Goal: Communication & Community: Answer question/provide support

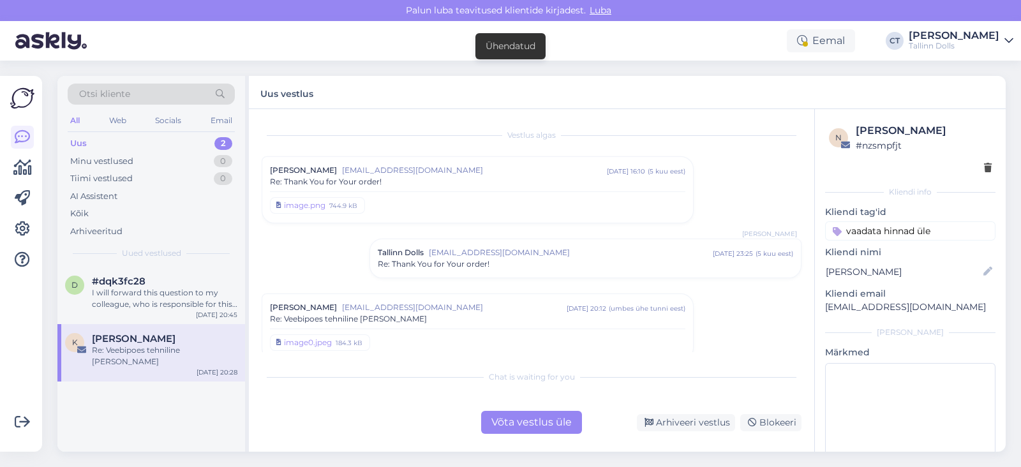
scroll to position [434, 0]
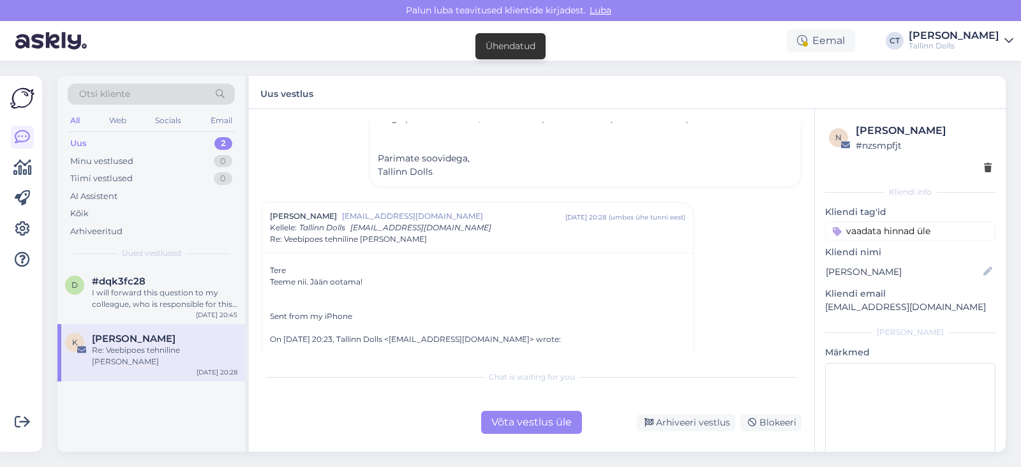
click at [124, 129] on div "All Web Socials Email" at bounding box center [151, 122] width 167 height 20
click at [126, 142] on div "Uus 2" at bounding box center [151, 144] width 167 height 18
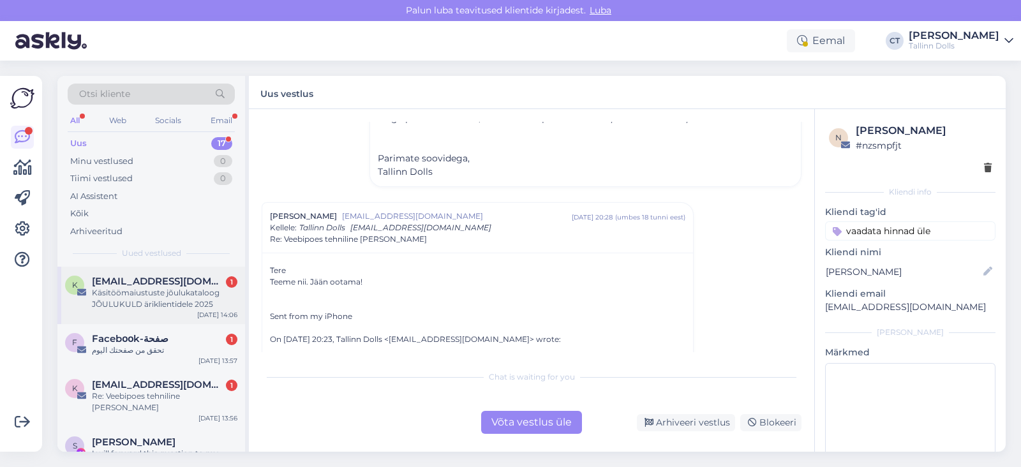
click at [153, 277] on span "[EMAIL_ADDRESS][DOMAIN_NAME]" at bounding box center [158, 281] width 133 height 11
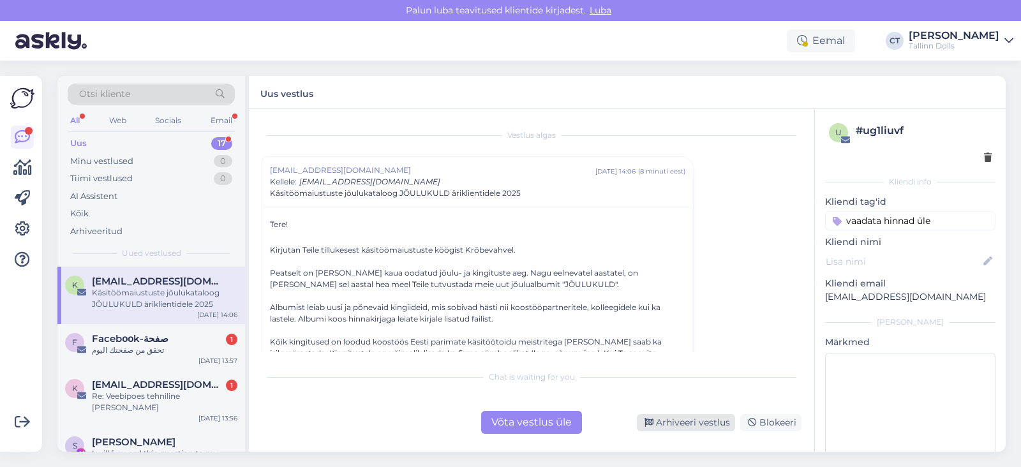
click at [683, 417] on div "Arhiveeri vestlus" at bounding box center [686, 422] width 98 height 17
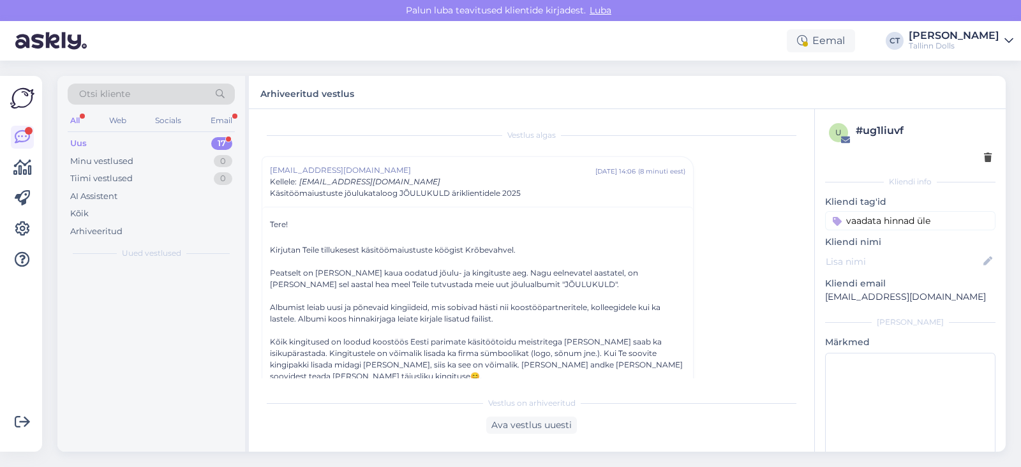
scroll to position [34, 0]
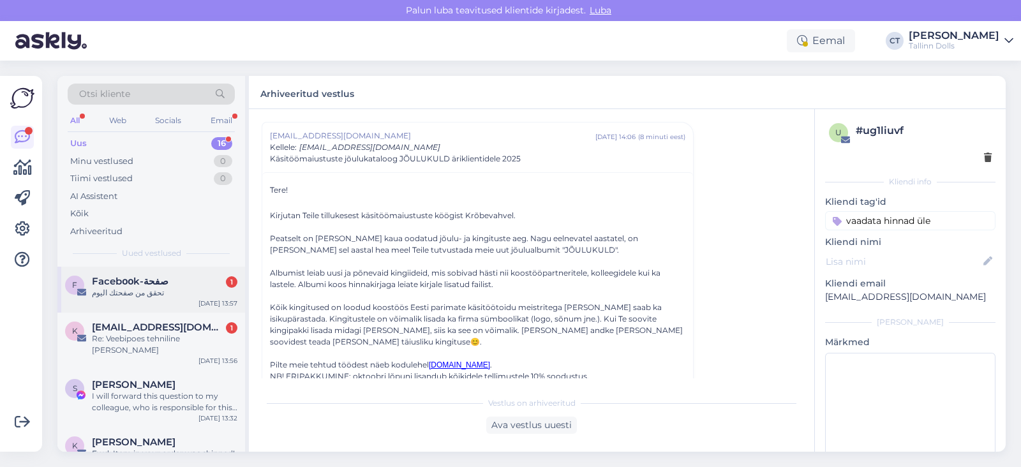
click at [188, 296] on div "تحقق من صفحتك اليوم" at bounding box center [165, 292] width 146 height 11
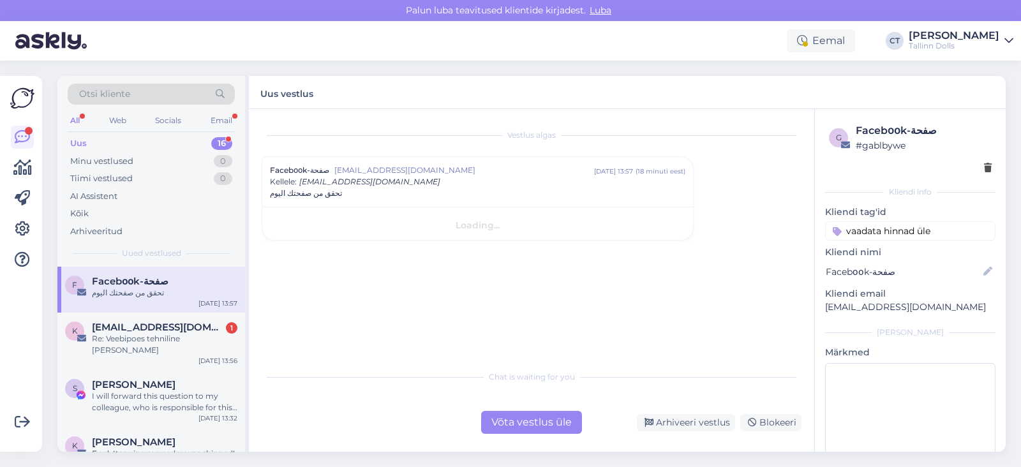
scroll to position [0, 0]
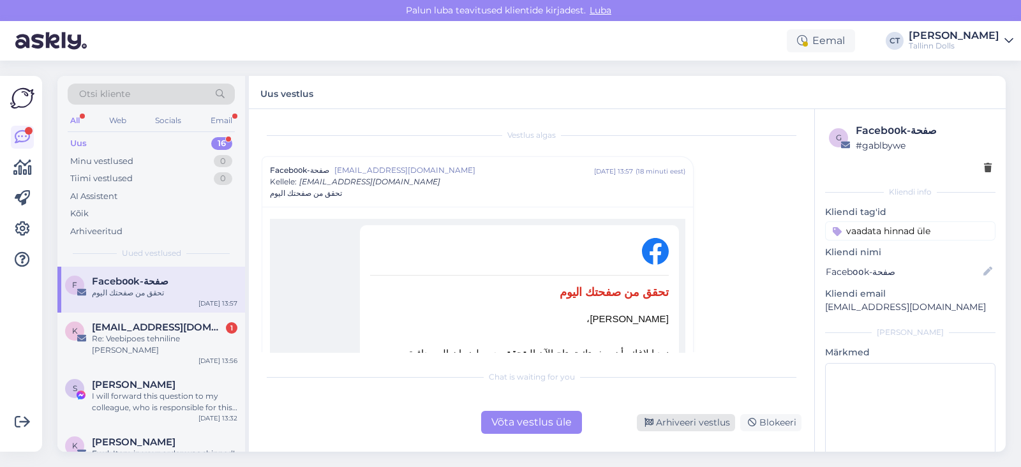
click at [680, 421] on div "Arhiveeri vestlus" at bounding box center [686, 422] width 98 height 17
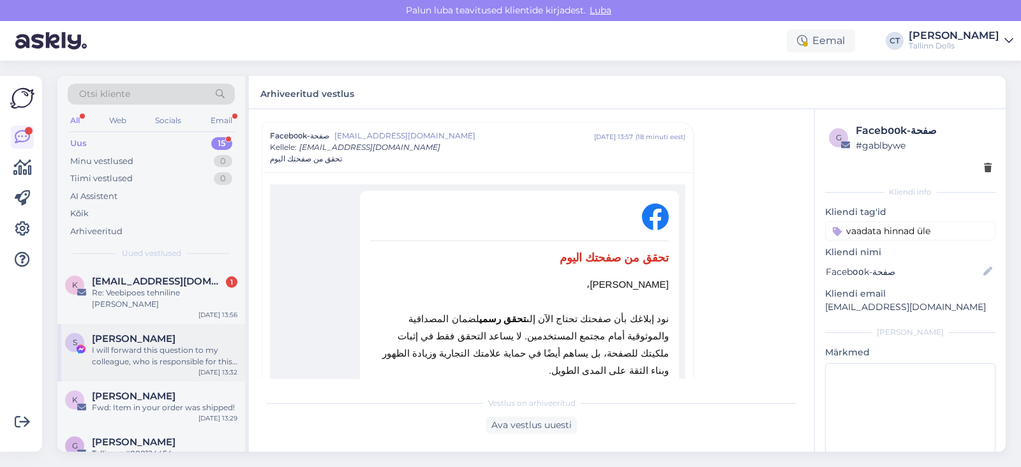
click at [139, 333] on span "[PERSON_NAME]" at bounding box center [134, 338] width 84 height 11
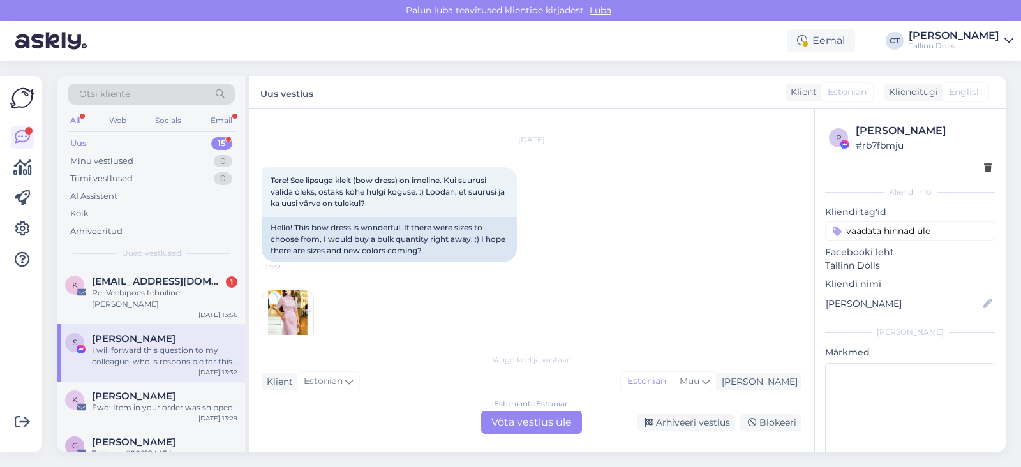
scroll to position [2447, 0]
click at [384, 263] on div "Hello! This bow dress is wonderful. If there were sizes to choose from, I would…" at bounding box center [389, 240] width 255 height 45
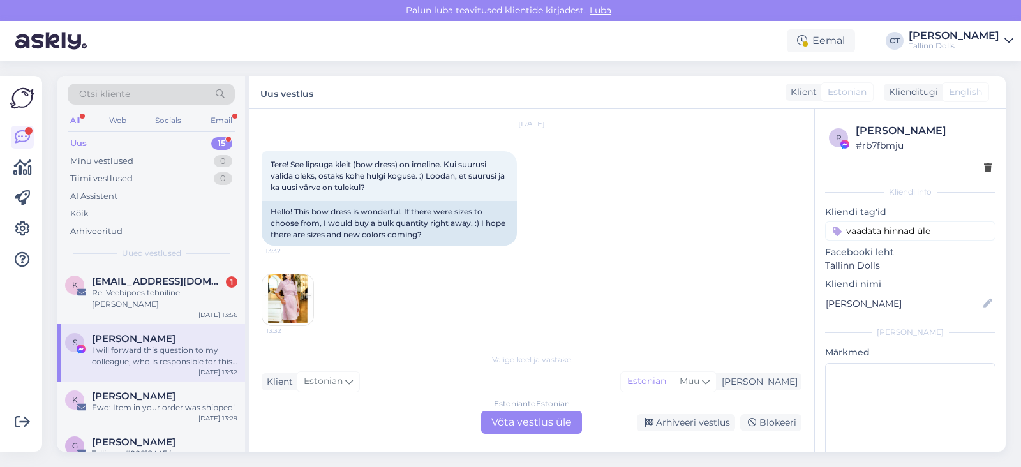
scroll to position [2470, 0]
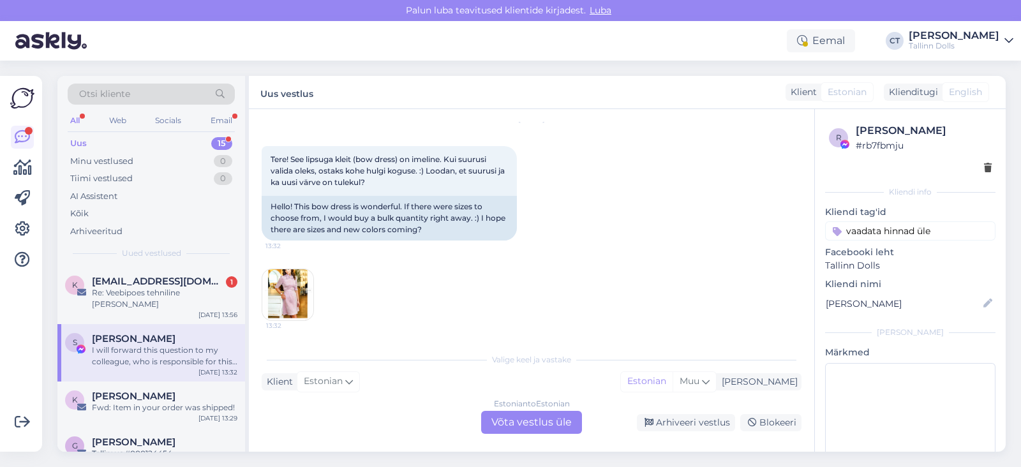
click at [546, 426] on div "Estonian to Estonian Võta vestlus üle" at bounding box center [531, 422] width 101 height 23
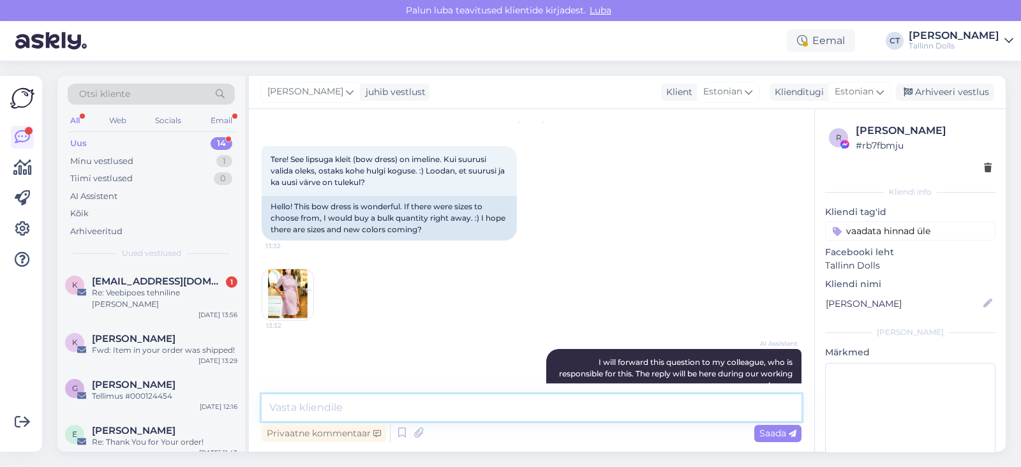
click at [565, 401] on textarea at bounding box center [532, 407] width 540 height 27
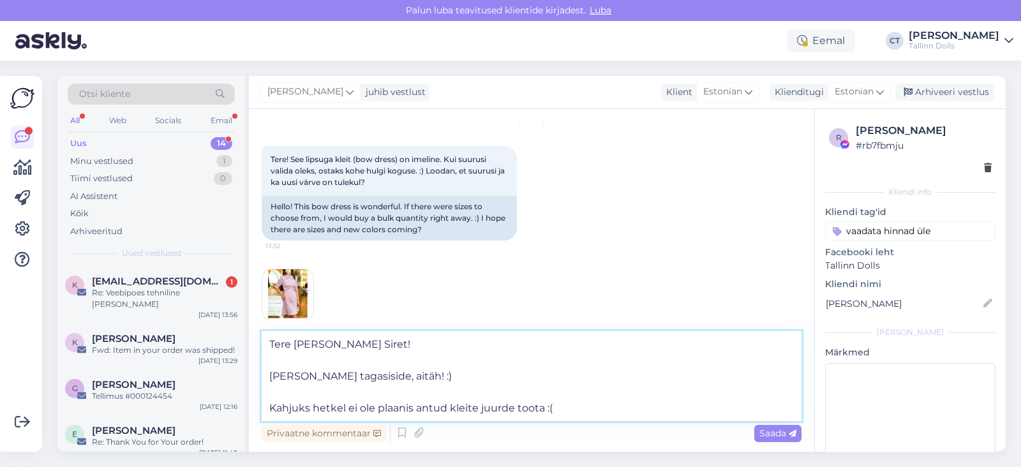
type textarea "Tere [PERSON_NAME] Siret! [PERSON_NAME] tagasiside, aitäh! :) Kahjuks hetkel ei…"
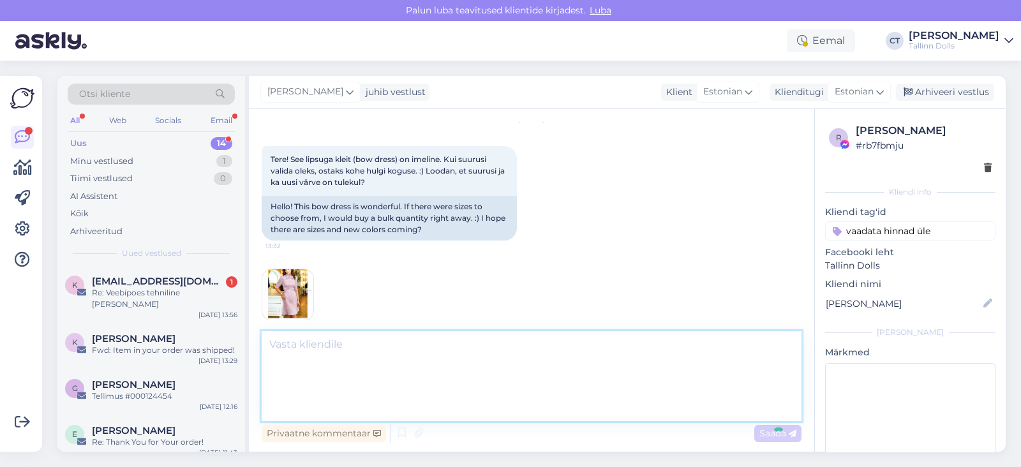
scroll to position [2656, 0]
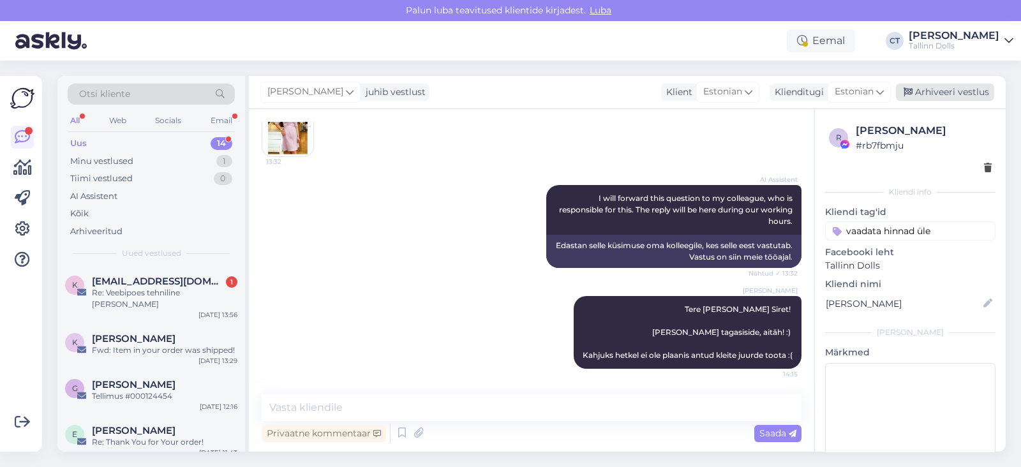
click at [935, 95] on div "Arhiveeri vestlus" at bounding box center [945, 92] width 98 height 17
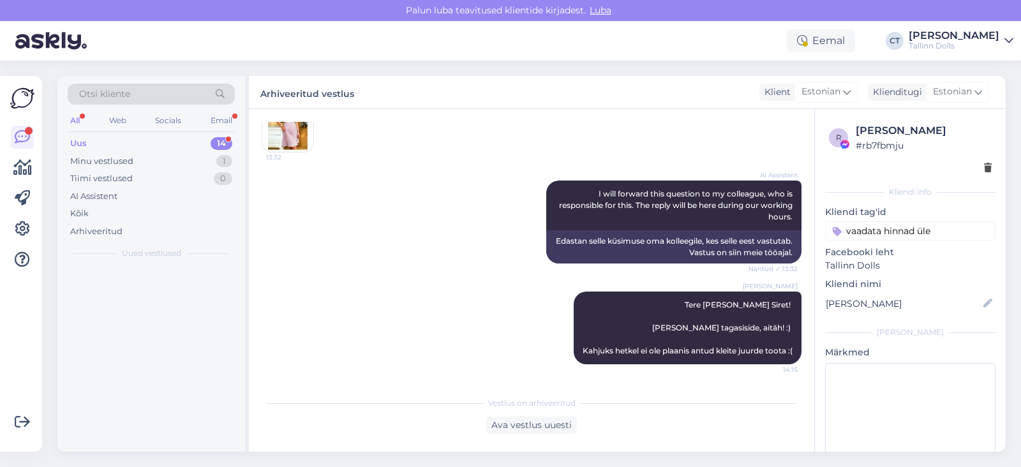
scroll to position [2660, 0]
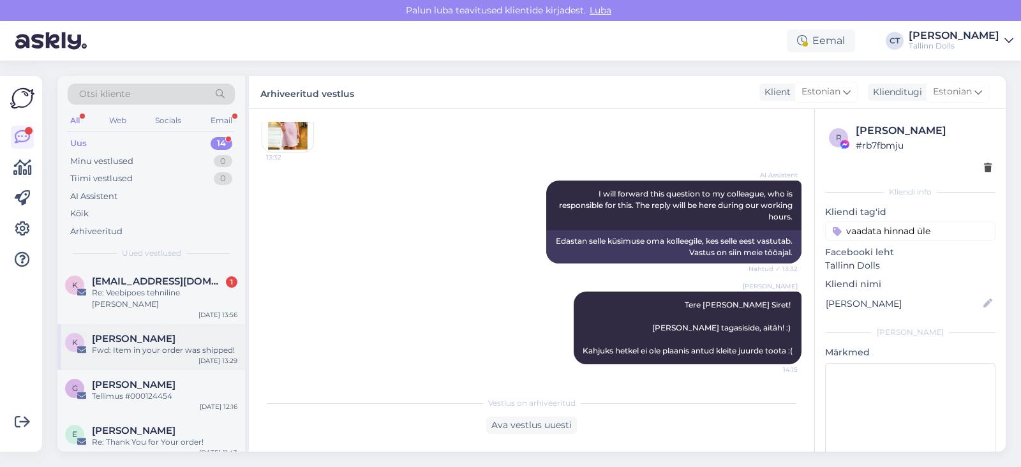
click at [153, 345] on div "Fwd: Item in your order was shipped!" at bounding box center [165, 350] width 146 height 11
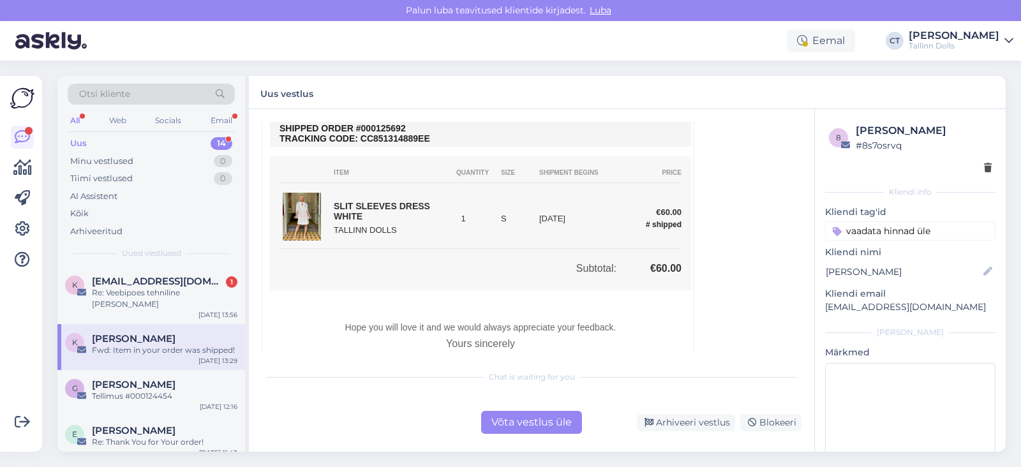
scroll to position [427, 0]
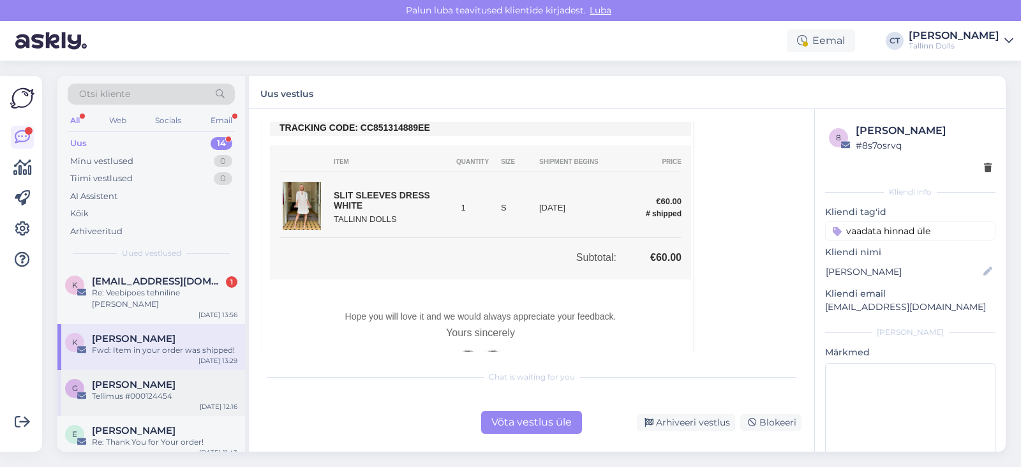
click at [146, 391] on div "Tellimus #000124454" at bounding box center [165, 396] width 146 height 11
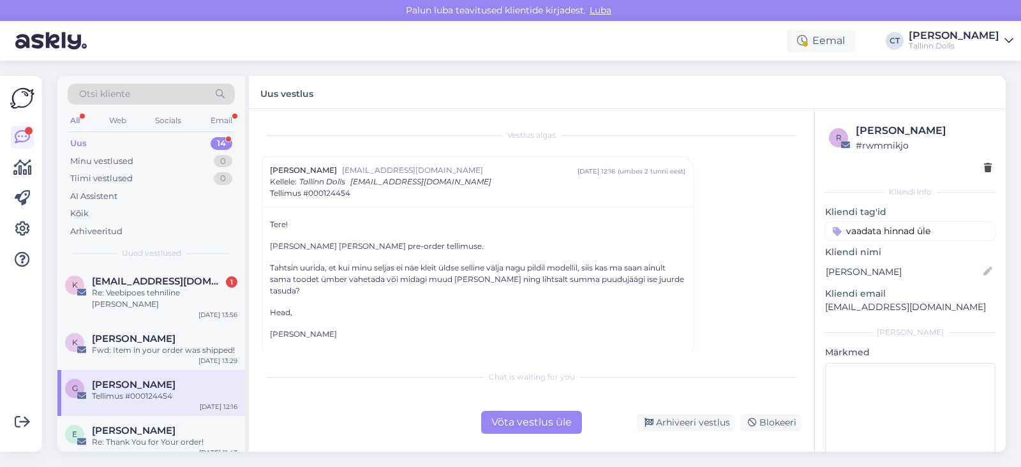
scroll to position [13, 0]
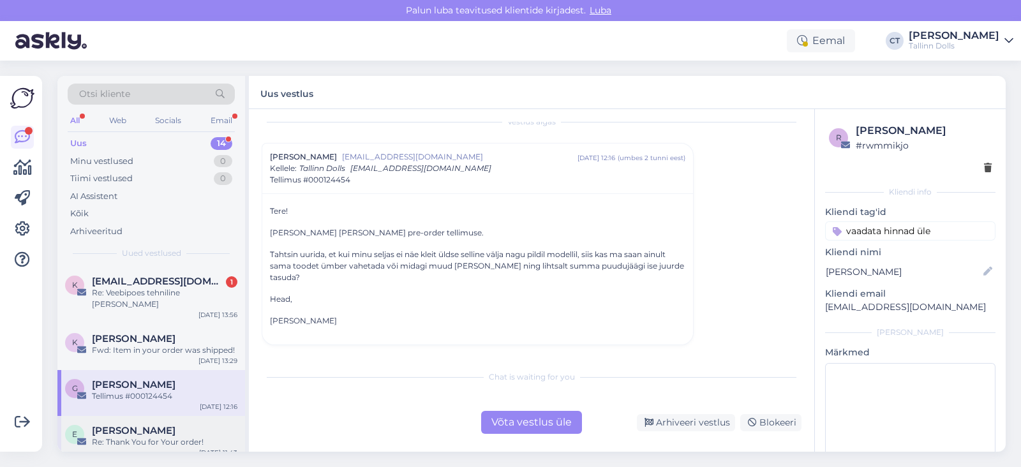
click at [149, 439] on div "E [PERSON_NAME] Re: Thank You for Your order! [DATE] 11:43" at bounding box center [151, 439] width 188 height 46
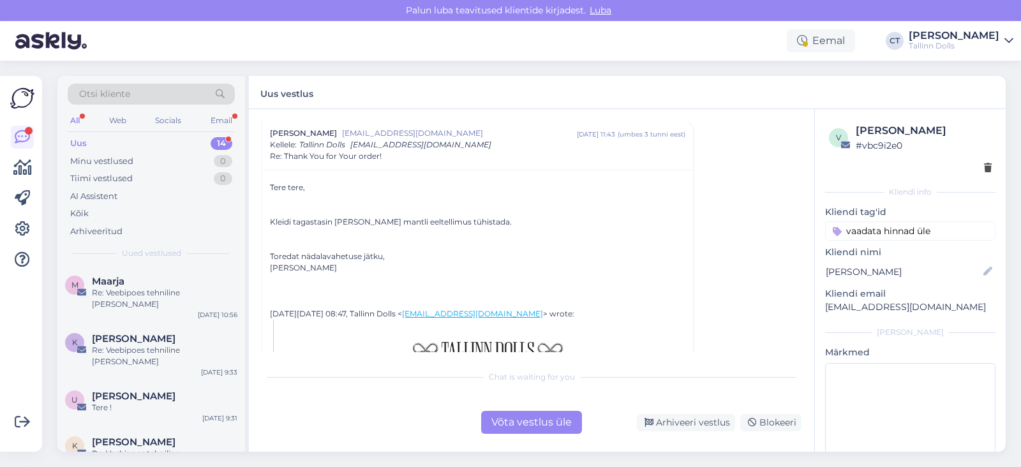
scroll to position [357, 0]
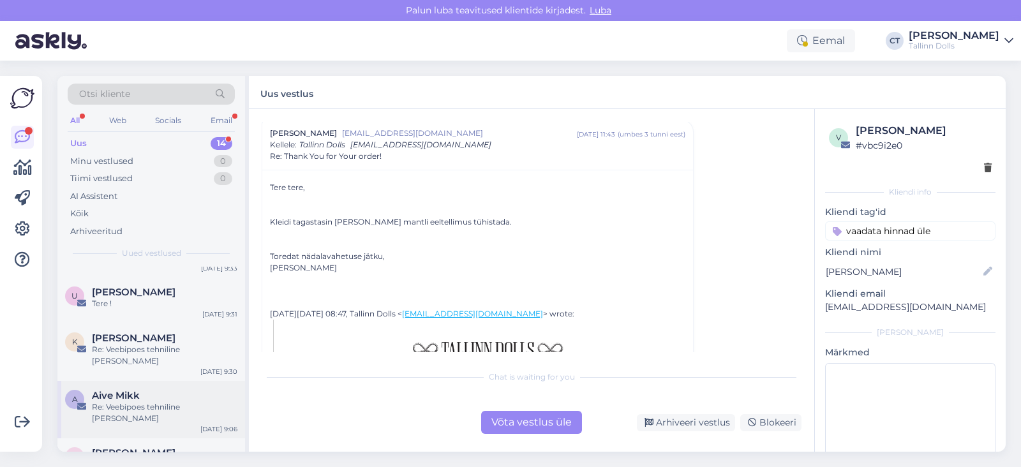
click at [168, 390] on div "Aive Mikk" at bounding box center [165, 395] width 146 height 11
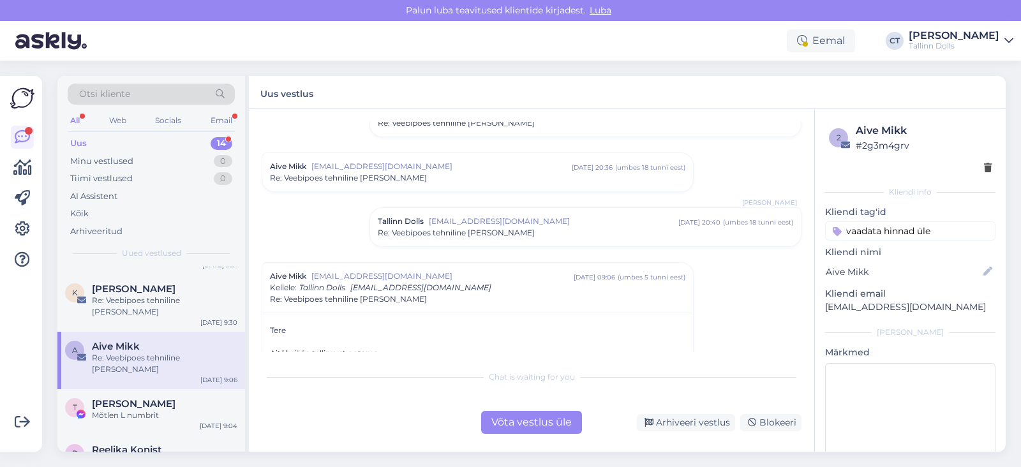
scroll to position [469, 0]
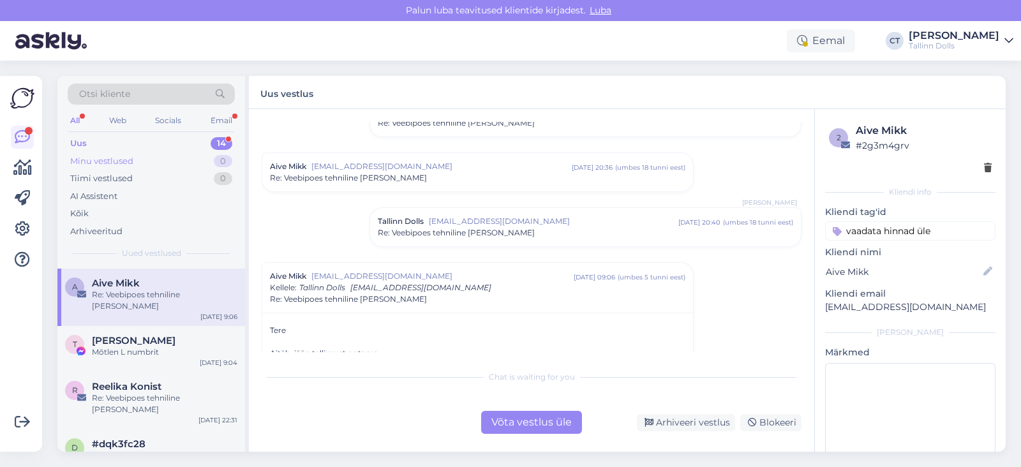
click at [101, 163] on div "Minu vestlused" at bounding box center [101, 161] width 63 height 13
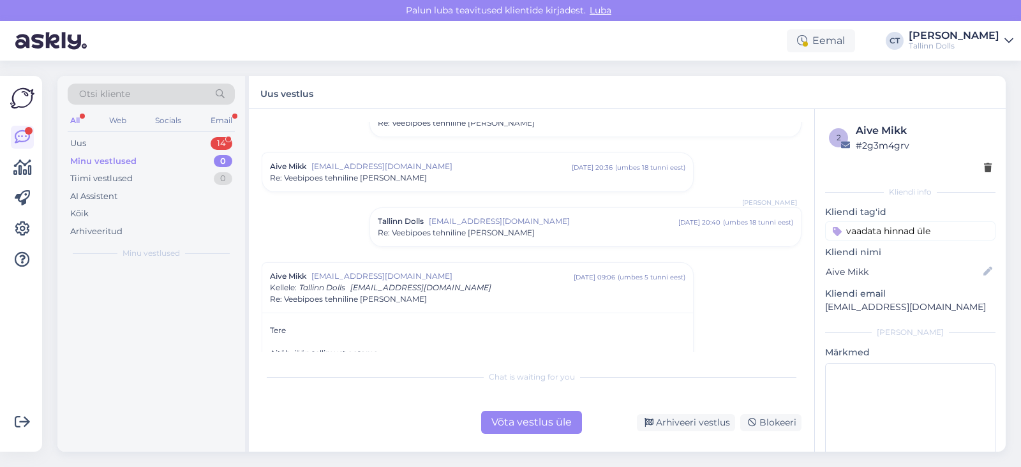
scroll to position [0, 0]
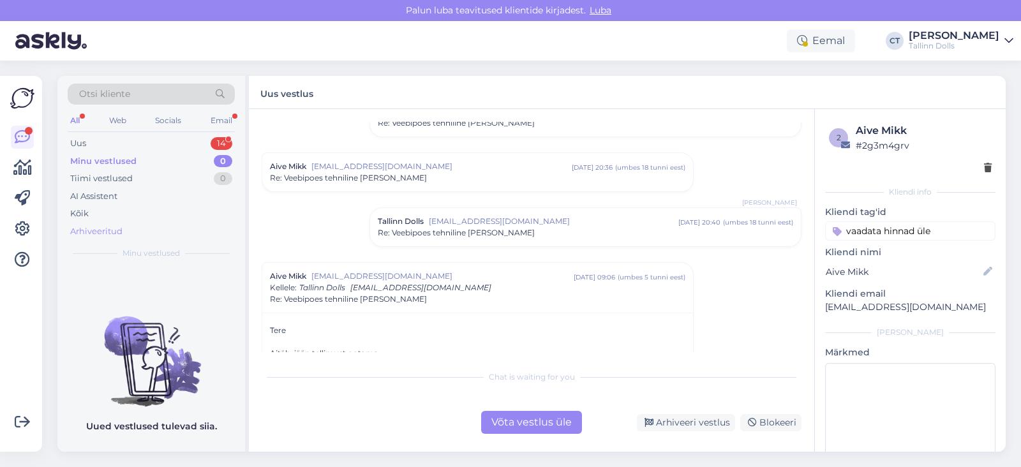
click at [105, 232] on div "Arhiveeritud" at bounding box center [96, 231] width 52 height 13
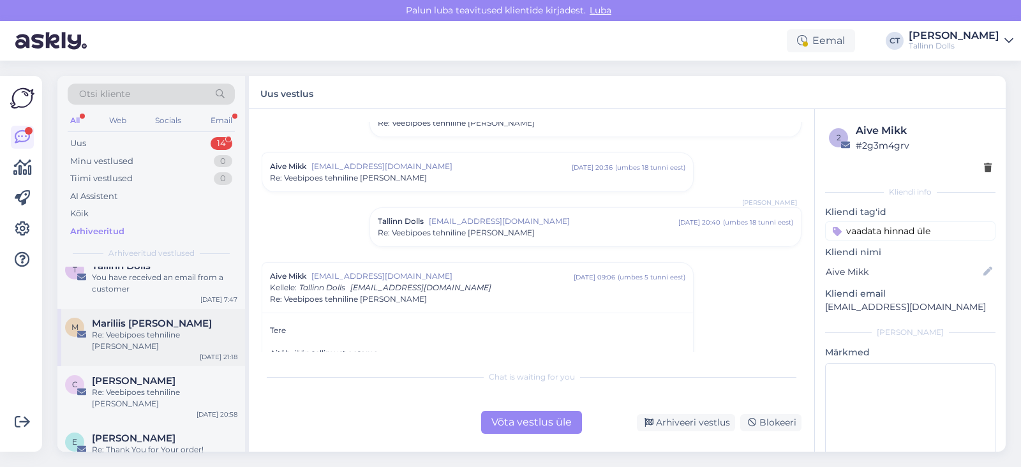
scroll to position [357, 0]
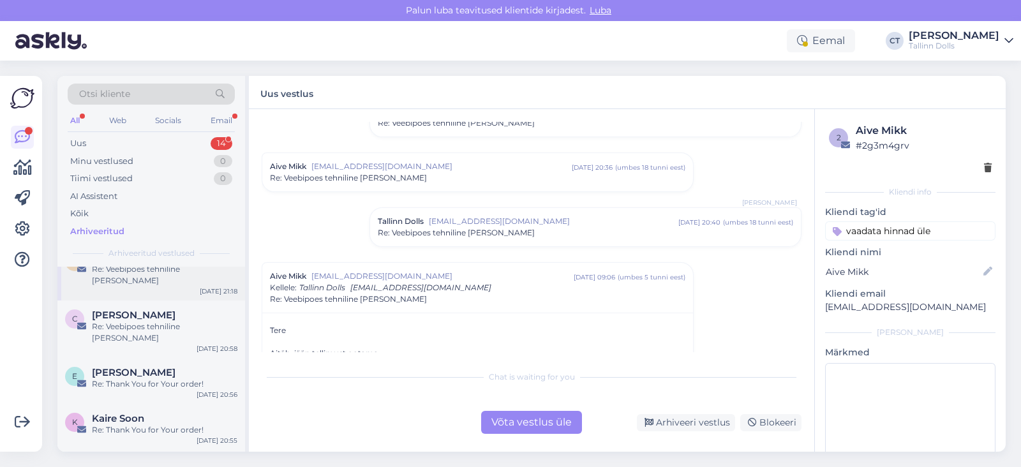
click at [160, 373] on div "e [PERSON_NAME] Re: Thank You for Your order! [DATE] 20:56" at bounding box center [151, 381] width 188 height 46
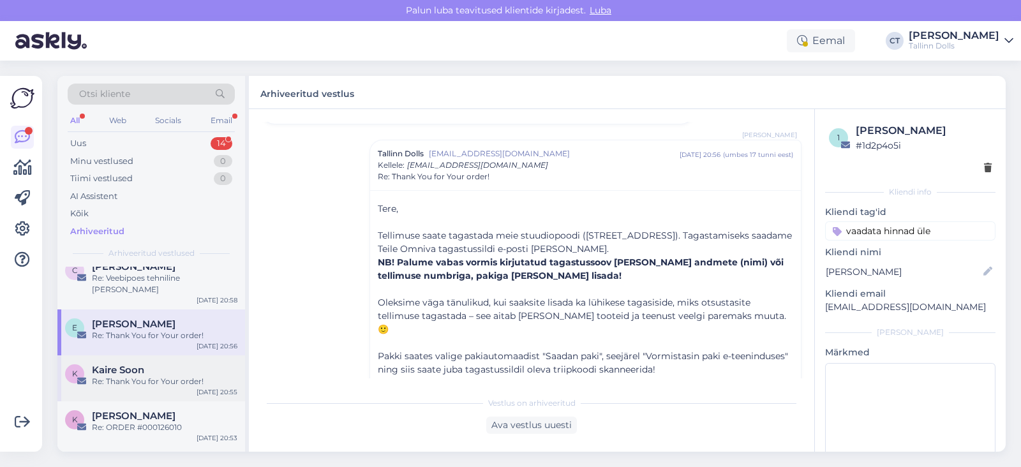
scroll to position [406, 0]
click at [128, 410] on span "[PERSON_NAME]" at bounding box center [134, 415] width 84 height 11
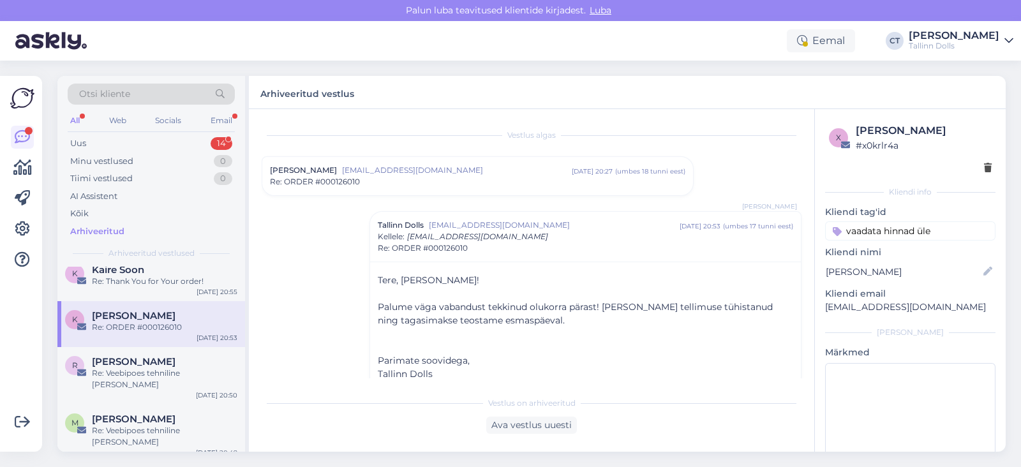
scroll to position [507, 0]
click at [177, 356] on div "R [PERSON_NAME] Re: Veebipoes tehniline [PERSON_NAME] [DATE] 20:50" at bounding box center [151, 374] width 188 height 57
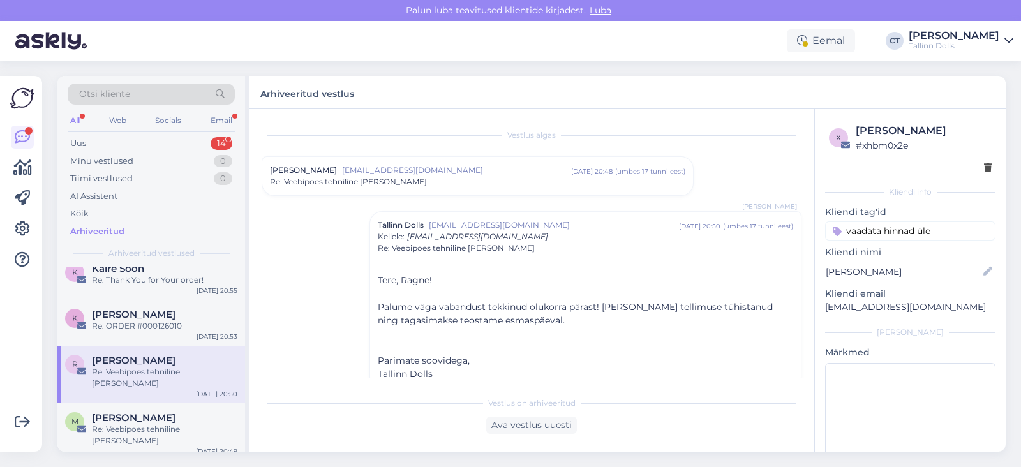
scroll to position [18, 0]
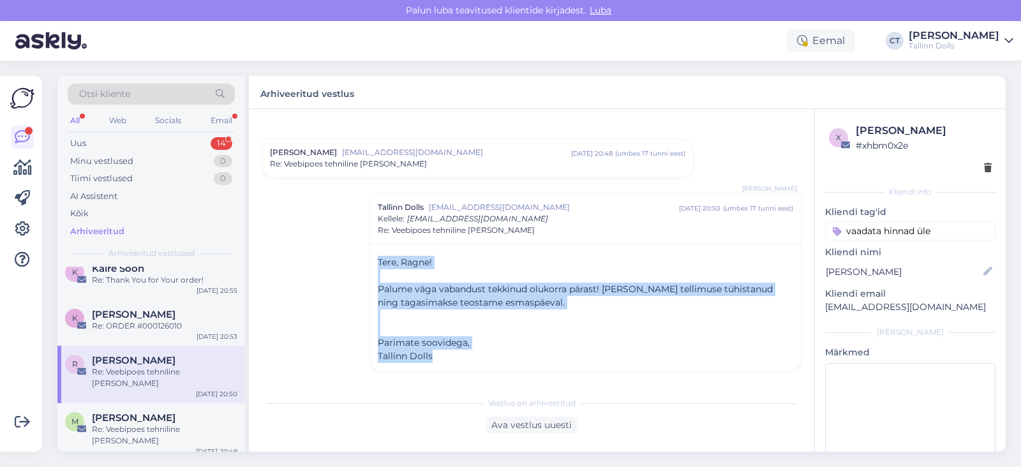
drag, startPoint x: 367, startPoint y: 260, endPoint x: 444, endPoint y: 353, distance: 121.0
click at [444, 353] on div "Tere, Ragne! ﻿ Palume väga vabandust tekkinud olukorra pärast! [PERSON_NAME] te…" at bounding box center [585, 307] width 431 height 127
copy div "Tere, Ragne! ﻿ Palume väga vabandust tekkinud olukorra pärast! [PERSON_NAME] te…"
click at [348, 291] on div "Vestlus algas Ragne Kougija [EMAIL_ADDRESS][DOMAIN_NAME] [DATE] 20:48 ( umbes 1…" at bounding box center [537, 250] width 551 height 257
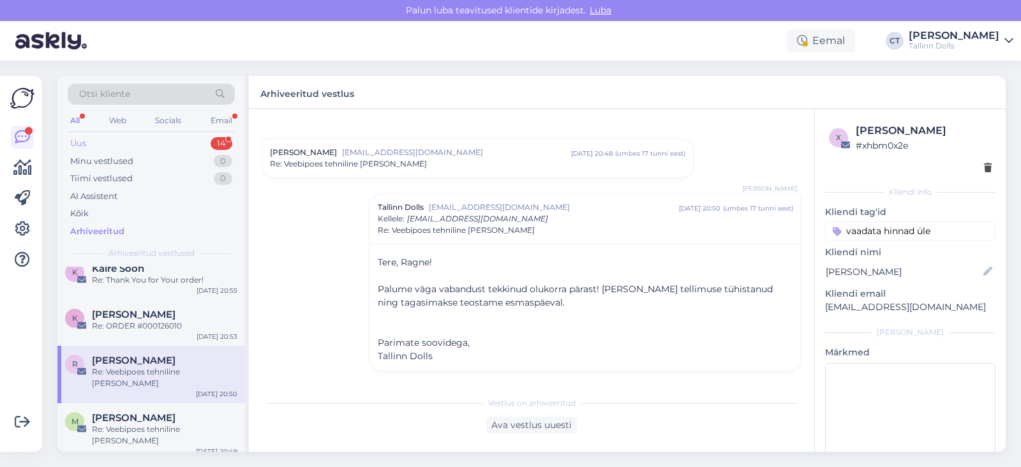
click at [109, 142] on div "Uus 14" at bounding box center [151, 144] width 167 height 18
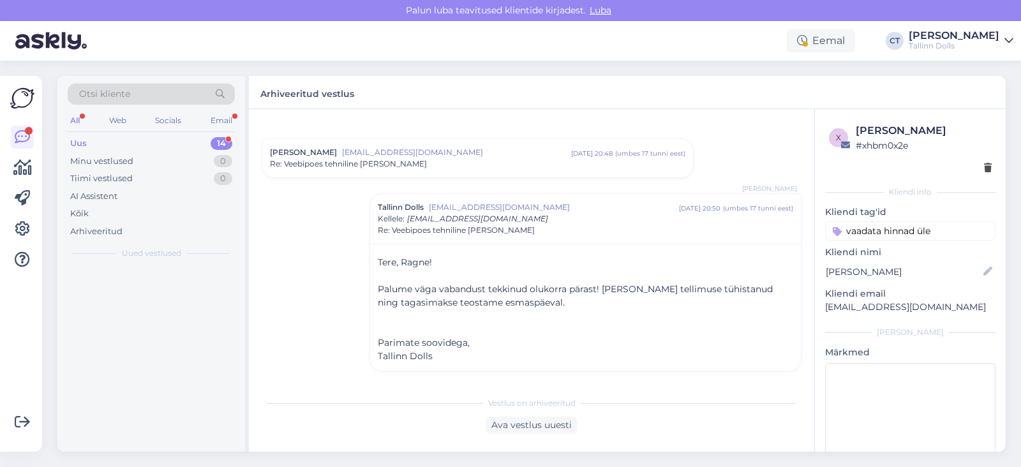
scroll to position [0, 0]
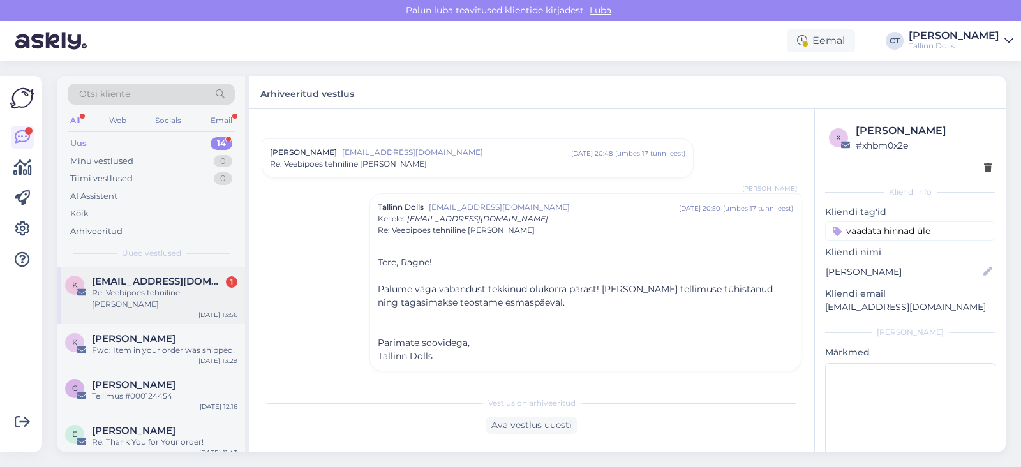
click at [150, 290] on div "Re: Veebipoes tehniline [PERSON_NAME]" at bounding box center [165, 298] width 146 height 23
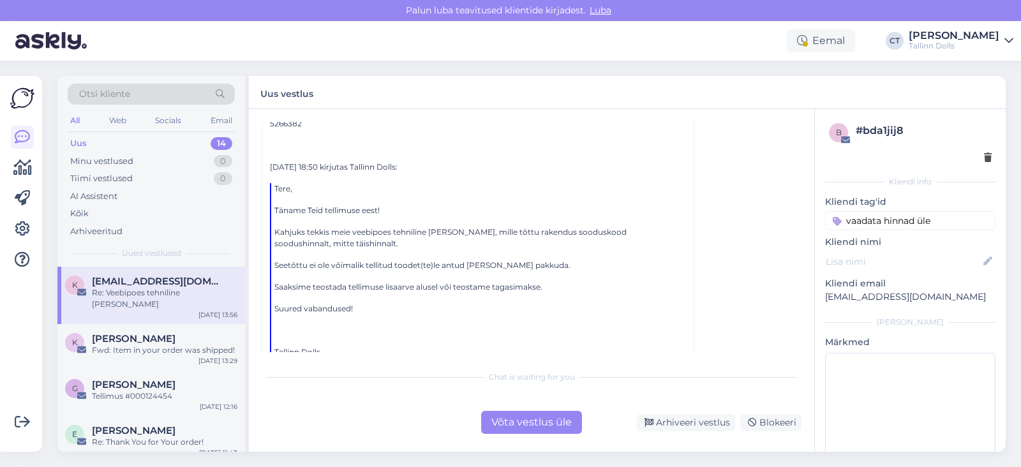
scroll to position [194, 0]
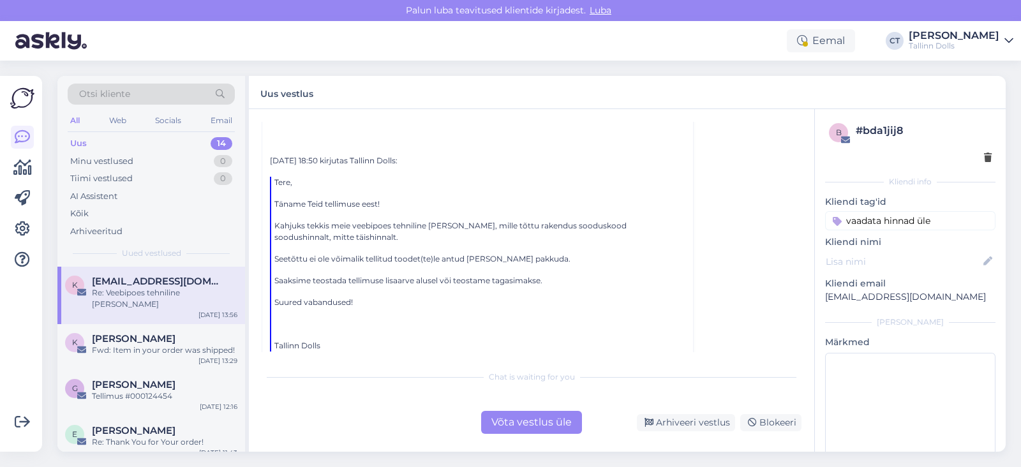
click at [401, 270] on div "Tere, Täname Teid tellimuse eest! Kahjuks tekkis meie veebipoes tehniline [PERS…" at bounding box center [478, 264] width 408 height 175
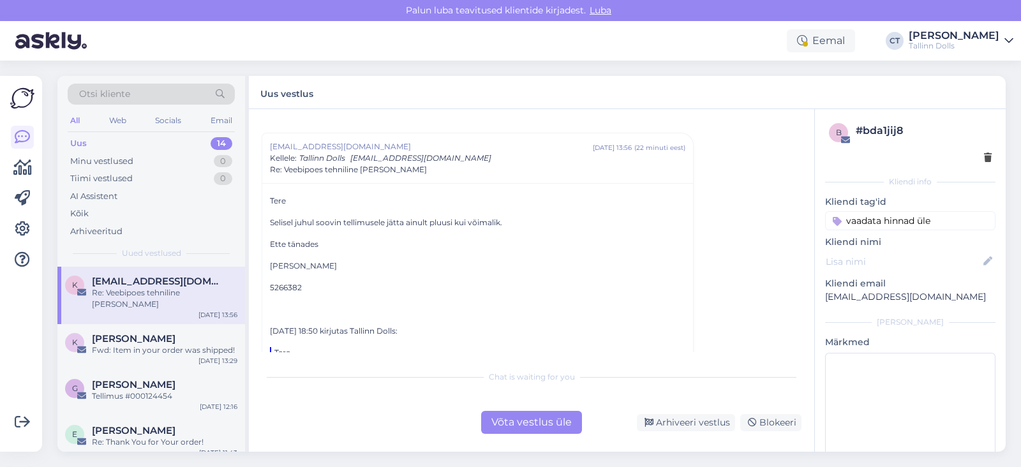
scroll to position [0, 0]
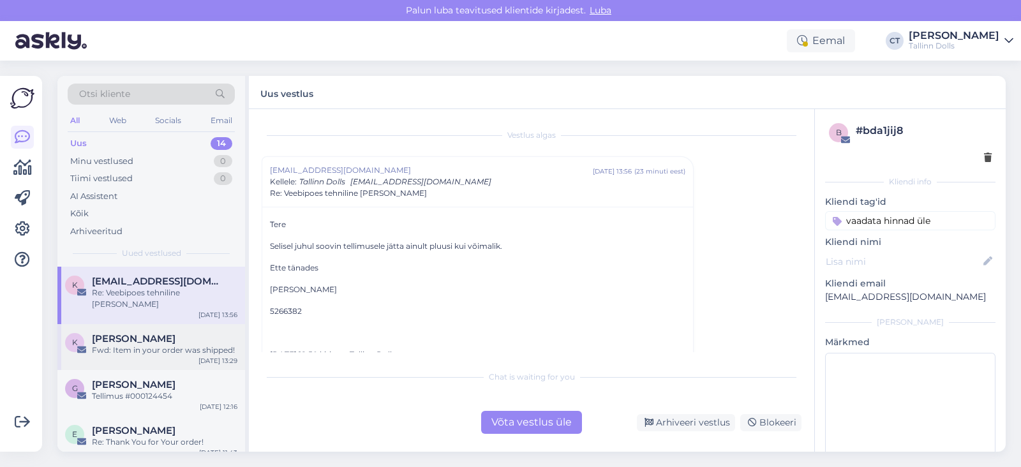
click at [149, 352] on div "K [PERSON_NAME] Fwd: Item in your order was shipped! [DATE] 13:29" at bounding box center [151, 347] width 188 height 46
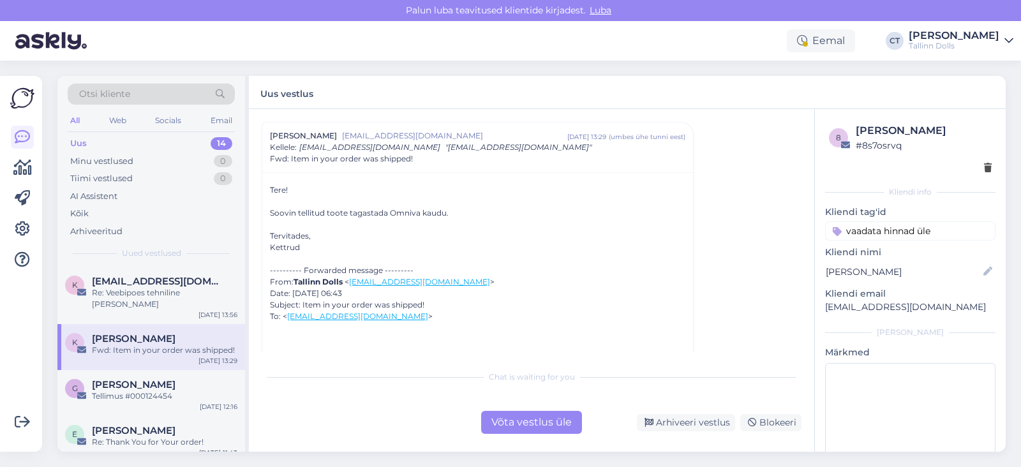
scroll to position [34, 0]
click at [518, 423] on div "Võta vestlus üle" at bounding box center [531, 422] width 101 height 23
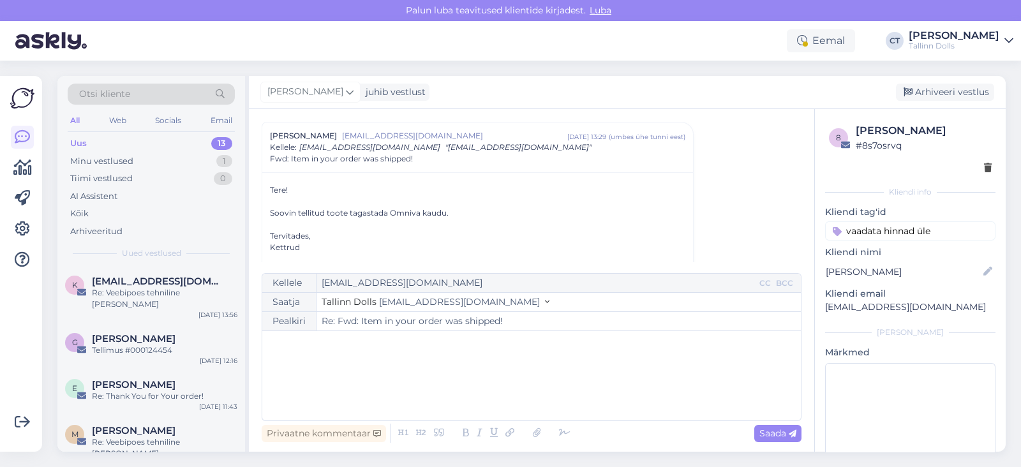
click at [496, 364] on div "﻿" at bounding box center [532, 376] width 526 height 77
click at [109, 237] on div "Arhiveeritud" at bounding box center [151, 232] width 167 height 18
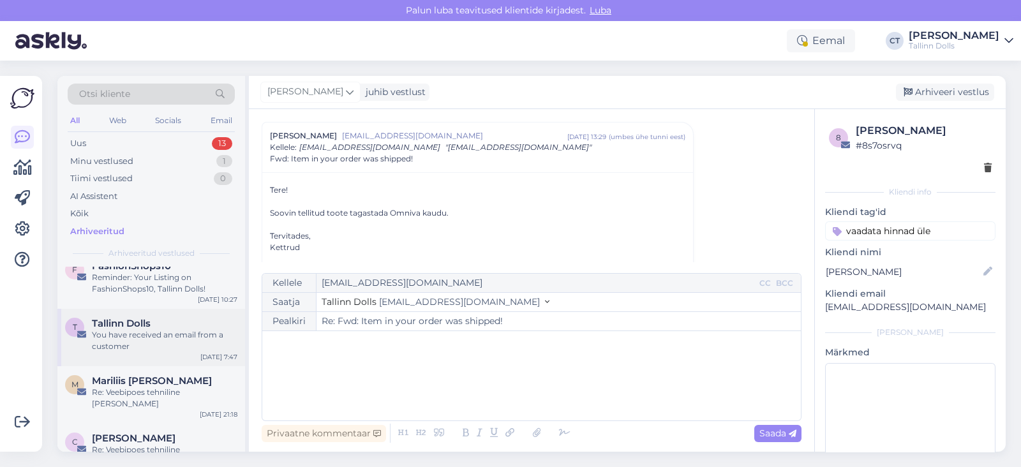
scroll to position [294, 0]
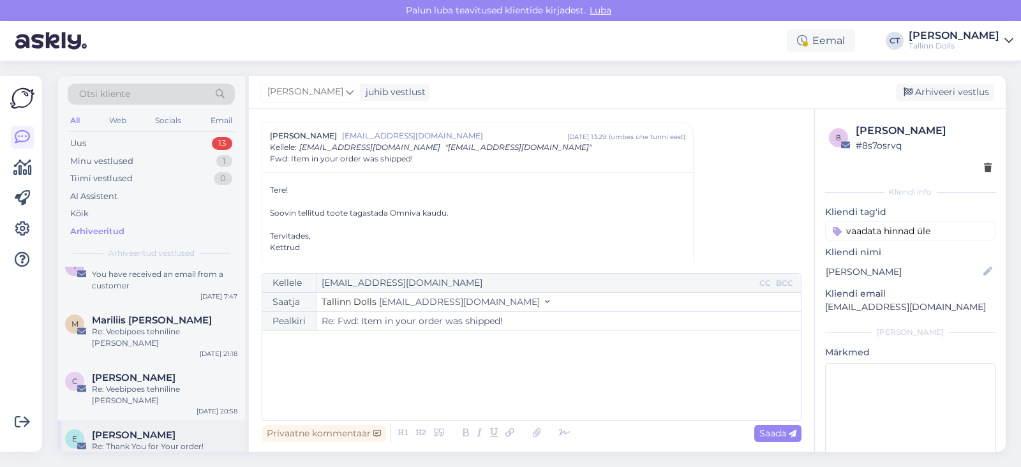
click at [154, 430] on div "[PERSON_NAME]" at bounding box center [165, 435] width 146 height 11
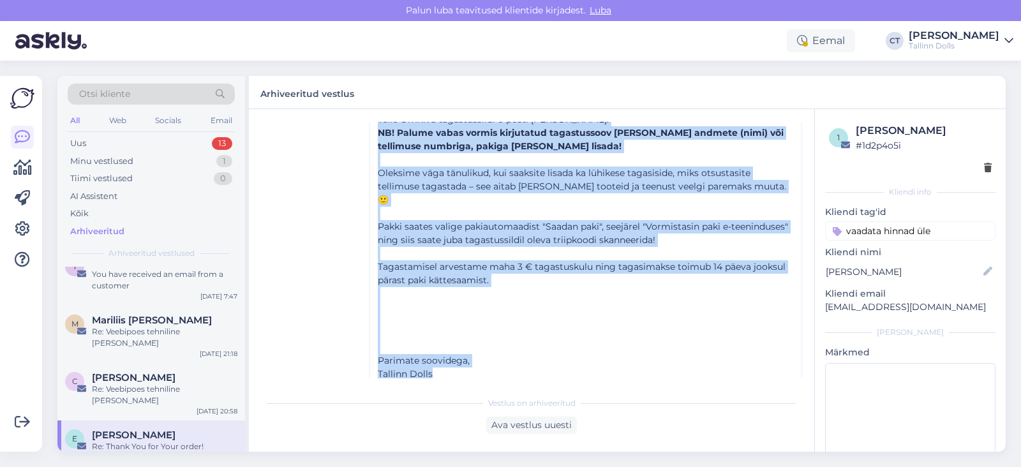
scroll to position [206, 0]
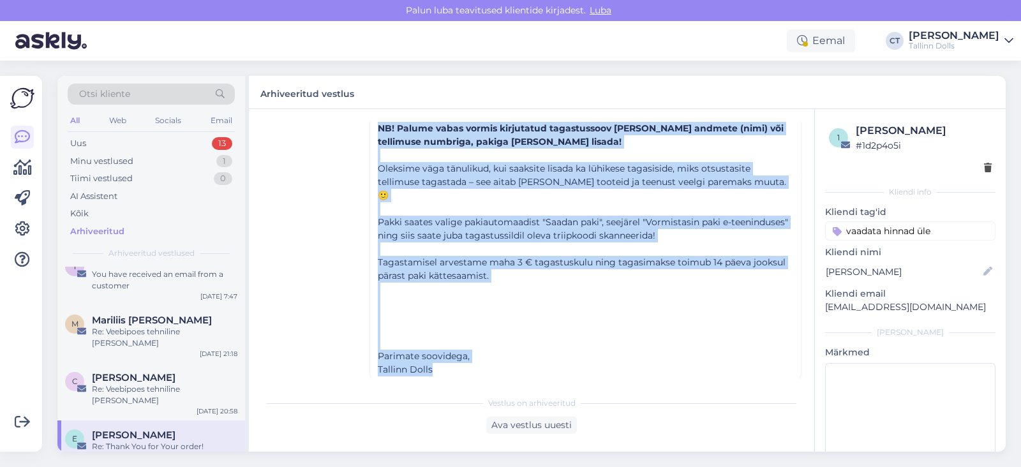
drag, startPoint x: 370, startPoint y: 186, endPoint x: 483, endPoint y: 376, distance: 220.9
click at [483, 376] on div "Vestlus [PERSON_NAME] leemet [EMAIL_ADDRESS][DOMAIN_NAME] [DATE] 18:22 ( umbes …" at bounding box center [537, 250] width 551 height 257
copy div "Tere, ﻿ Tellimuse saate tagastada meie stuudiopoodi ([STREET_ADDRESS]). Tagasta…"
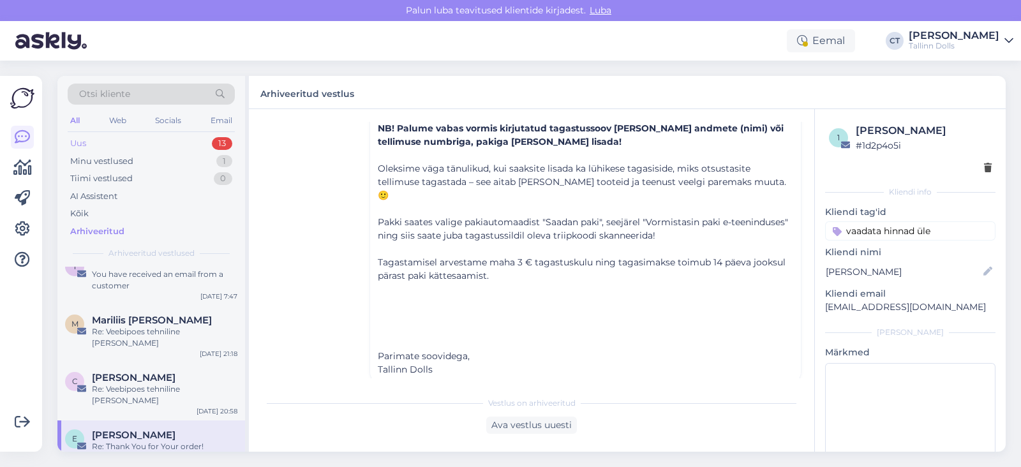
click at [105, 143] on div "Uus 13" at bounding box center [151, 144] width 167 height 18
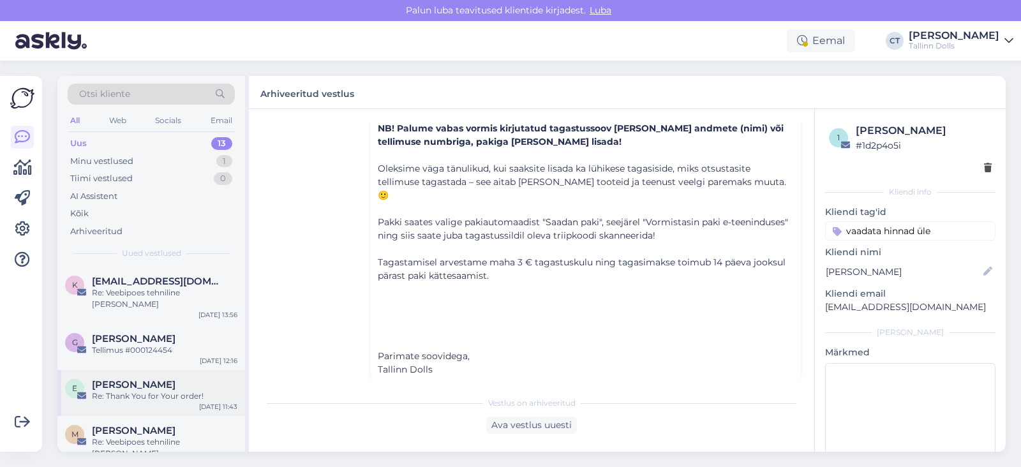
click at [154, 391] on div "Re: Thank You for Your order!" at bounding box center [165, 396] width 146 height 11
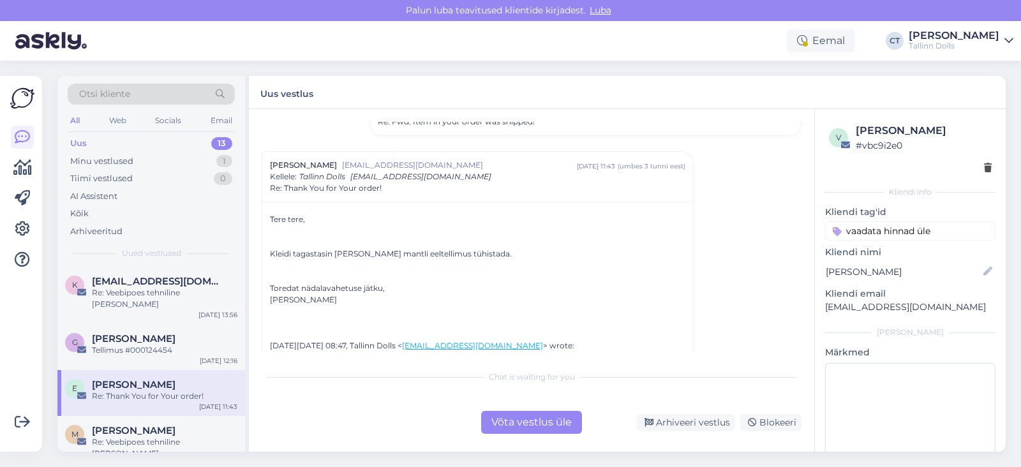
scroll to position [115, 0]
click at [530, 431] on div "Võta vestlus üle" at bounding box center [531, 422] width 101 height 23
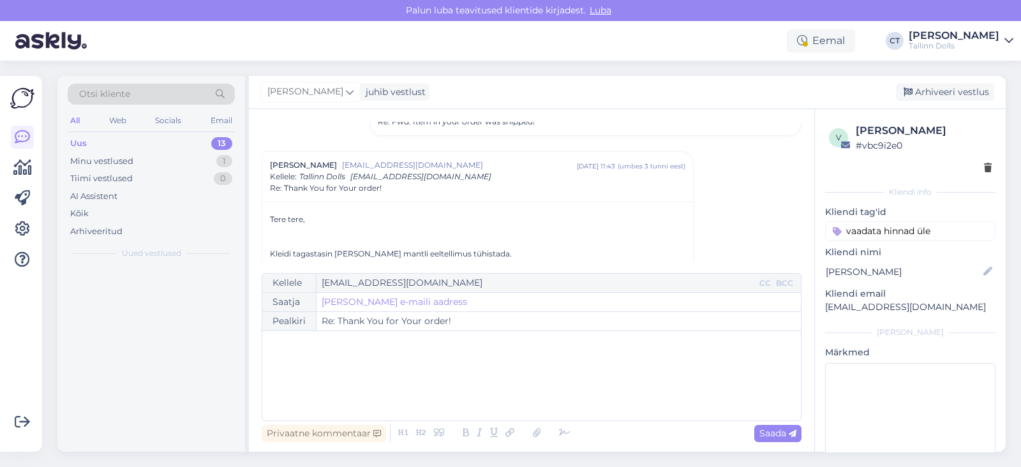
scroll to position [143, 0]
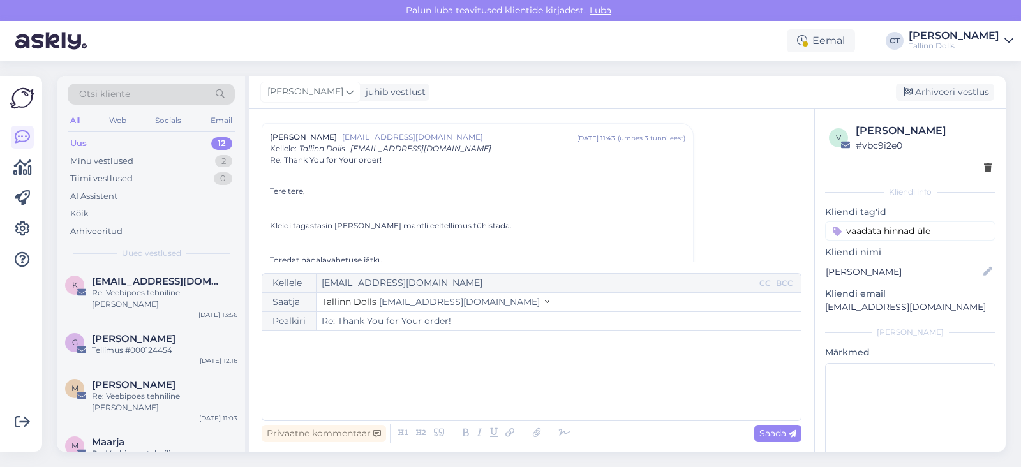
click at [527, 400] on div "﻿" at bounding box center [532, 376] width 526 height 77
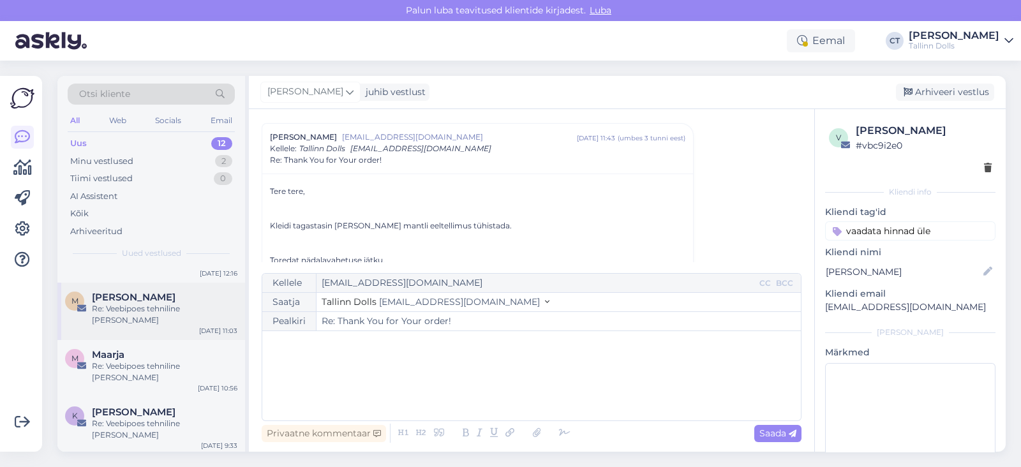
scroll to position [92, 0]
click at [172, 402] on div "[PERSON_NAME]" at bounding box center [165, 407] width 146 height 11
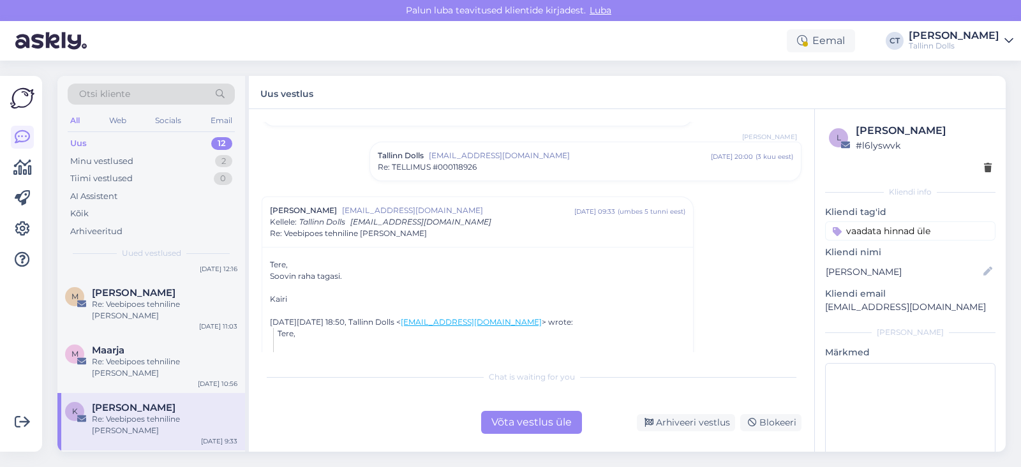
scroll to position [186, 0]
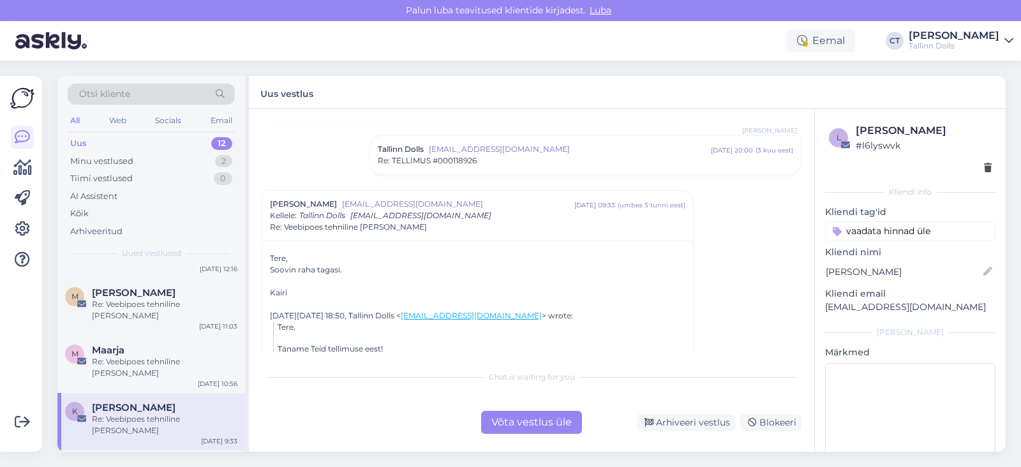
click at [528, 430] on div "Võta vestlus üle" at bounding box center [531, 422] width 101 height 23
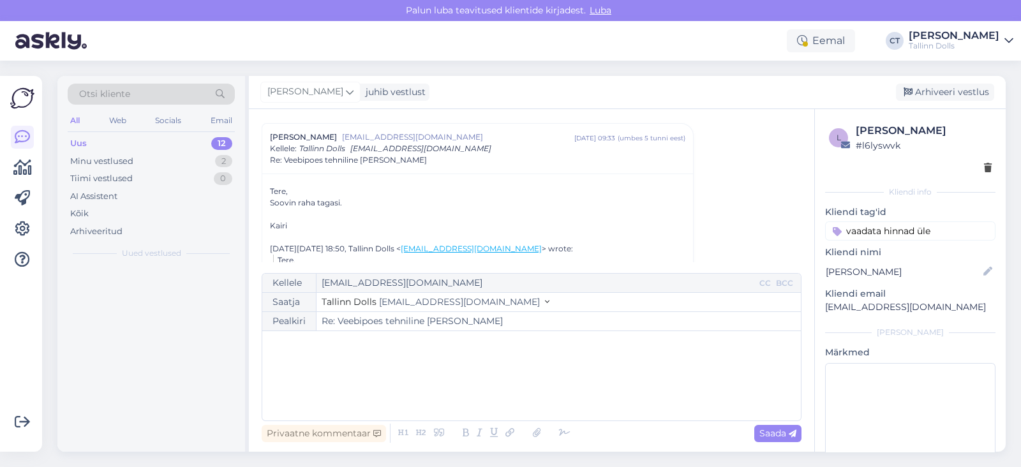
scroll to position [0, 0]
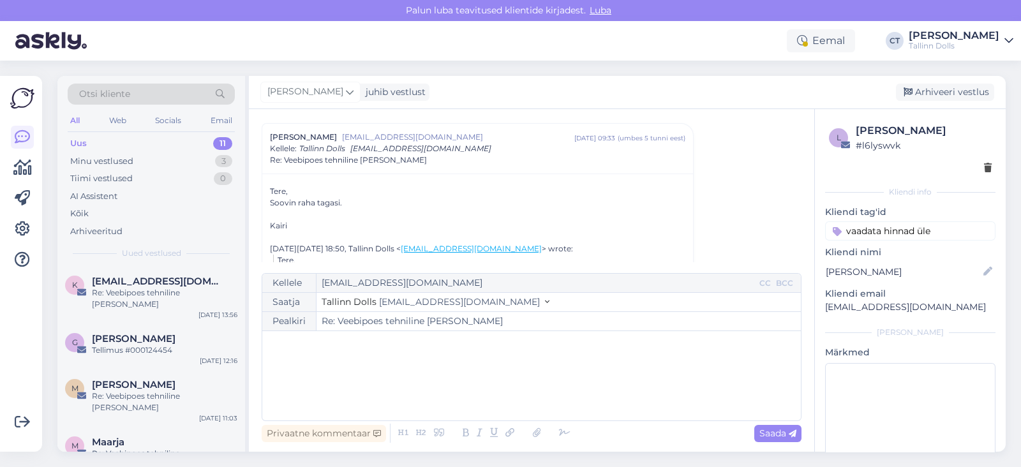
click at [514, 371] on div "﻿" at bounding box center [532, 376] width 526 height 77
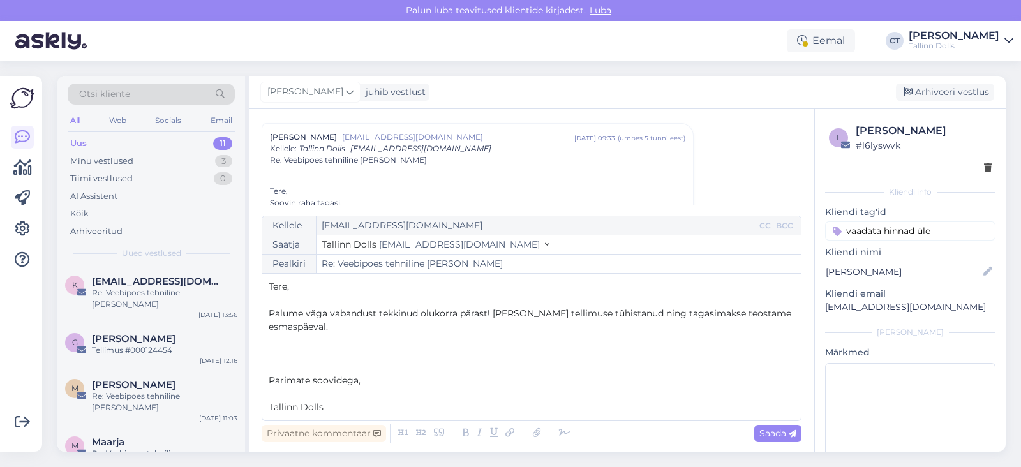
click at [386, 286] on p "Tere," at bounding box center [532, 286] width 526 height 13
click at [416, 391] on p "﻿" at bounding box center [532, 393] width 526 height 13
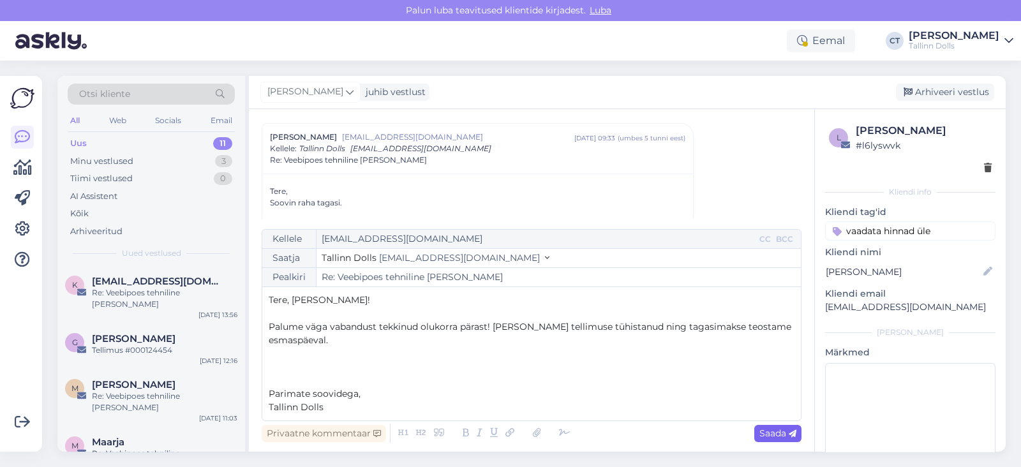
click at [781, 432] on span "Saada" at bounding box center [778, 433] width 37 height 11
type input "Re: Veebipoes tehniline [PERSON_NAME]"
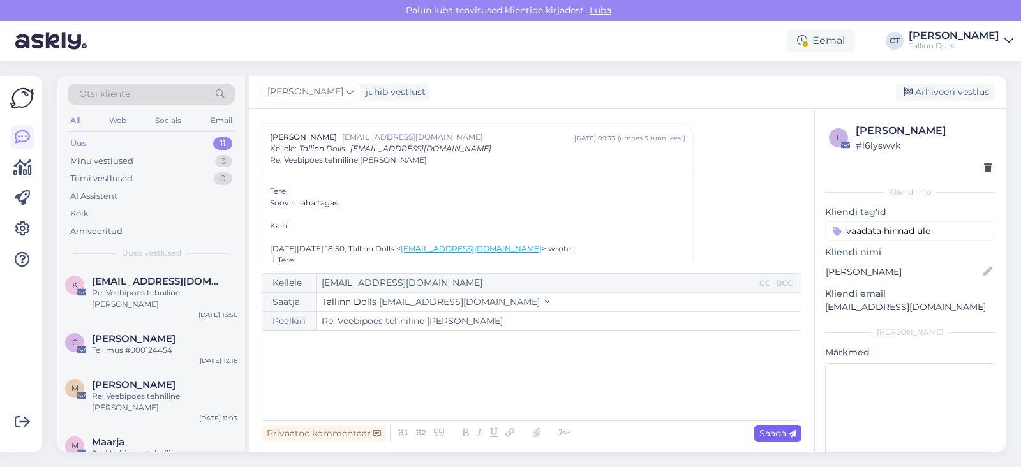
scroll to position [544, 0]
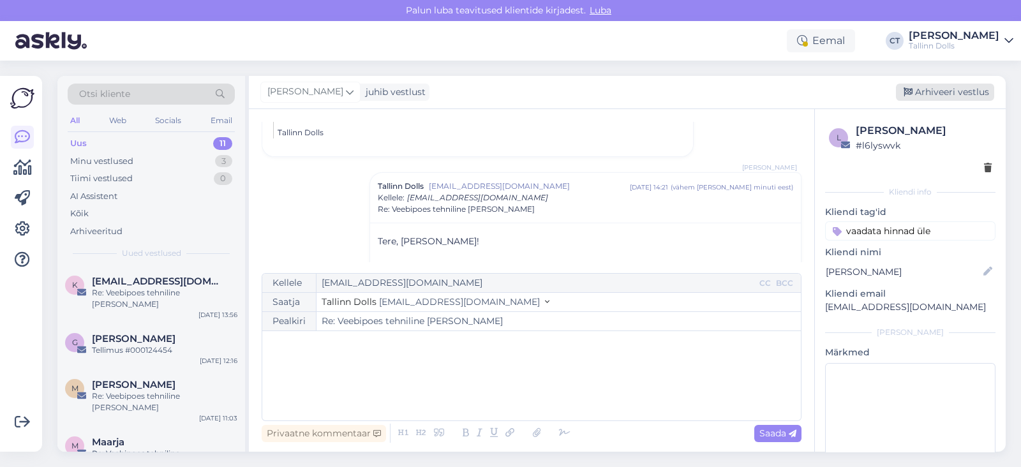
click at [957, 85] on div "Arhiveeri vestlus" at bounding box center [945, 92] width 98 height 17
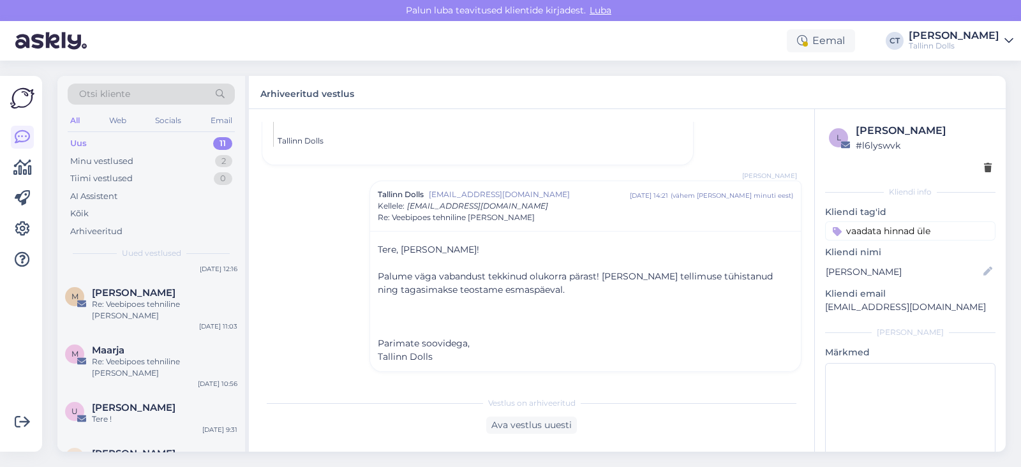
scroll to position [93, 0]
click at [130, 401] on span "[PERSON_NAME]" at bounding box center [134, 406] width 84 height 11
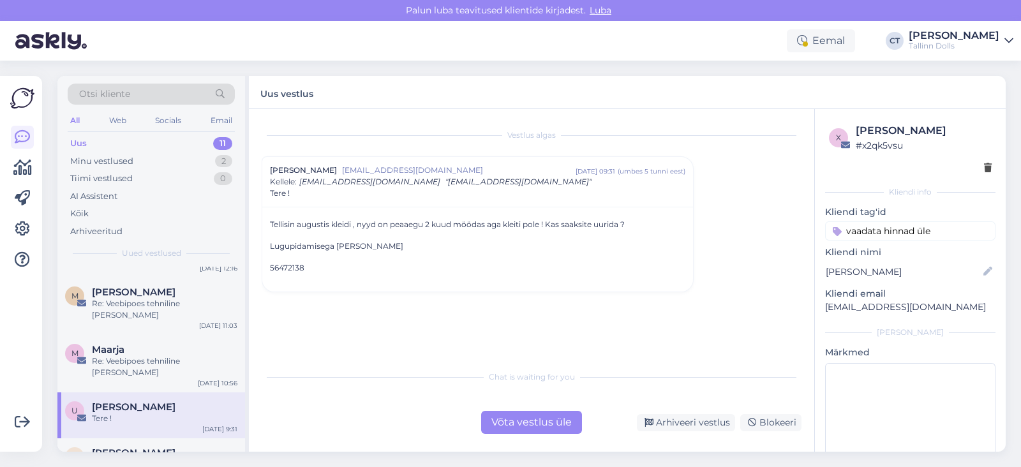
click at [529, 423] on div "Võta vestlus üle" at bounding box center [531, 422] width 101 height 23
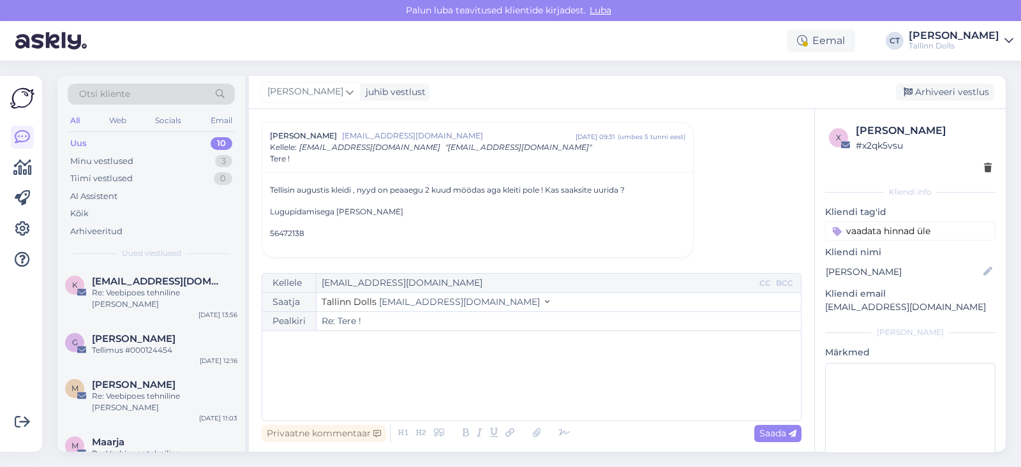
click at [552, 377] on div "﻿" at bounding box center [532, 376] width 526 height 77
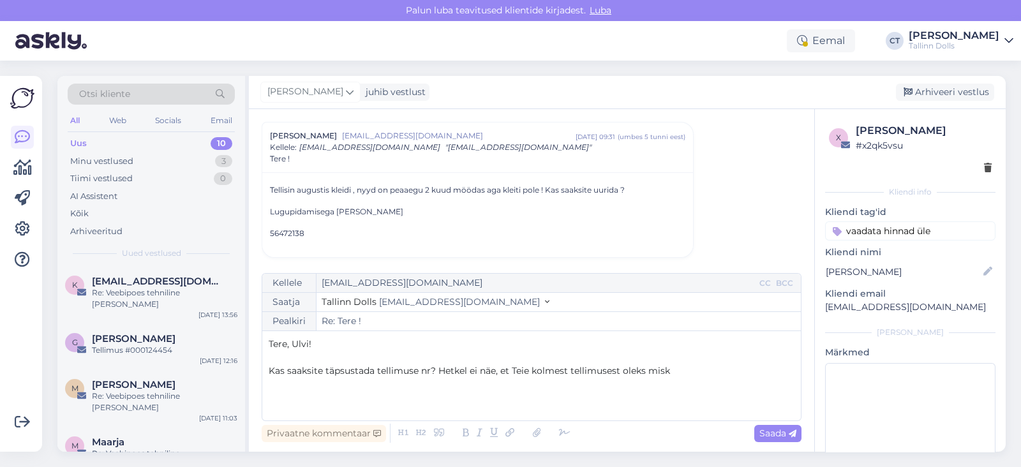
click at [568, 371] on span "Kas saaksite täpsustada tellimuse nr? Hetkel ei näe, et Teie kolmest tellimuses…" at bounding box center [469, 370] width 401 height 11
click at [695, 374] on p "Kas saaksite täpsustada tellimuse nr? Hetkel ei näe, et Teie kahest tellimusest…" at bounding box center [532, 370] width 526 height 13
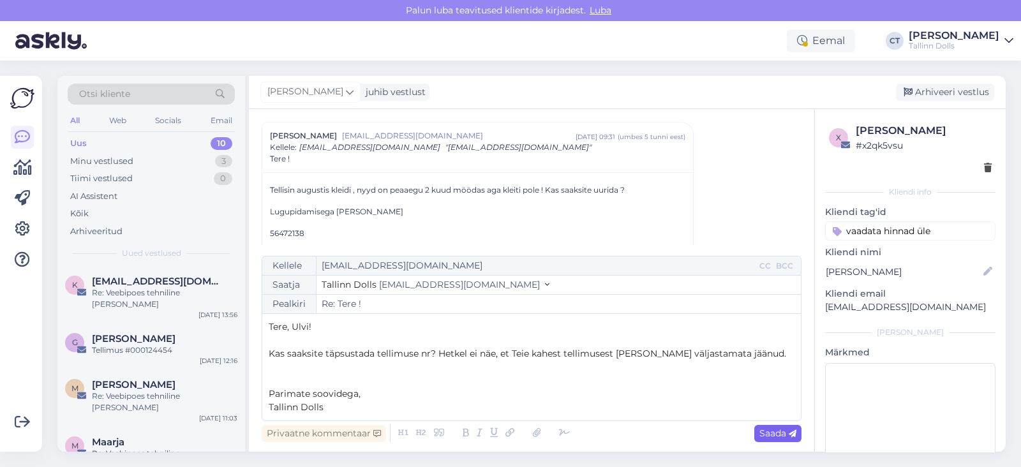
click at [791, 435] on icon at bounding box center [793, 434] width 8 height 8
type input "Re: Tere !"
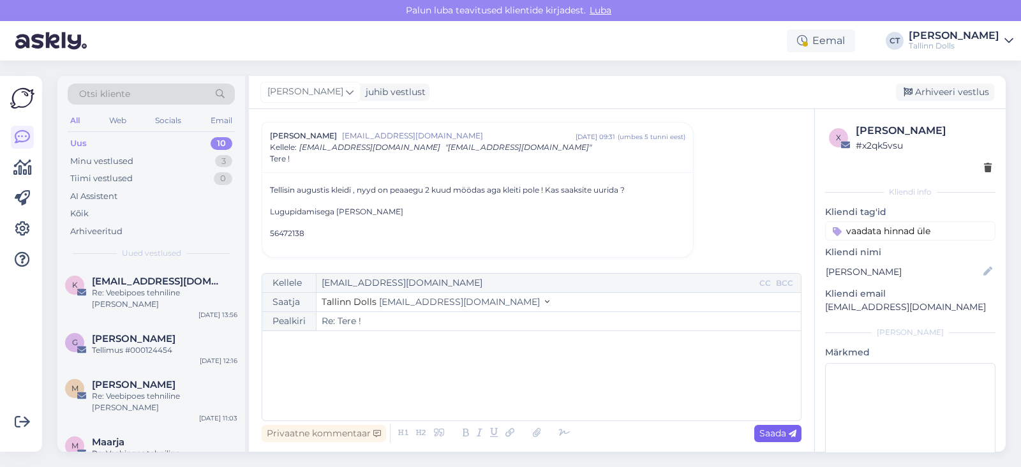
scroll to position [137, 0]
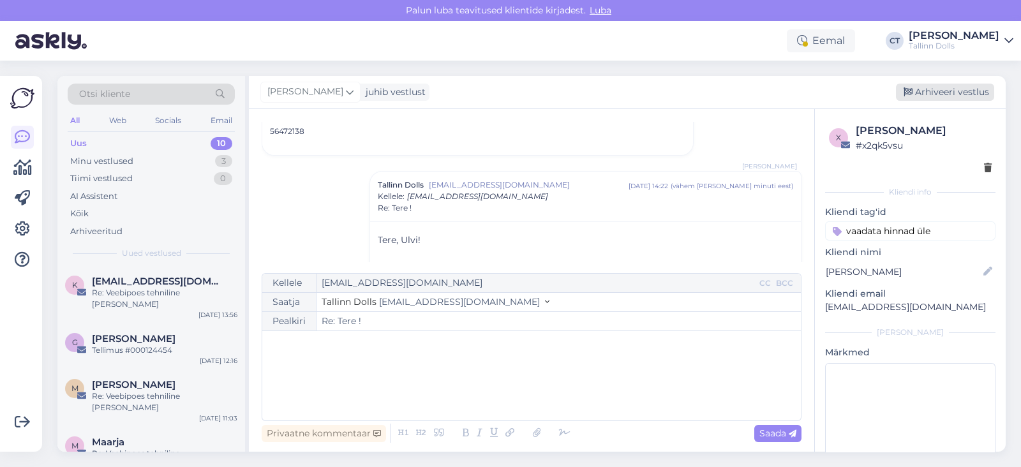
click at [945, 91] on div "Arhiveeri vestlus" at bounding box center [945, 92] width 98 height 17
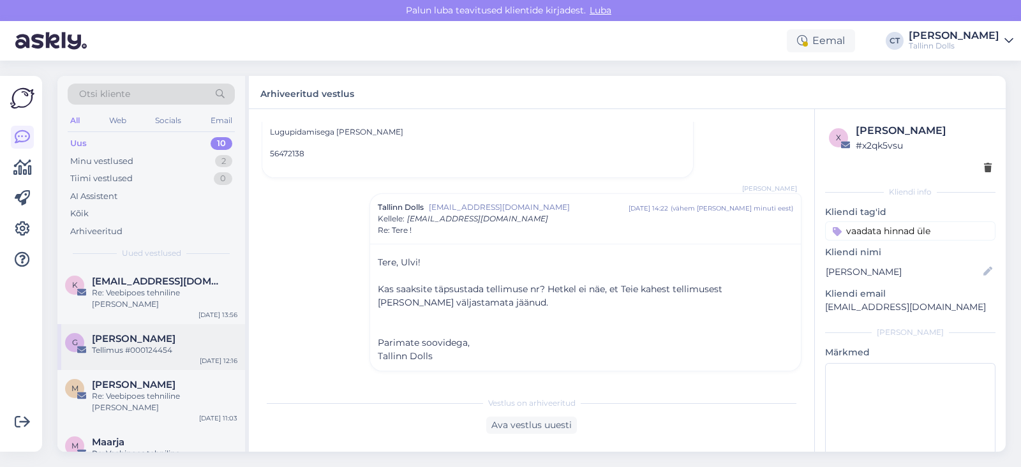
scroll to position [151, 0]
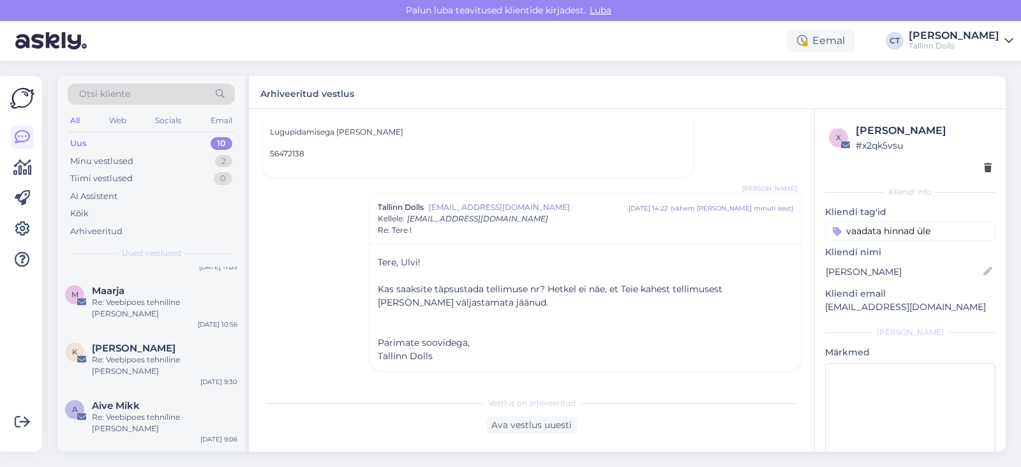
click at [139, 354] on div "Re: Veebipoes tehniline [PERSON_NAME]" at bounding box center [165, 365] width 146 height 23
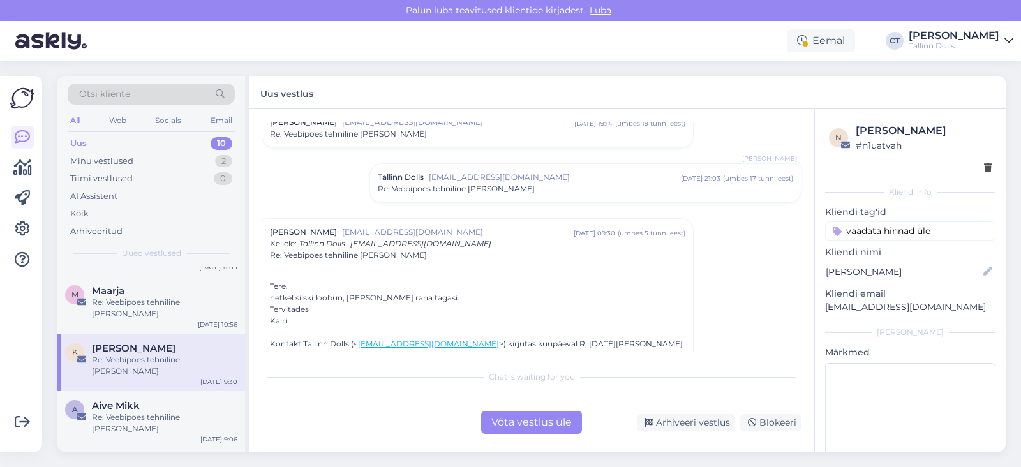
scroll to position [61, 0]
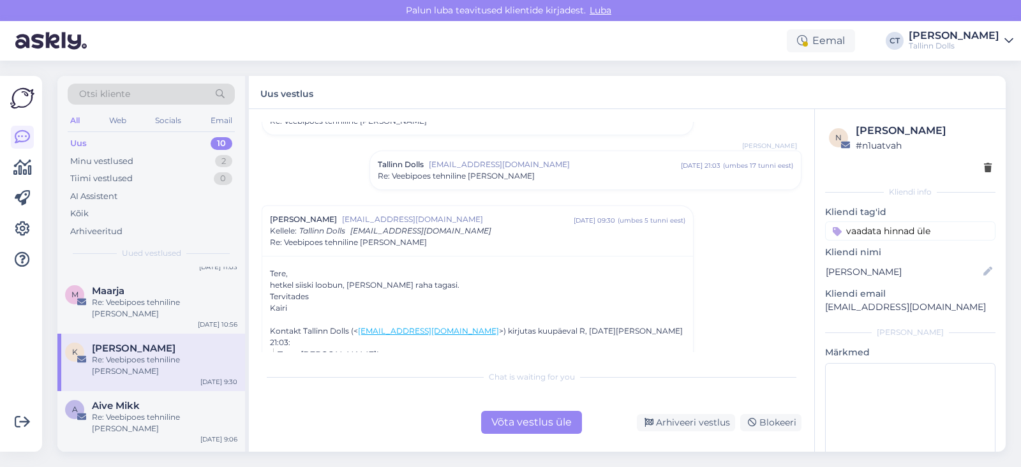
click at [416, 174] on span "Re: Veebipoes tehniline [PERSON_NAME]" at bounding box center [456, 175] width 157 height 11
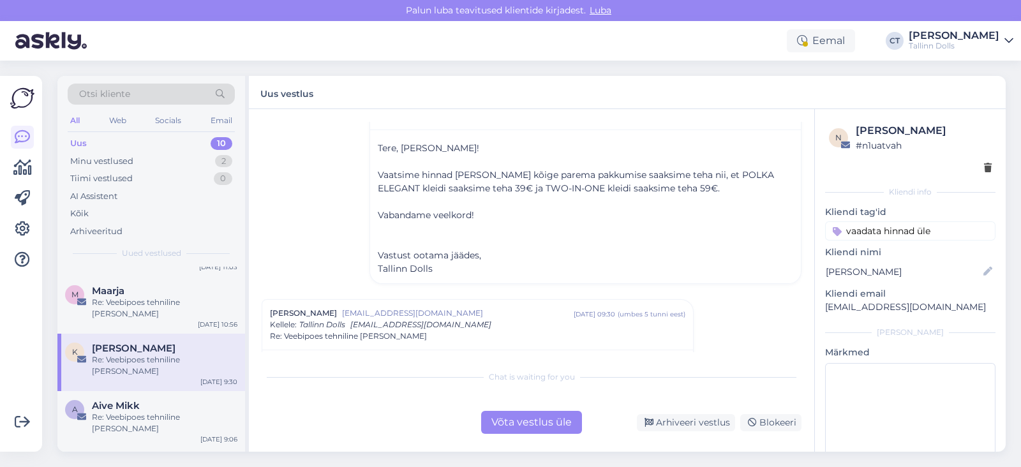
scroll to position [315, 0]
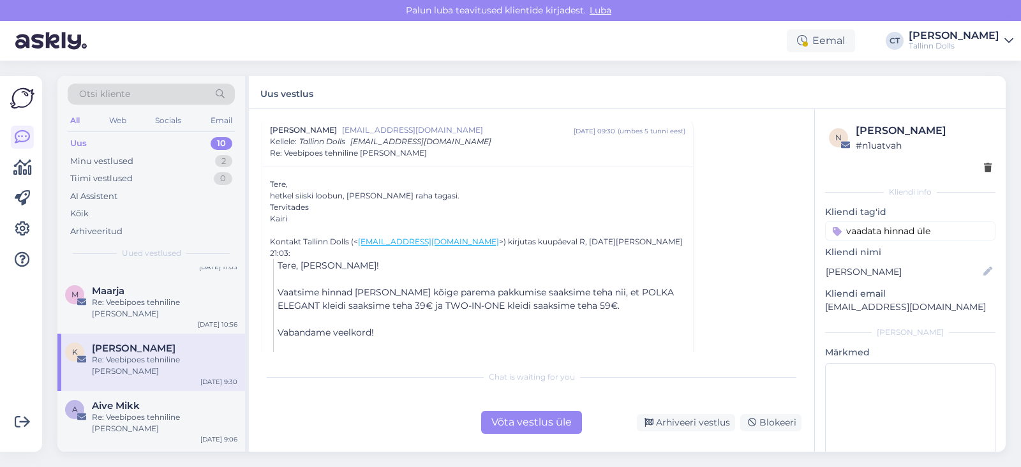
click at [516, 423] on div "Võta vestlus üle" at bounding box center [531, 422] width 101 height 23
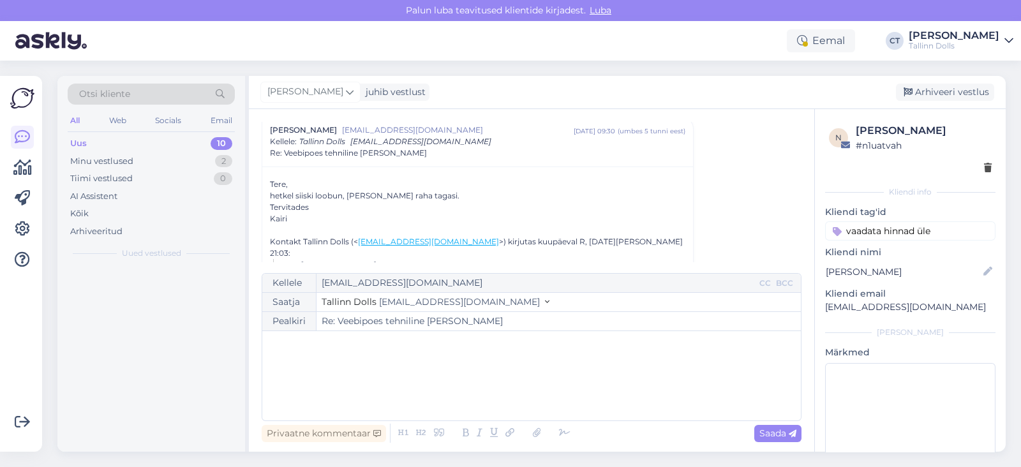
scroll to position [0, 0]
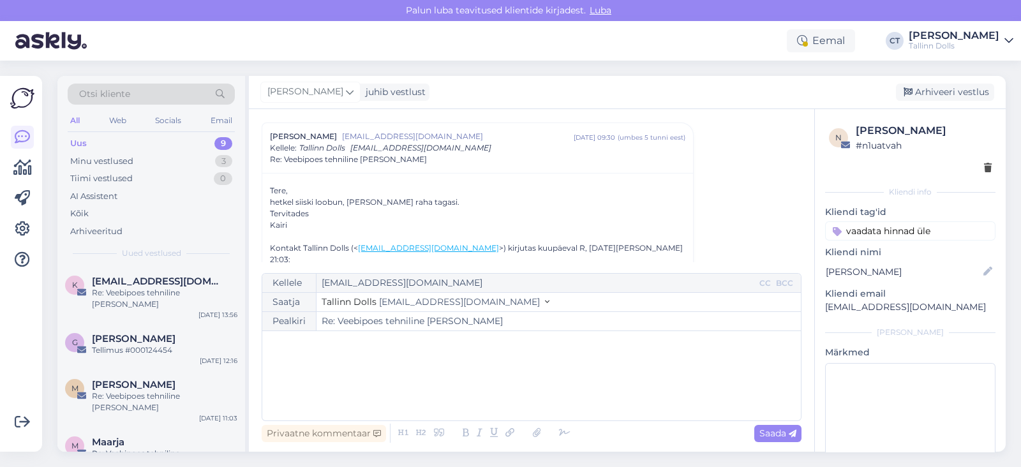
click at [520, 386] on div "﻿" at bounding box center [532, 376] width 526 height 77
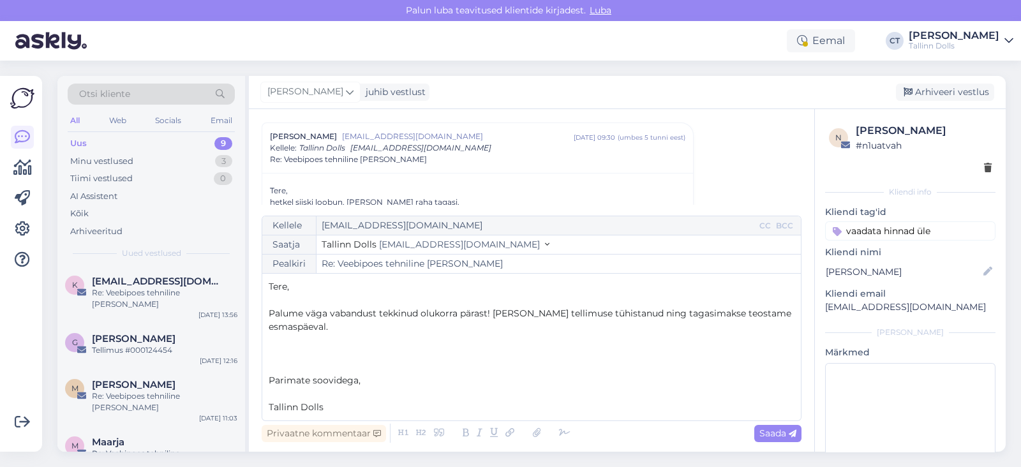
click at [341, 278] on div "Kellele [EMAIL_ADDRESS][DOMAIN_NAME] CC BCC Saatja Tallinn Dolls [EMAIL_ADDRESS…" at bounding box center [532, 319] width 540 height 206
click at [322, 397] on p "﻿" at bounding box center [532, 393] width 526 height 13
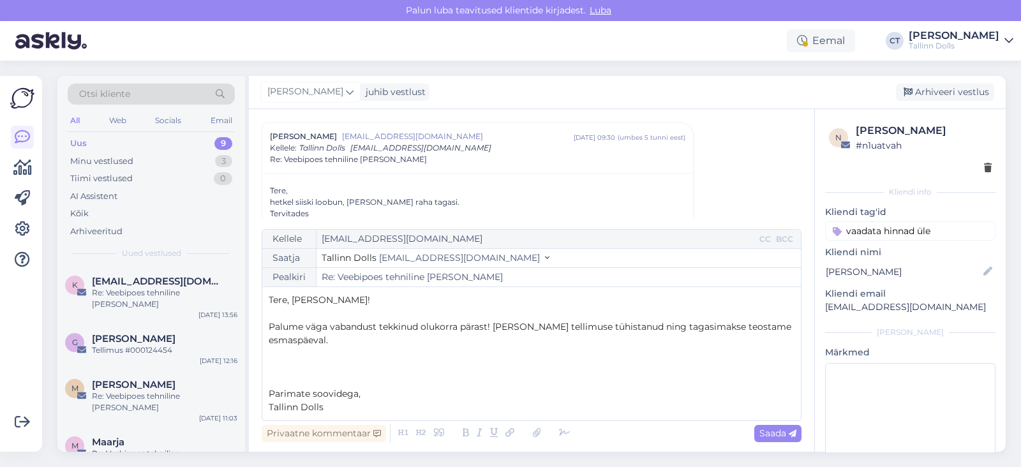
click at [786, 446] on div "Vestlus algas Kairi Paama [EMAIL_ADDRESS][DOMAIN_NAME] [DATE] 19:14 ( umbes 19 …" at bounding box center [532, 280] width 566 height 343
click at [779, 431] on span "Saada" at bounding box center [778, 433] width 37 height 11
type input "Re: Re: Veebipoes tehniline [PERSON_NAME]"
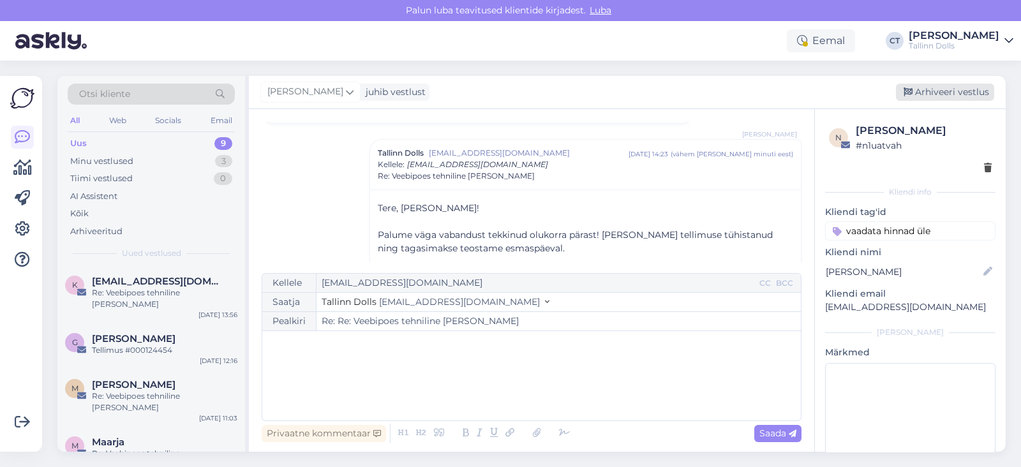
click at [944, 88] on div "Arhiveeri vestlus" at bounding box center [945, 92] width 98 height 17
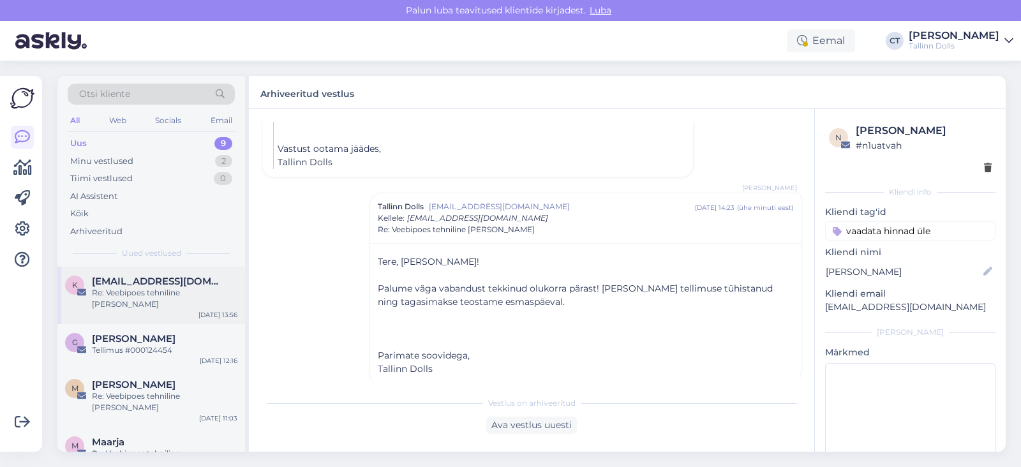
scroll to position [179, 0]
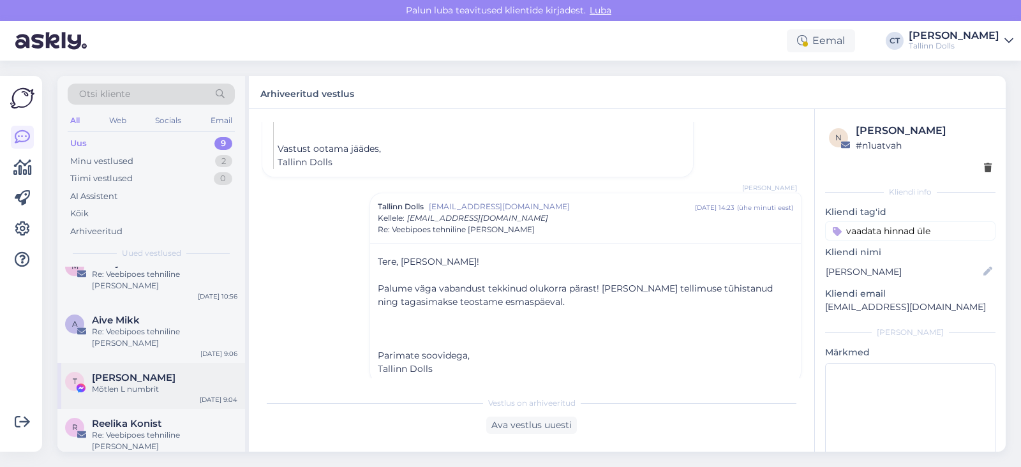
click at [146, 384] on div "Mõtlen L numbrit" at bounding box center [165, 389] width 146 height 11
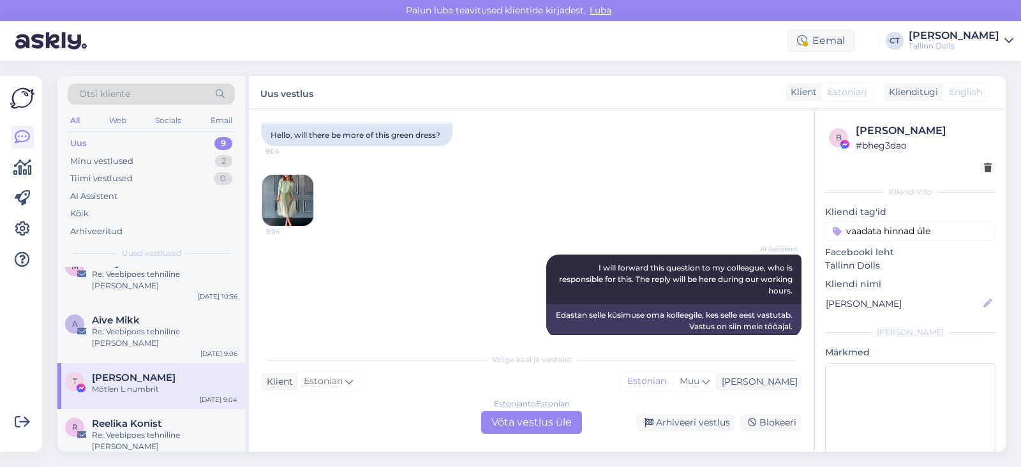
scroll to position [184, 0]
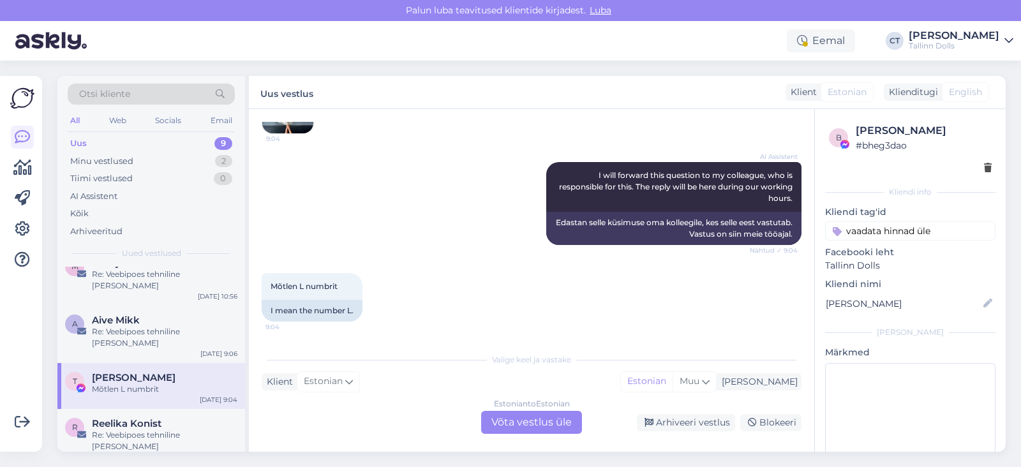
click at [507, 419] on div "Estonian to Estonian Võta vestlus üle" at bounding box center [531, 422] width 101 height 23
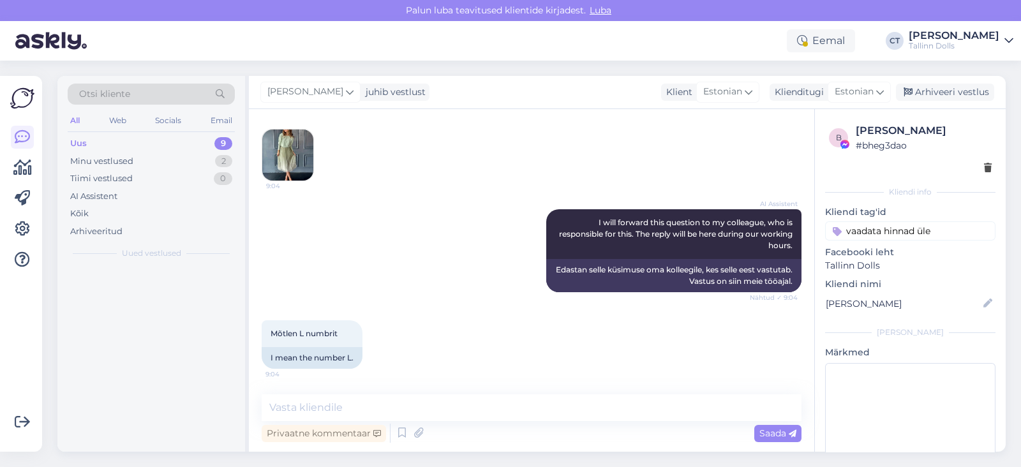
scroll to position [0, 0]
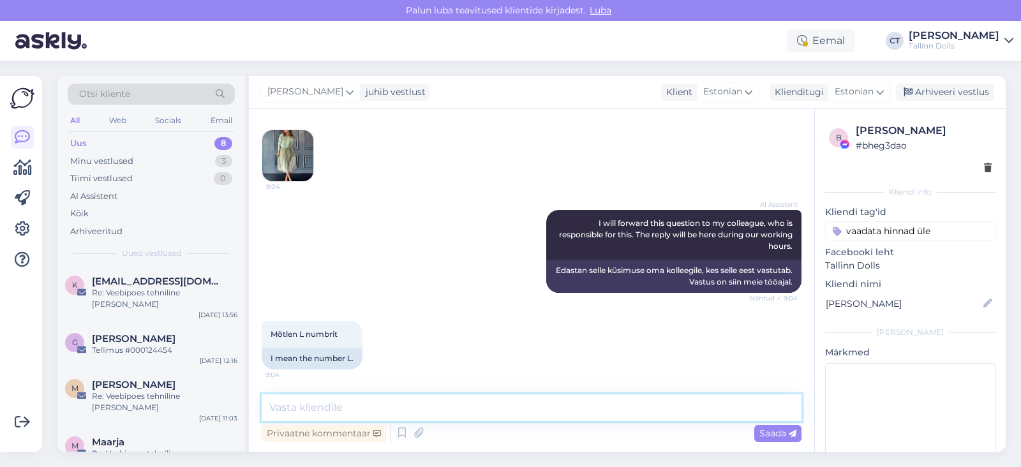
click at [534, 410] on textarea at bounding box center [532, 407] width 540 height 27
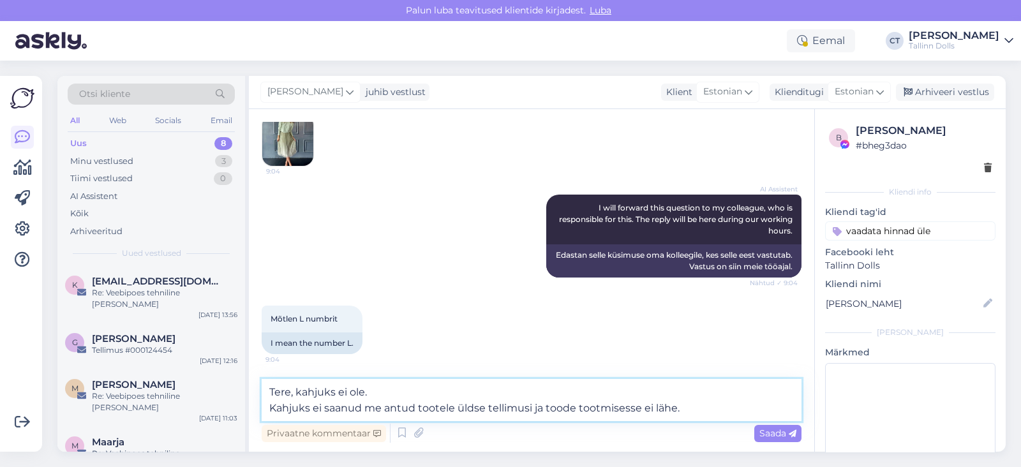
scroll to position [168, 0]
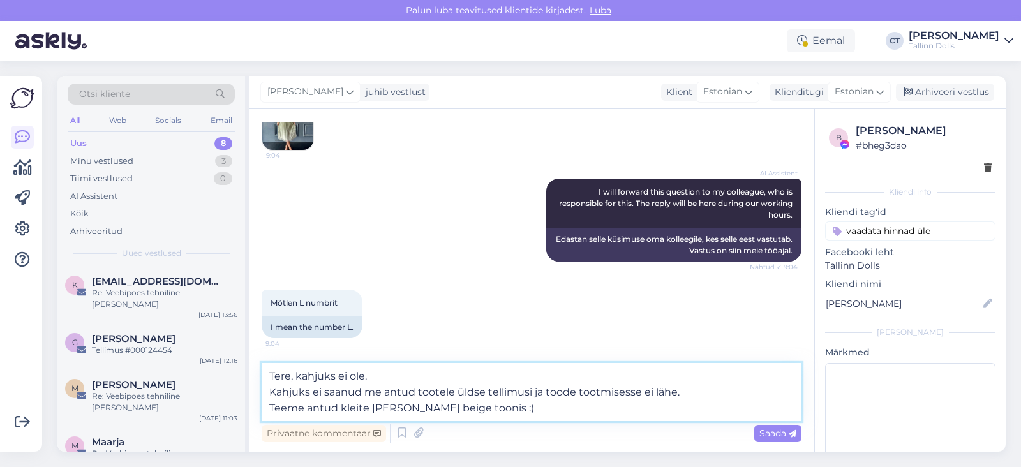
type textarea "Tere, kahjuks ei ole. Kahjuks ei saanud me antud tootele üldse tellimusi ja too…"
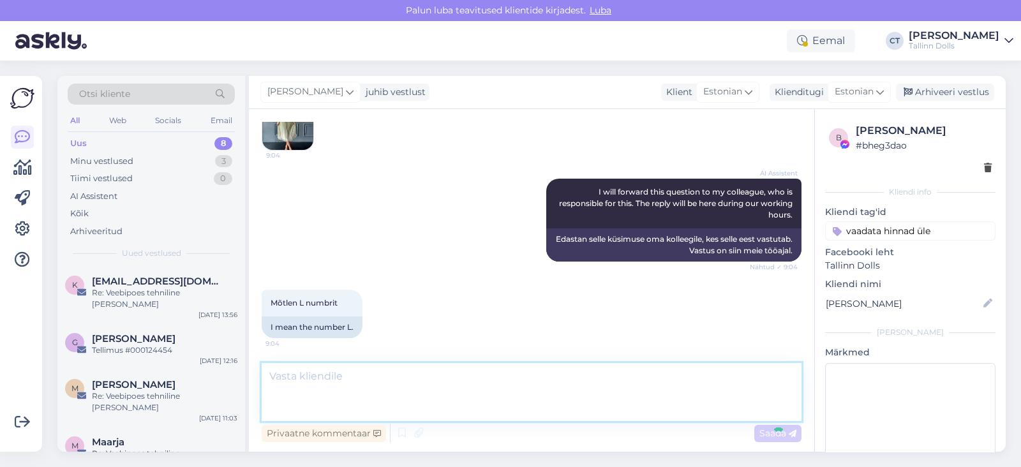
scroll to position [227, 0]
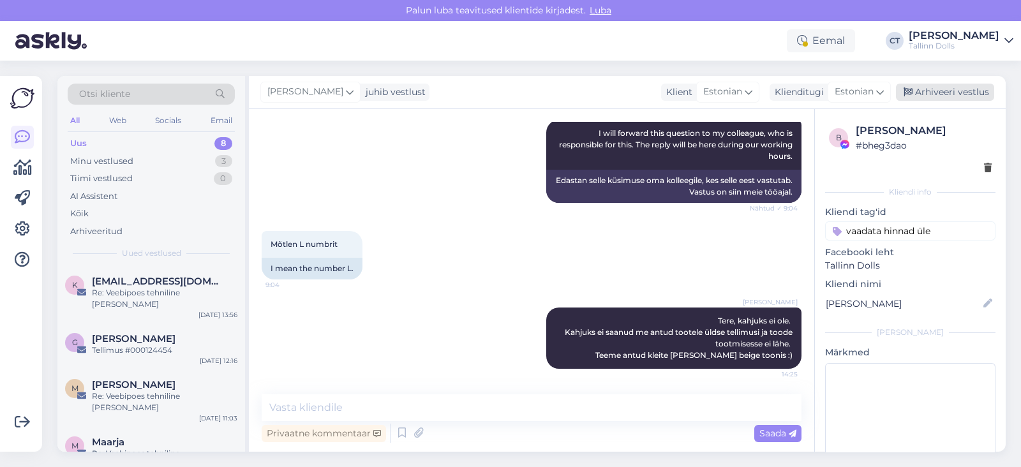
click at [934, 98] on div "Arhiveeri vestlus" at bounding box center [945, 92] width 98 height 17
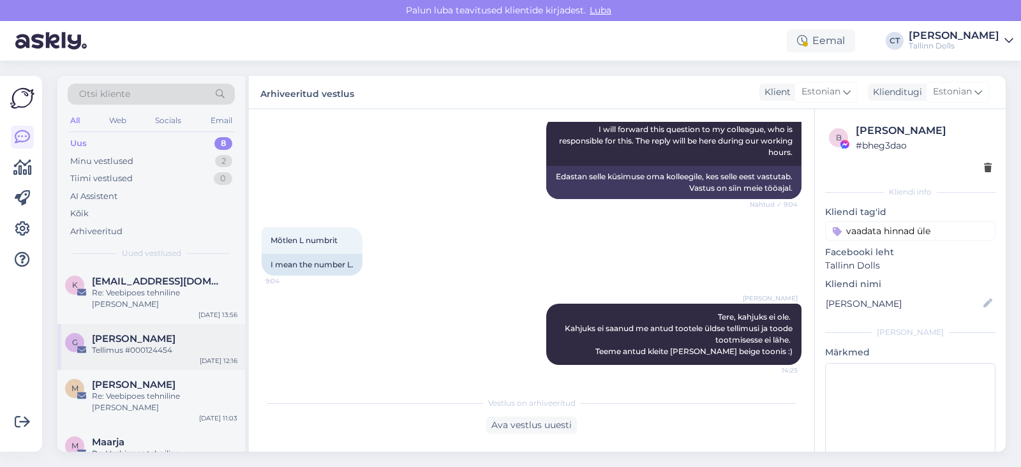
click at [170, 345] on div "Tellimus #000124454" at bounding box center [165, 350] width 146 height 11
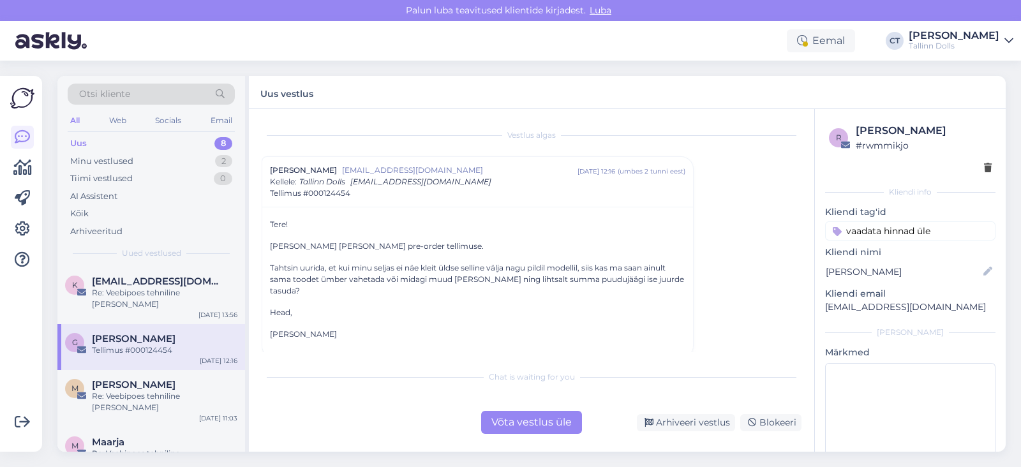
scroll to position [13, 0]
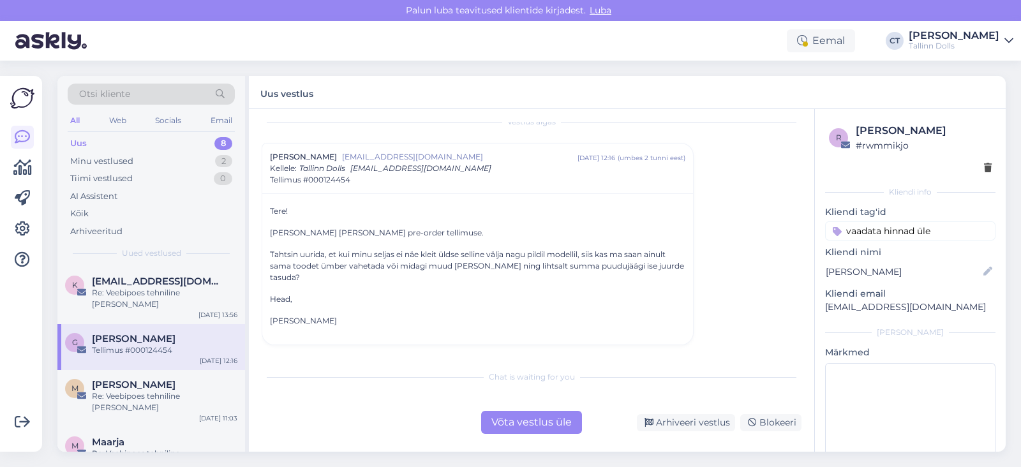
click at [557, 424] on div "Võta vestlus üle" at bounding box center [531, 422] width 101 height 23
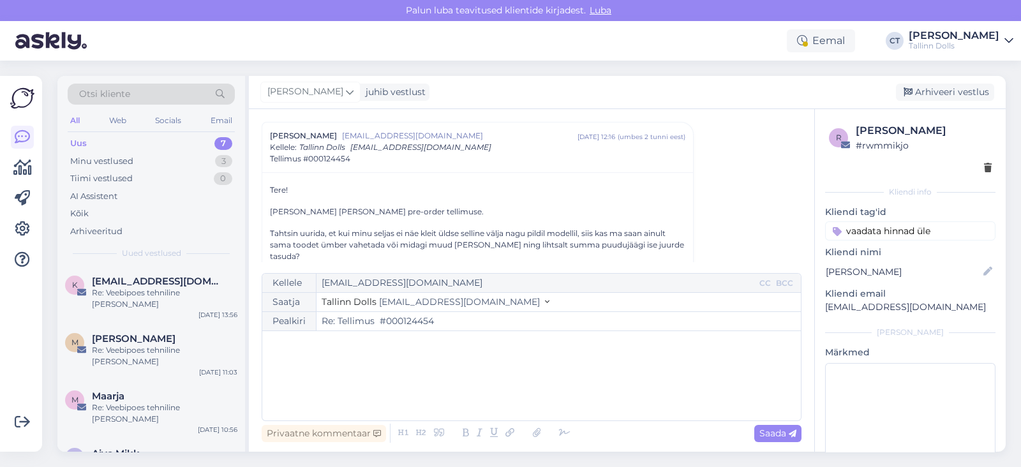
click at [549, 384] on div "﻿" at bounding box center [532, 376] width 526 height 77
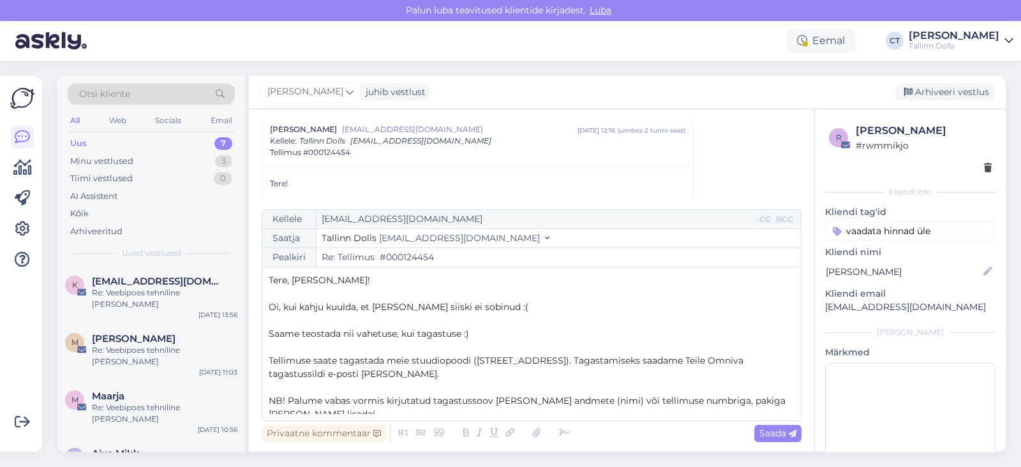
scroll to position [87, 0]
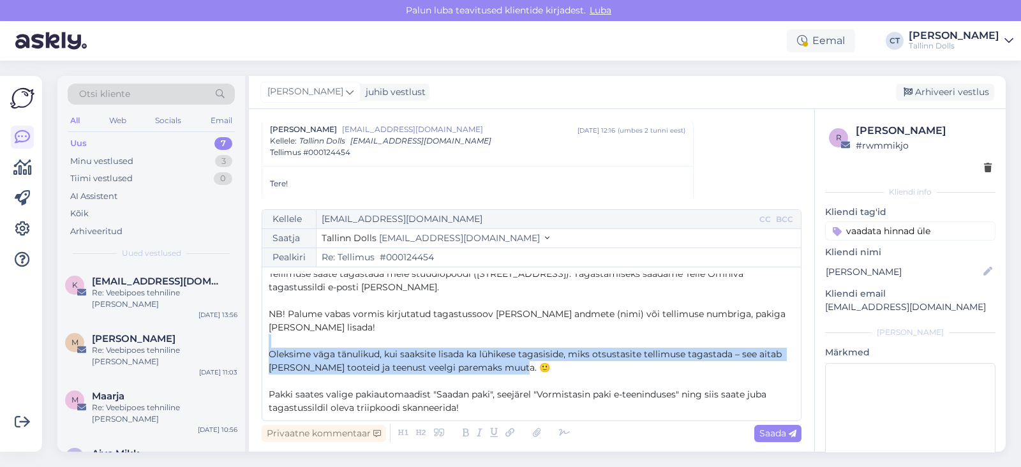
drag, startPoint x: 527, startPoint y: 370, endPoint x: 259, endPoint y: 343, distance: 269.4
click at [259, 343] on div "Vestlus [PERSON_NAME] [PERSON_NAME][EMAIL_ADDRESS][DOMAIN_NAME] [DATE] 12:16 ( …" at bounding box center [532, 280] width 566 height 343
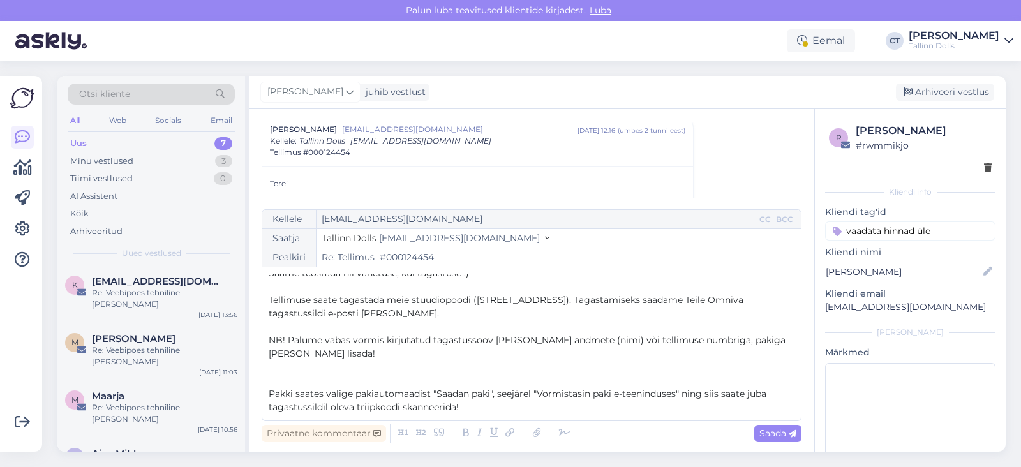
scroll to position [47, 0]
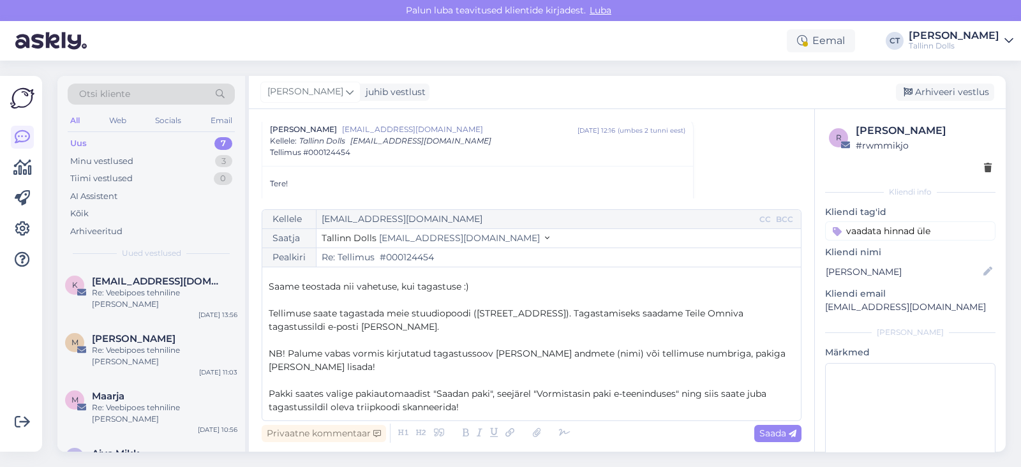
click at [488, 356] on span "NB! Palume vabas vormis kirjutatud tagastussoov [PERSON_NAME] andmete (nimi) võ…" at bounding box center [529, 360] width 520 height 25
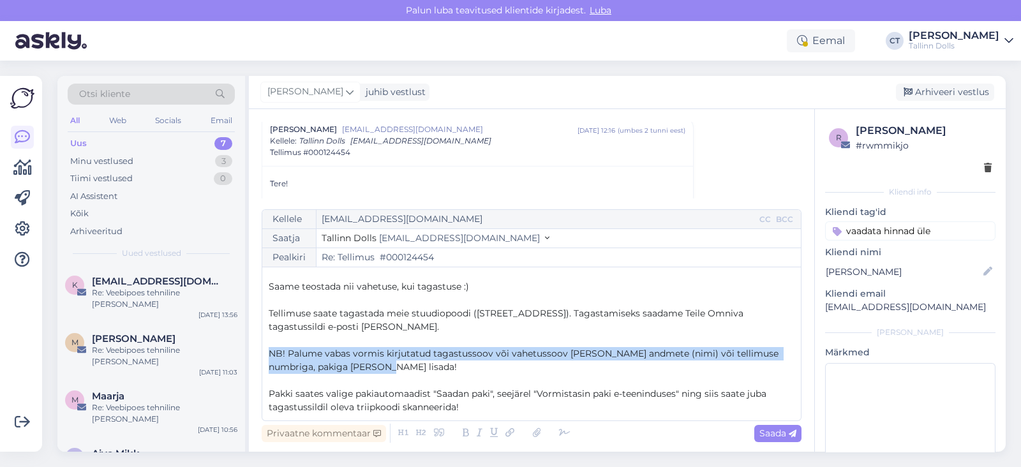
drag, startPoint x: 430, startPoint y: 362, endPoint x: 266, endPoint y: 350, distance: 164.5
click at [266, 350] on div "Kellele [EMAIL_ADDRESS][DOMAIN_NAME] CC BCC Saatja Tallinn Dolls [EMAIL_ADDRESS…" at bounding box center [532, 315] width 540 height 212
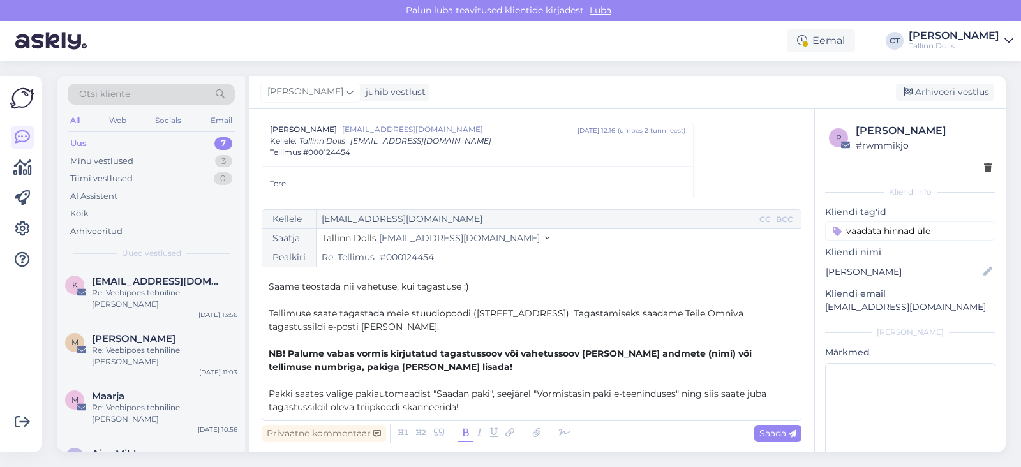
click at [460, 429] on icon at bounding box center [465, 433] width 15 height 18
click at [492, 411] on p "Pakki saates valige pakiautomaadist "Saadan paki", seejärel "Vormistasin paki e…" at bounding box center [532, 401] width 526 height 27
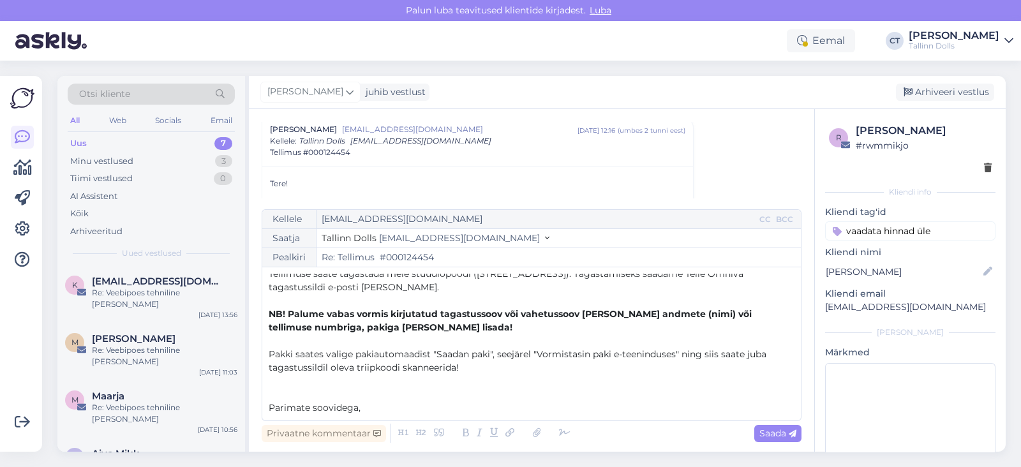
scroll to position [100, 0]
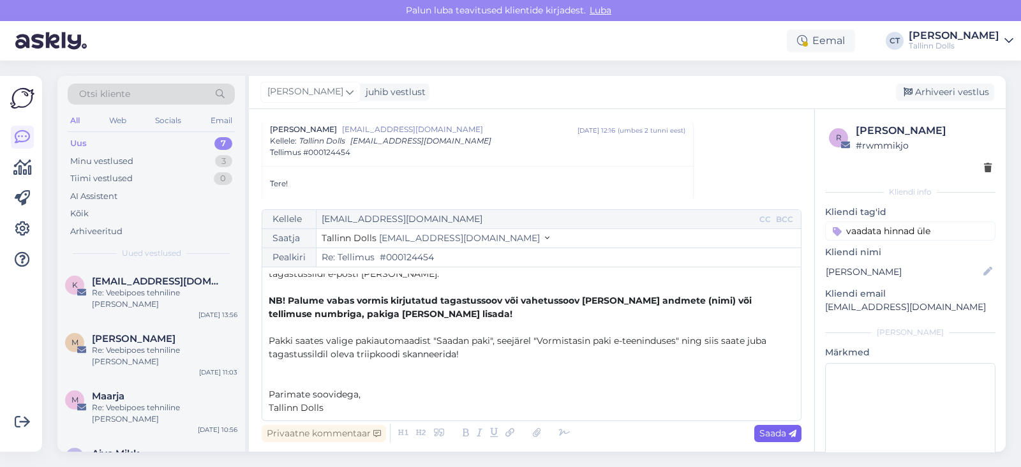
click at [775, 430] on span "Saada" at bounding box center [778, 433] width 37 height 11
type input "Re: Re: Tellimus #000124454"
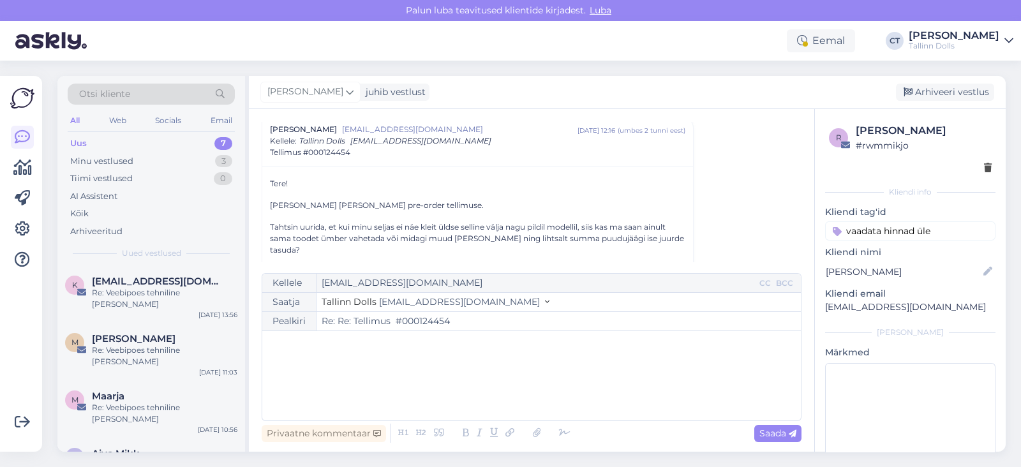
scroll to position [0, 0]
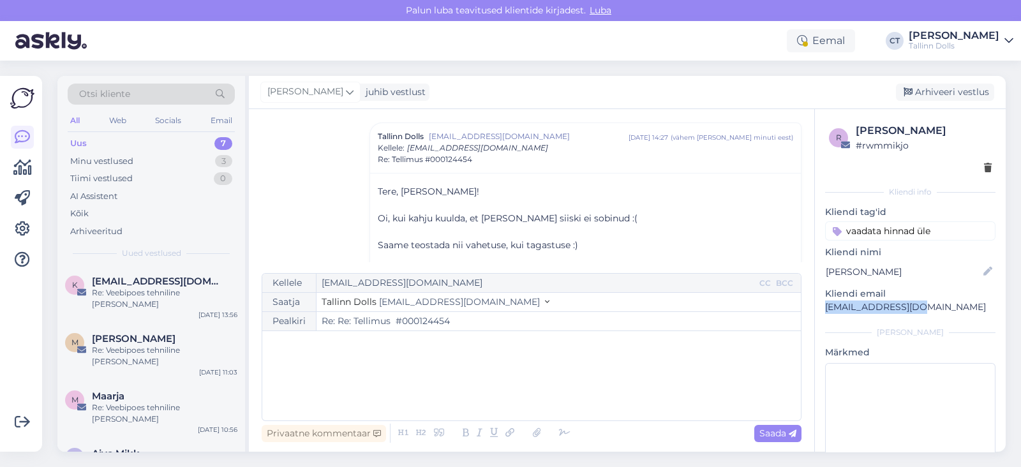
drag, startPoint x: 938, startPoint y: 308, endPoint x: 822, endPoint y: 318, distance: 117.3
click at [822, 318] on div "r [PERSON_NAME] # rwmmikjo Kliendi info Kliendi tag'id vaadata hinnad [PERSON_N…" at bounding box center [910, 303] width 191 height 388
copy p "[EMAIL_ADDRESS][DOMAIN_NAME]"
click at [954, 93] on div "Arhiveeri vestlus" at bounding box center [945, 92] width 98 height 17
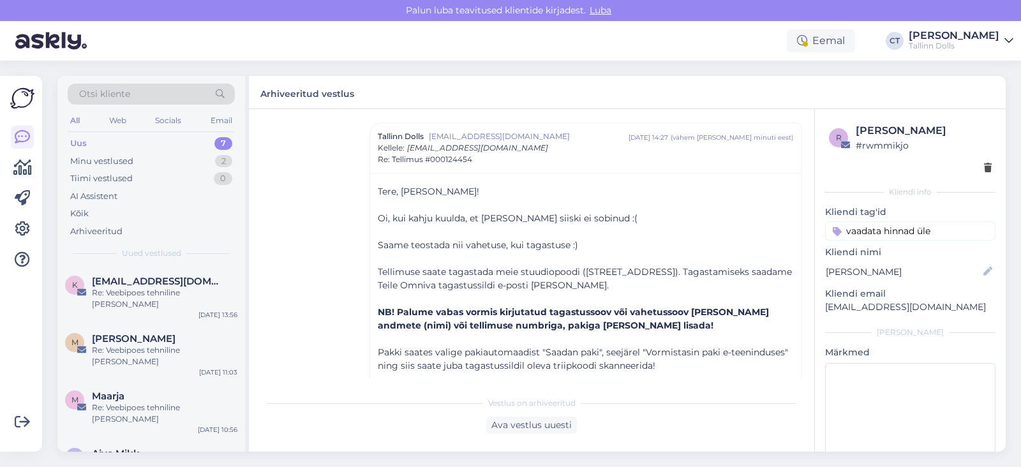
click at [370, 247] on div "Tere, [PERSON_NAME]! ﻿ Oi, kui kahju kuulda, et [PERSON_NAME] siiski ei sobinud…" at bounding box center [585, 303] width 431 height 261
click at [182, 324] on div "M [PERSON_NAME] Re: Veebipoes tehniline [PERSON_NAME] [DATE] 11:03" at bounding box center [151, 352] width 188 height 57
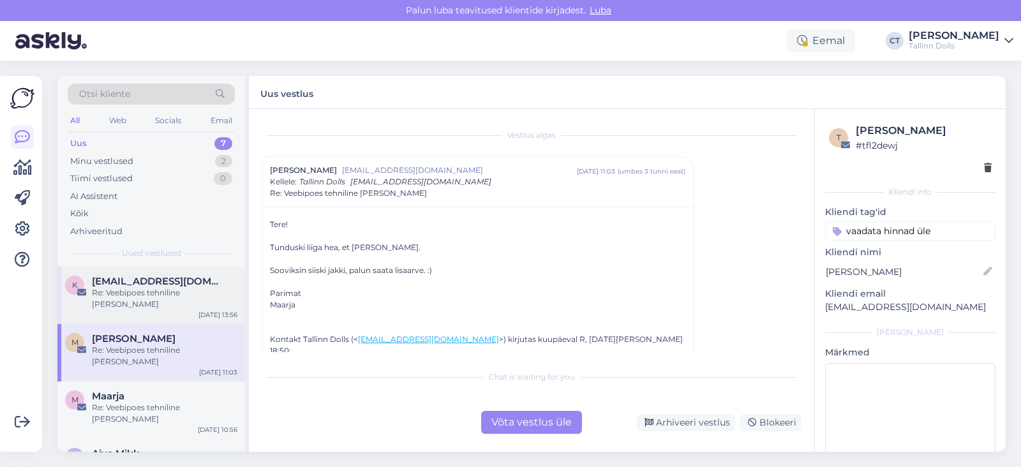
click at [181, 310] on div "k [EMAIL_ADDRESS][DOMAIN_NAME] Re: Veebipoes tehniline [PERSON_NAME] [DATE] 13:…" at bounding box center [151, 295] width 188 height 57
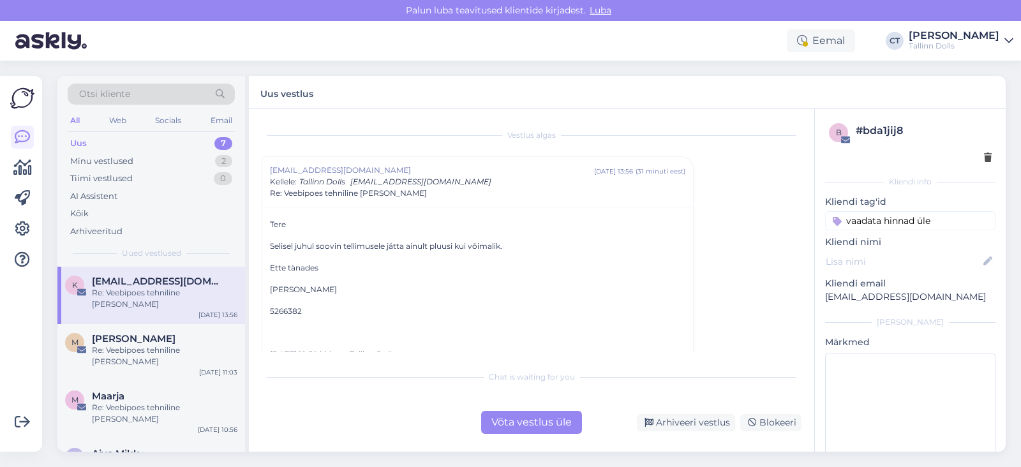
click at [549, 421] on div "Võta vestlus üle" at bounding box center [531, 422] width 101 height 23
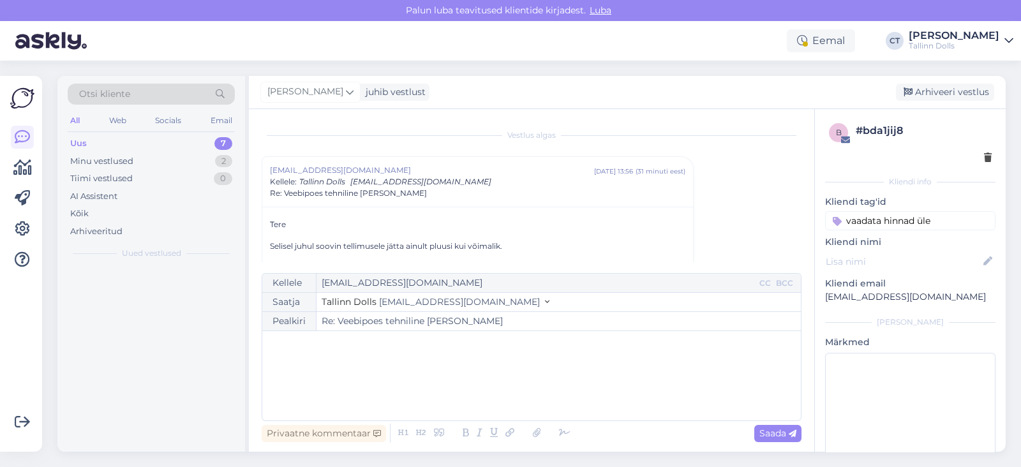
scroll to position [34, 0]
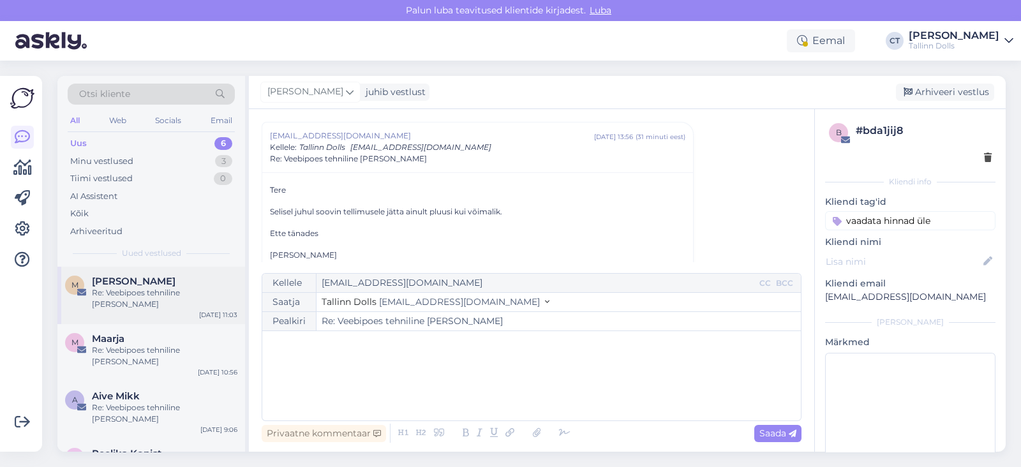
click at [155, 288] on div "Re: Veebipoes tehniline [PERSON_NAME]" at bounding box center [165, 298] width 146 height 23
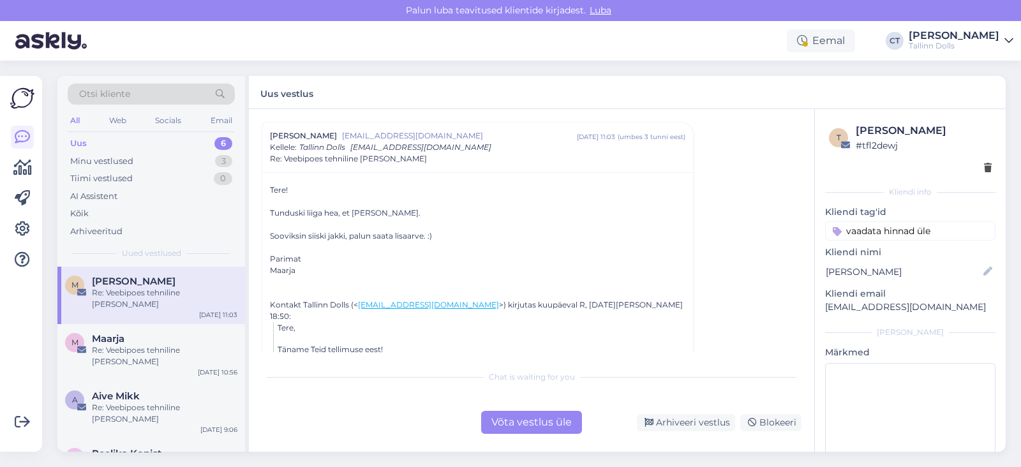
click at [514, 427] on div "Võta vestlus üle" at bounding box center [531, 422] width 101 height 23
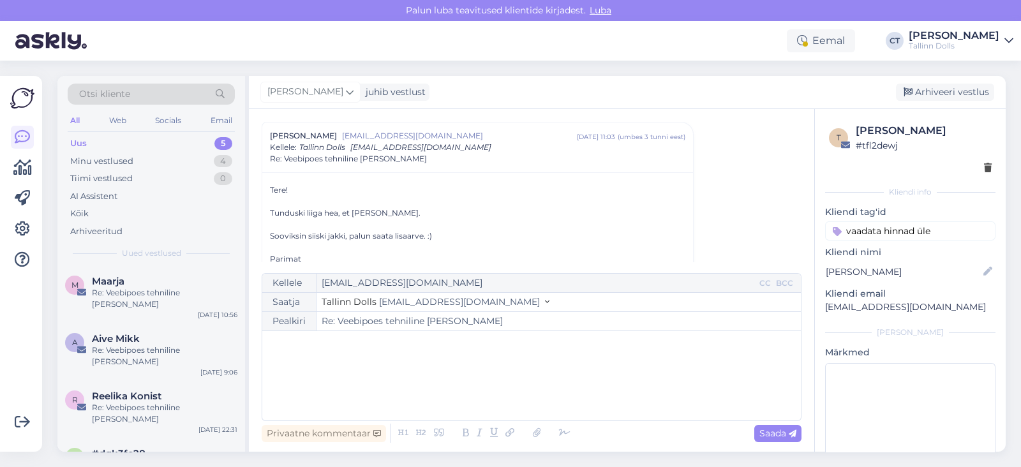
click at [514, 405] on div "﻿" at bounding box center [532, 376] width 526 height 77
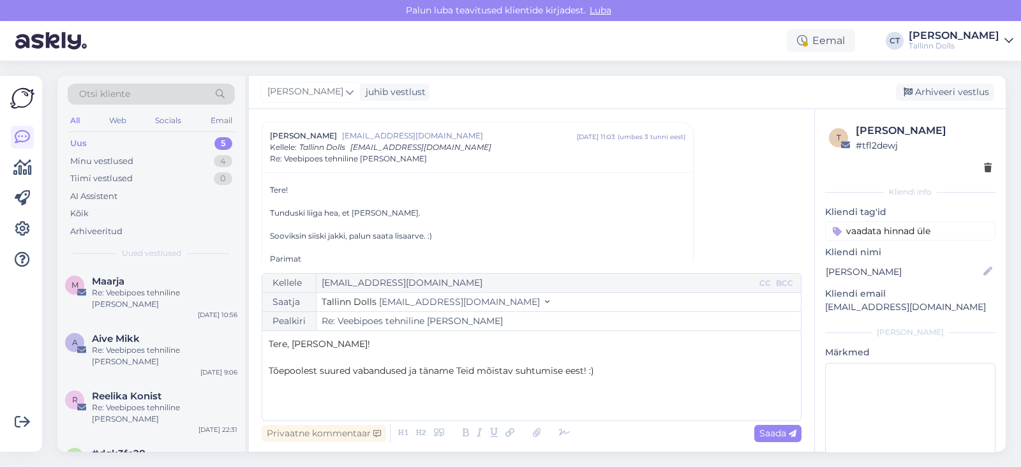
click at [510, 376] on p "Tõepoolest suured vabandused ja täname Teid mõistav suhtumise eest! :)" at bounding box center [532, 370] width 526 height 13
click at [510, 390] on p "﻿" at bounding box center [532, 384] width 526 height 13
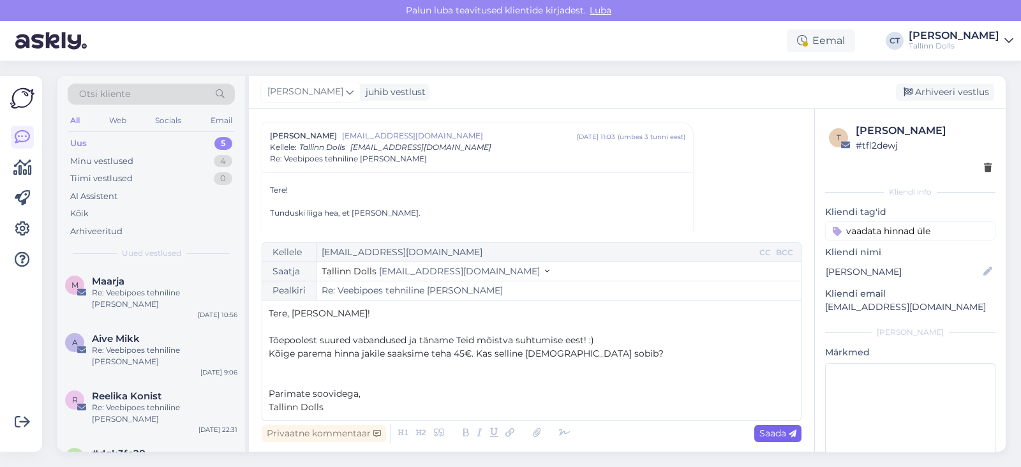
click at [786, 437] on span "Saada" at bounding box center [778, 433] width 37 height 11
type input "Re: Re: Veebipoes tehniline [PERSON_NAME]"
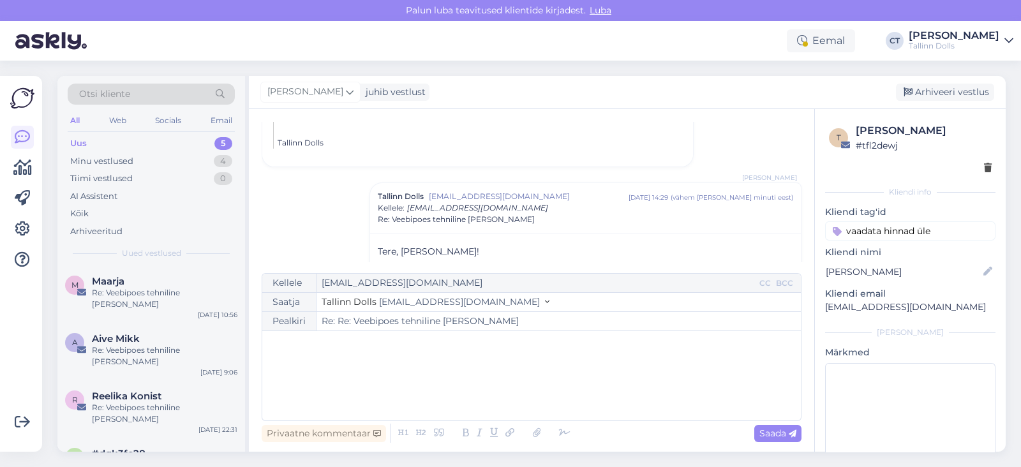
scroll to position [414, 0]
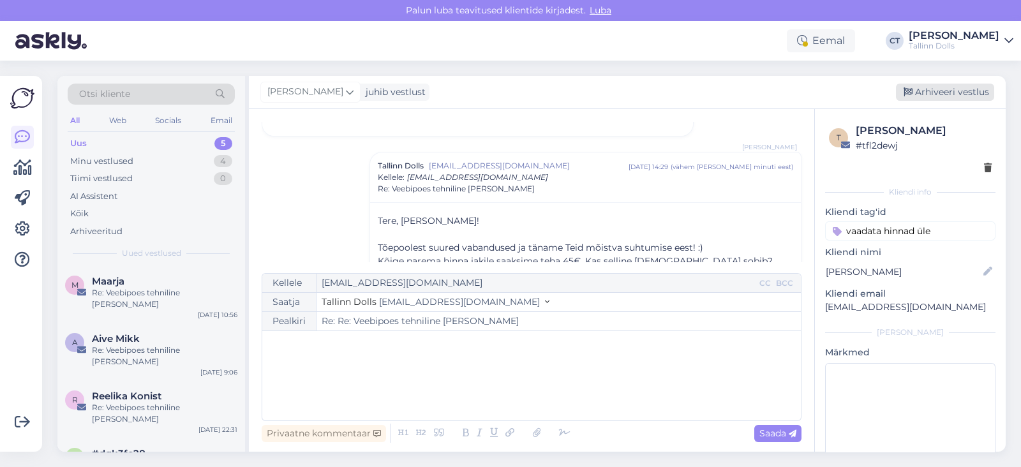
click at [953, 94] on div "Arhiveeri vestlus" at bounding box center [945, 92] width 98 height 17
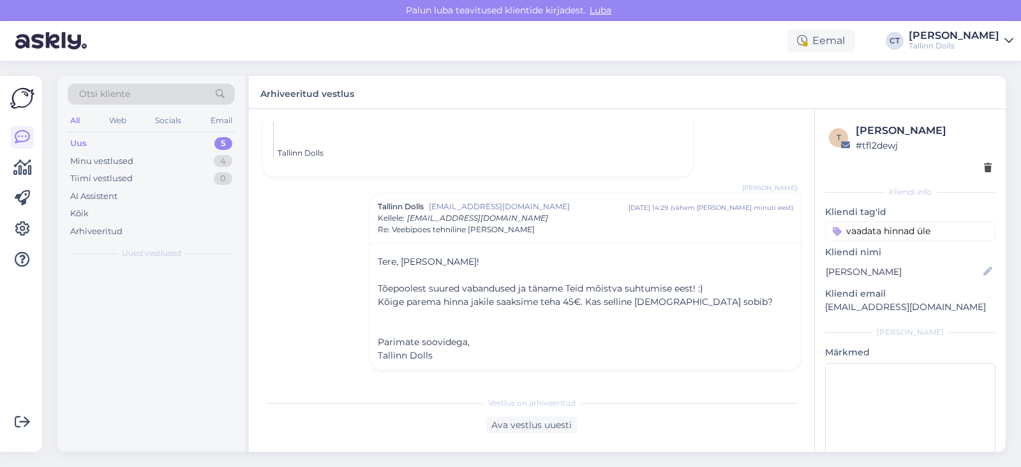
scroll to position [361, 0]
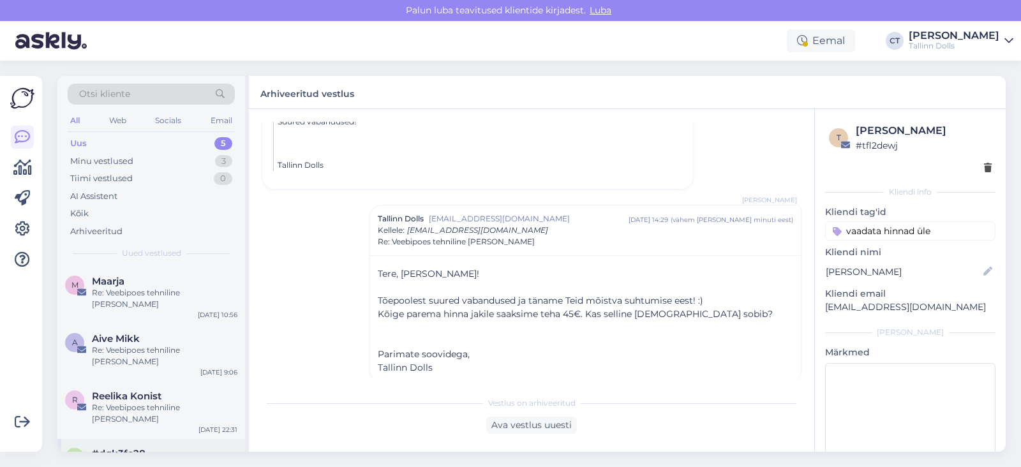
click at [156, 448] on div "#dqk3fc28" at bounding box center [165, 453] width 146 height 11
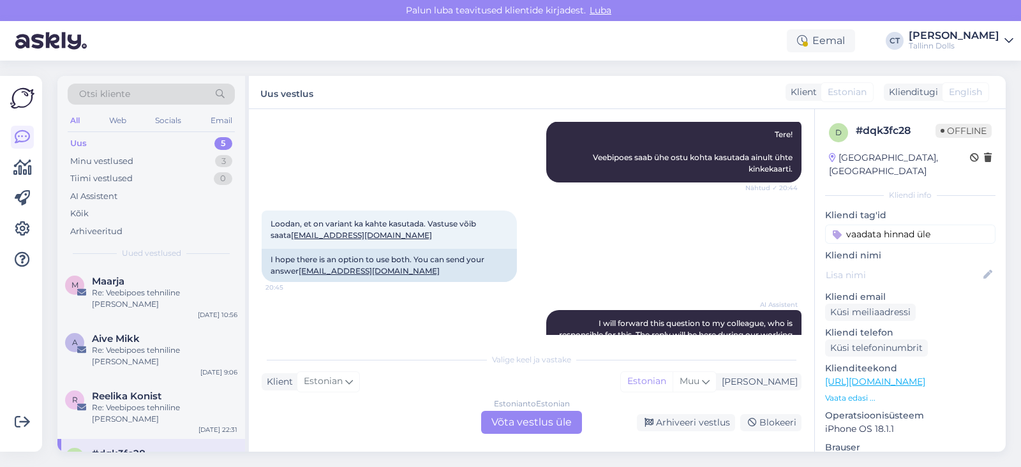
scroll to position [251, 0]
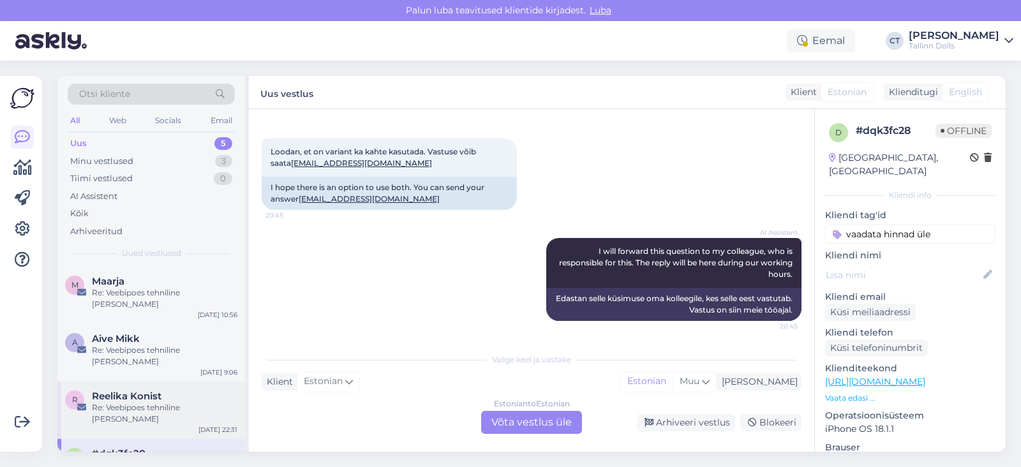
click at [134, 382] on div "R Reelika Konist Re: Veebipoes tehniline [PERSON_NAME] [DATE] 22:31" at bounding box center [151, 410] width 188 height 57
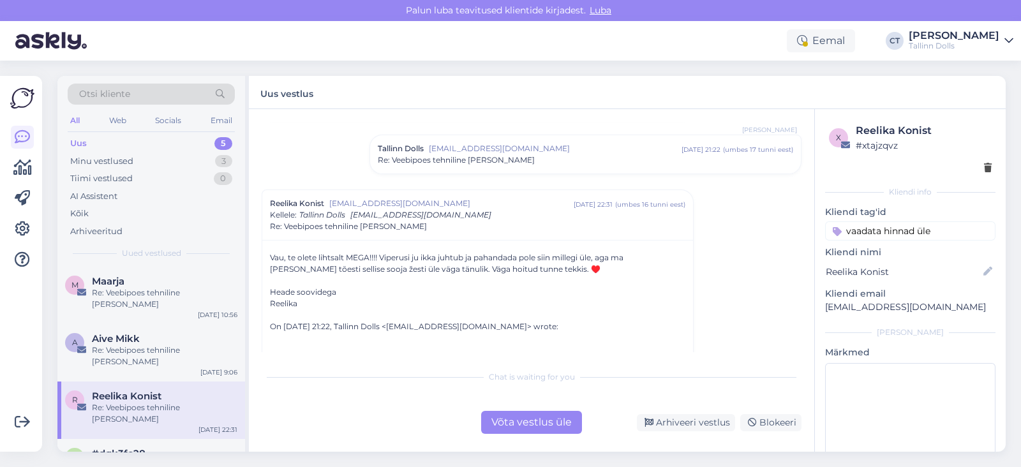
scroll to position [740, 0]
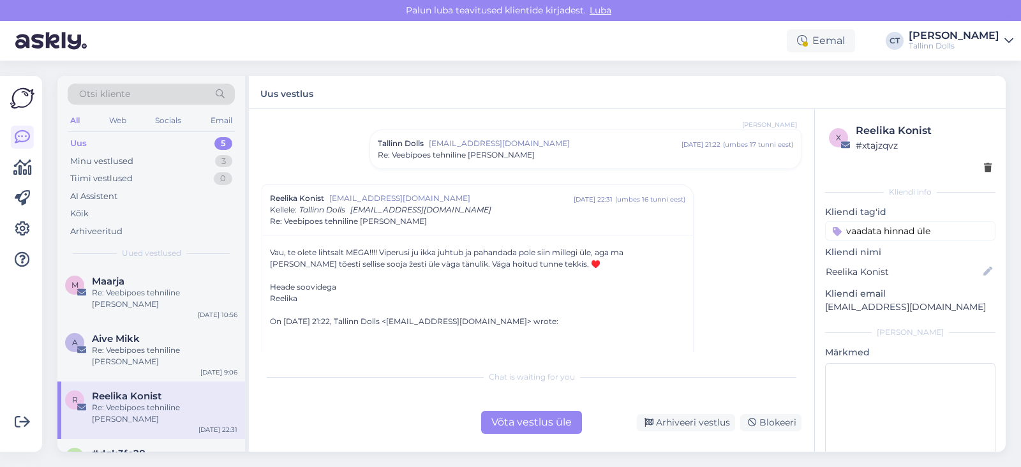
click at [551, 421] on div "Võta vestlus üle" at bounding box center [531, 422] width 101 height 23
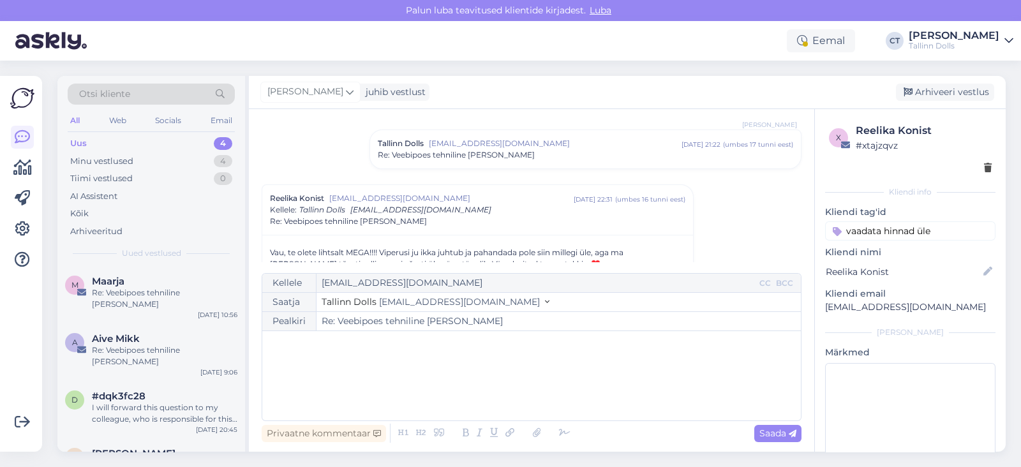
scroll to position [800, 0]
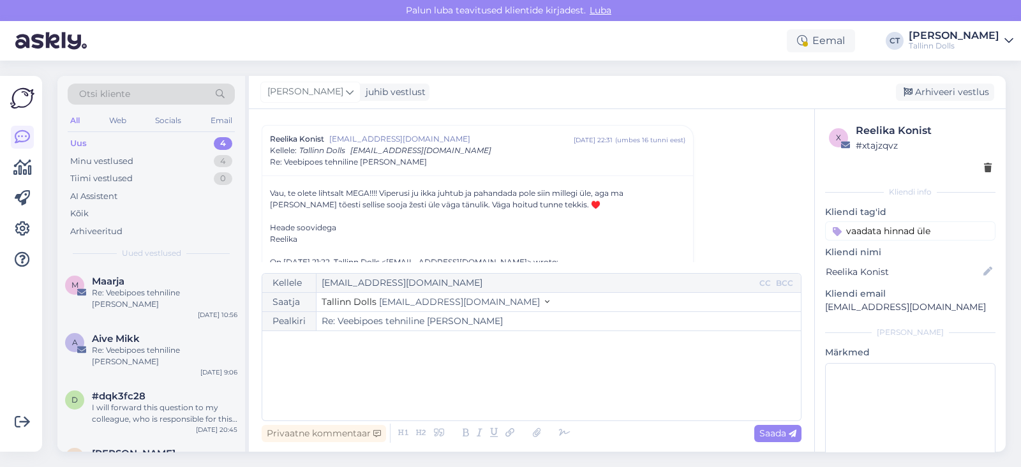
click at [573, 386] on div "﻿" at bounding box center [532, 376] width 526 height 77
click at [324, 367] on span "Nii-[PERSON_NAME]! Täname Teid nii" at bounding box center [352, 370] width 166 height 11
click at [443, 371] on p "Nii-nii vahva! Täname Teid nii" at bounding box center [532, 370] width 526 height 13
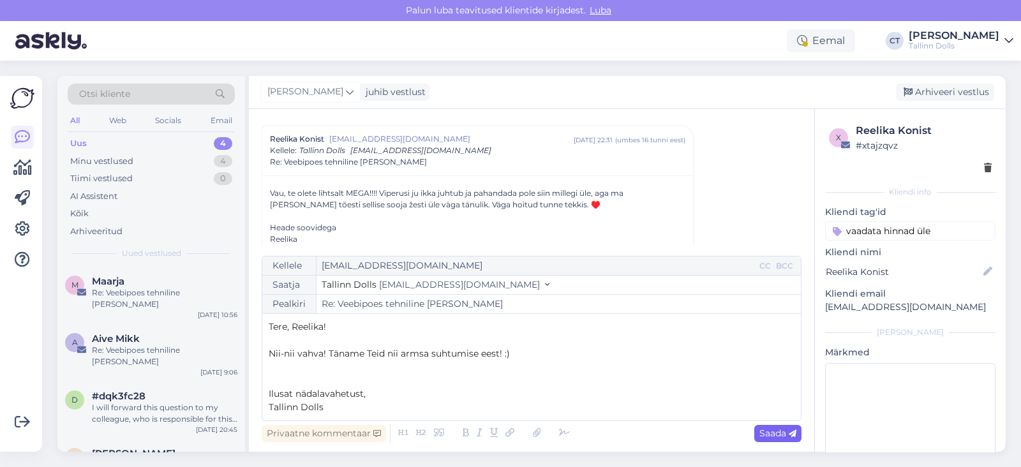
click at [784, 429] on span "Saada" at bounding box center [778, 433] width 37 height 11
type input "Re: Re: Veebipoes tehniline [PERSON_NAME]"
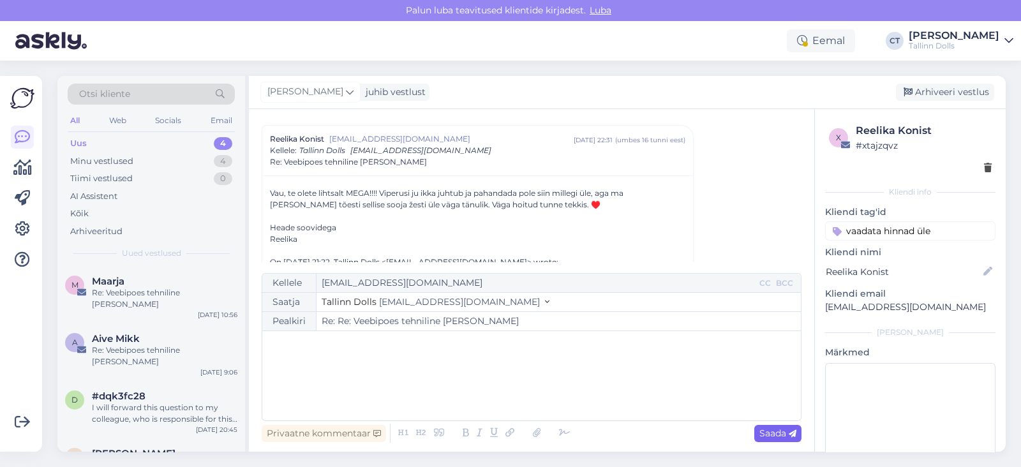
scroll to position [1125, 0]
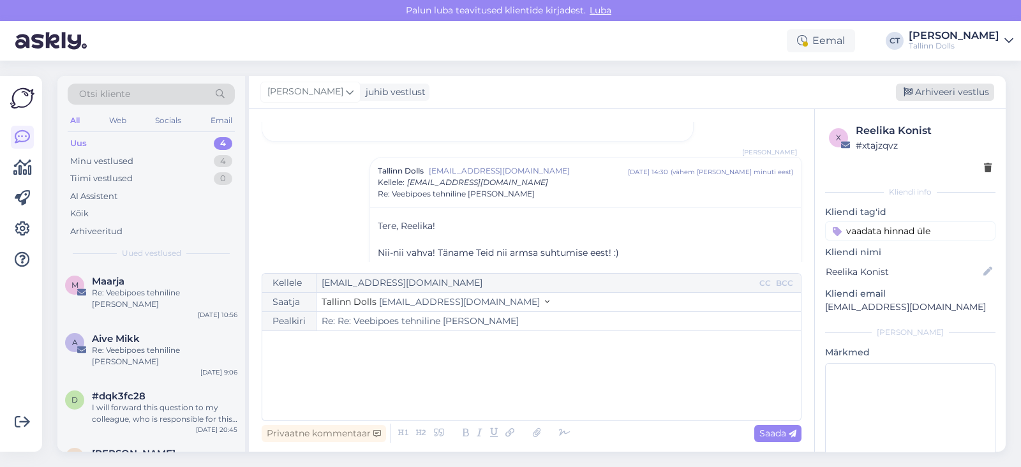
click at [941, 90] on div "Arhiveeri vestlus" at bounding box center [945, 92] width 98 height 17
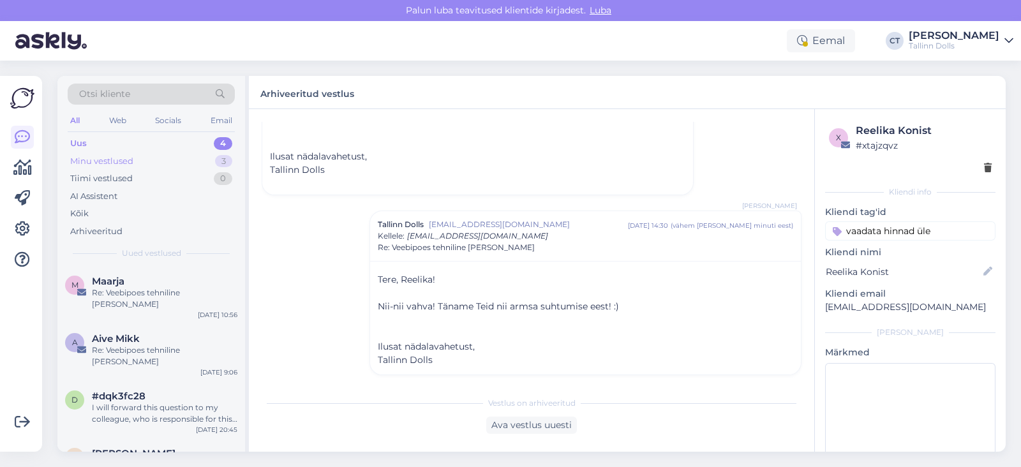
click at [130, 167] on div "Minu vestlused" at bounding box center [101, 161] width 63 height 13
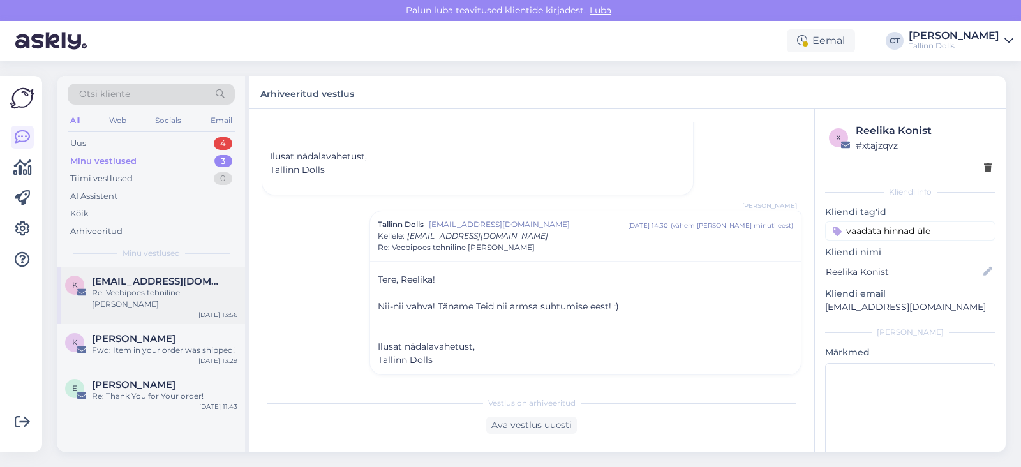
click at [142, 306] on div "k [EMAIL_ADDRESS][DOMAIN_NAME] Re: Veebipoes tehniline [PERSON_NAME] [DATE] 13:…" at bounding box center [151, 295] width 188 height 57
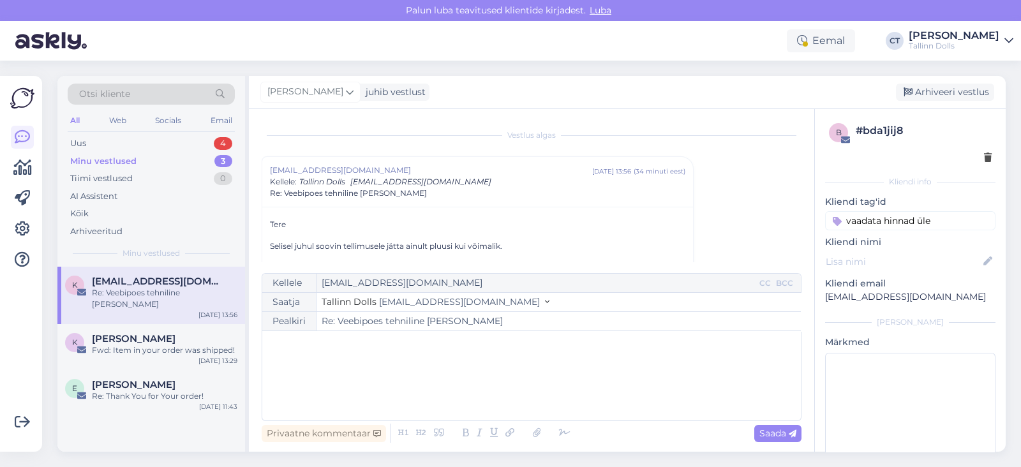
click at [386, 359] on div "﻿" at bounding box center [532, 376] width 526 height 77
click at [165, 345] on div "Fwd: Item in your order was shipped!" at bounding box center [165, 350] width 146 height 11
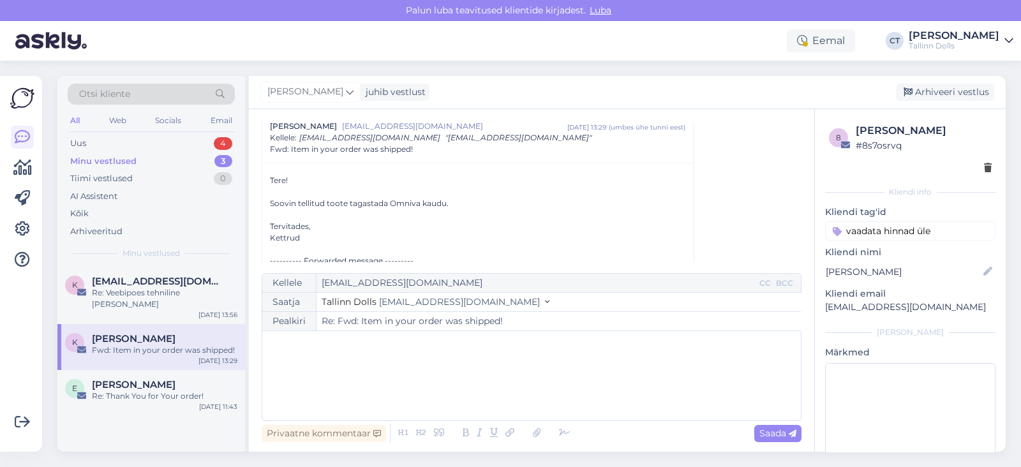
scroll to position [47, 0]
click at [368, 350] on p "﻿" at bounding box center [532, 344] width 526 height 13
click at [331, 355] on div "﻿" at bounding box center [532, 376] width 526 height 77
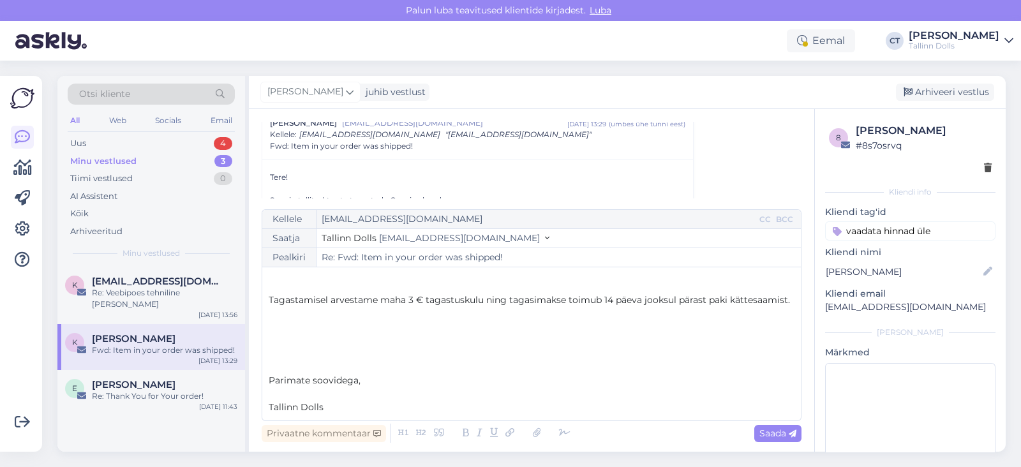
scroll to position [0, 0]
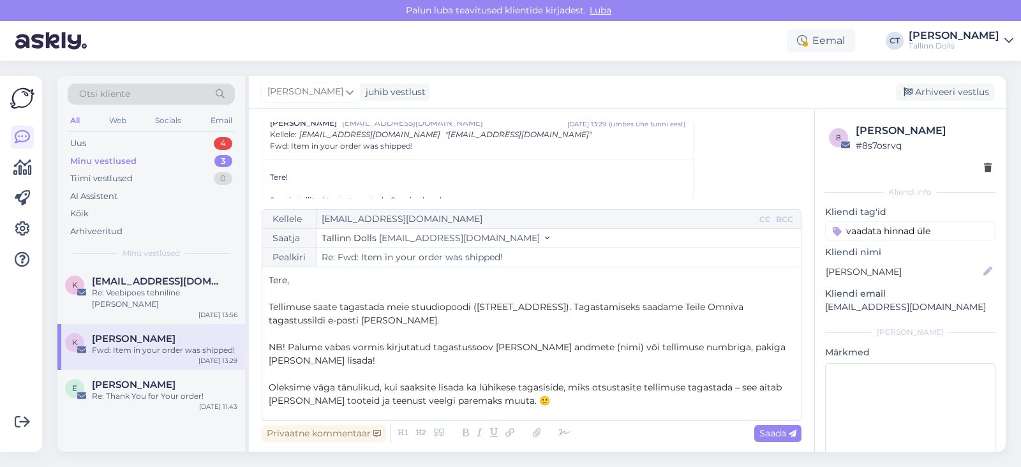
click at [331, 355] on p "NB! Palume vabas vormis kirjutatud tagastussoov [PERSON_NAME] andmete (nimi) võ…" at bounding box center [532, 354] width 526 height 27
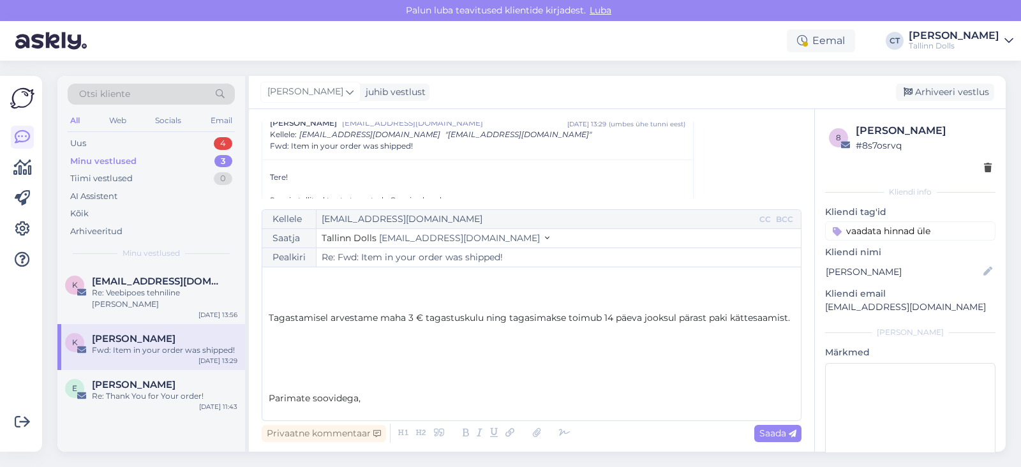
click at [331, 352] on p "﻿" at bounding box center [532, 344] width 526 height 13
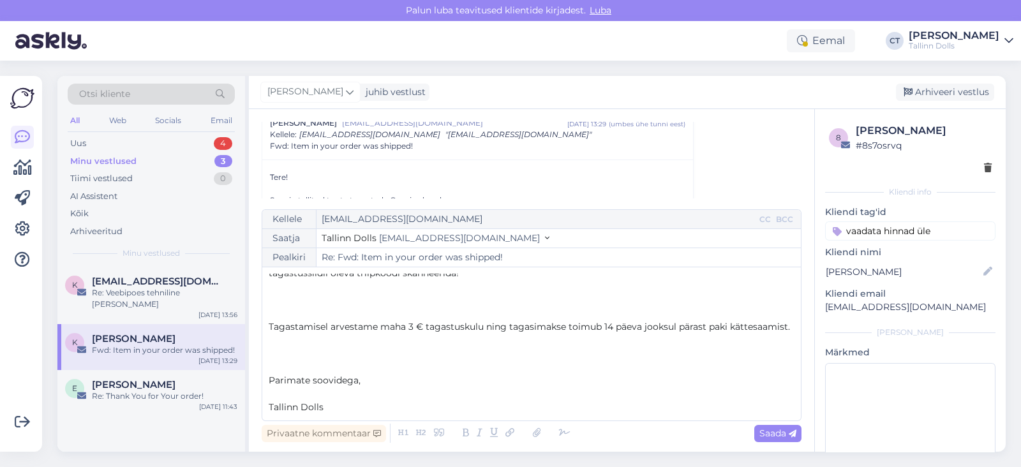
scroll to position [96, 0]
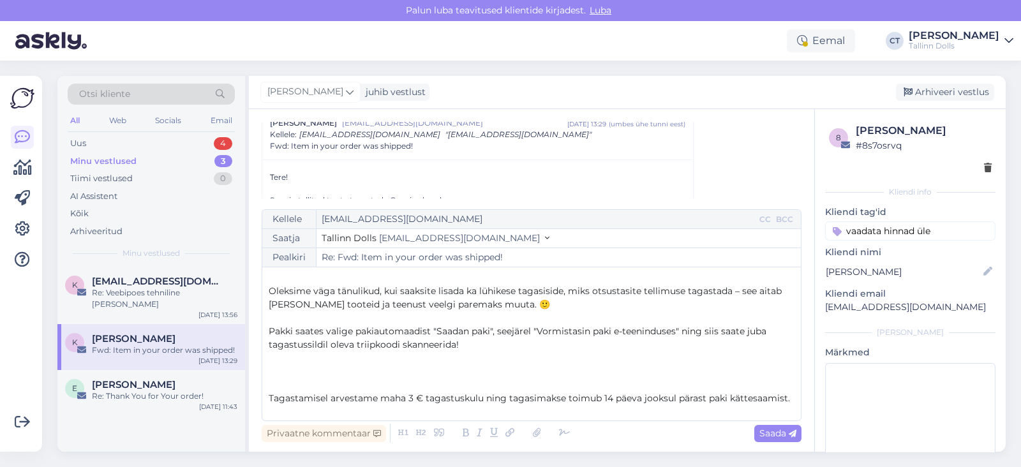
click at [338, 368] on p "﻿" at bounding box center [532, 371] width 526 height 13
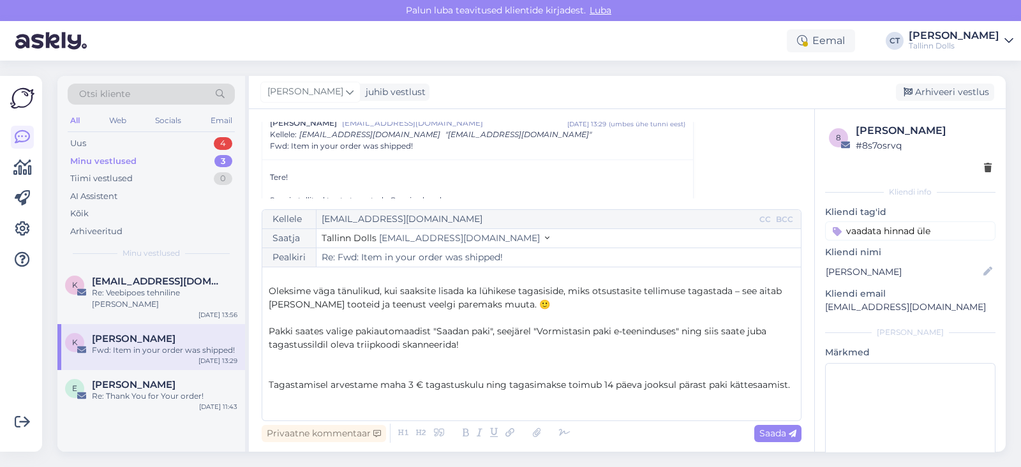
scroll to position [167, 0]
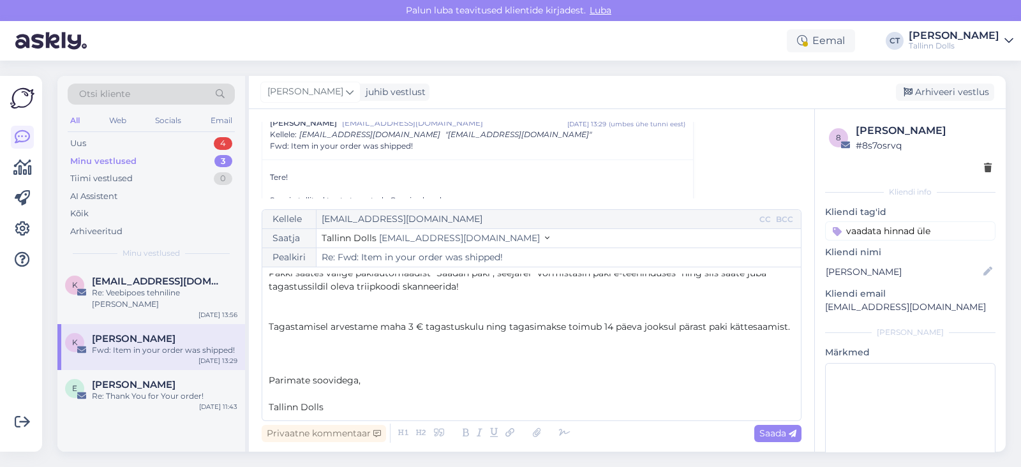
click at [338, 368] on p "﻿" at bounding box center [532, 367] width 526 height 13
click at [341, 386] on p "Parimate soovidega," at bounding box center [532, 380] width 526 height 13
click at [271, 404] on span "Tallinn Dolls" at bounding box center [296, 406] width 55 height 11
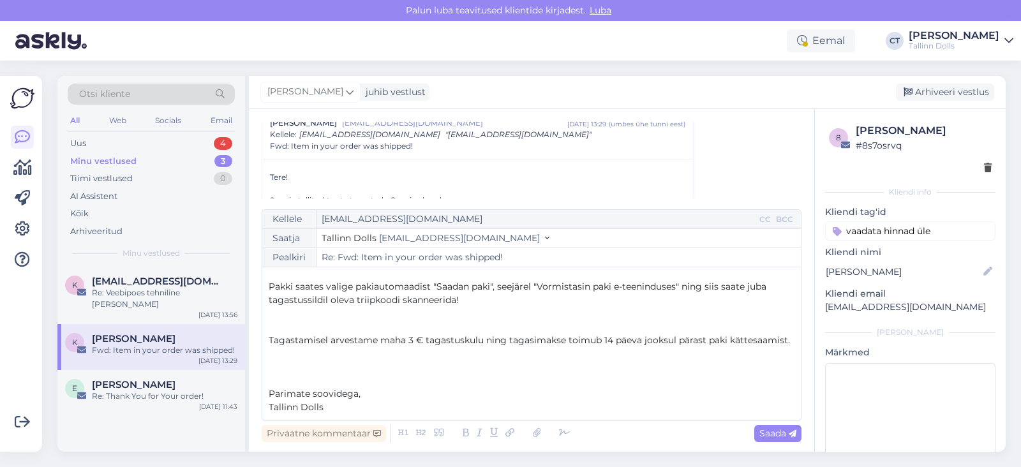
scroll to position [0, 0]
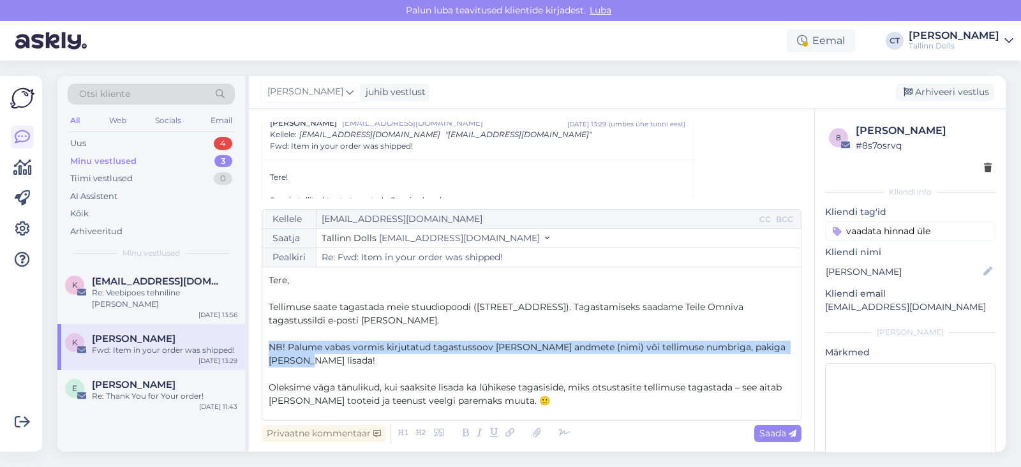
drag, startPoint x: 319, startPoint y: 359, endPoint x: 230, endPoint y: 353, distance: 88.3
click at [230, 353] on div "Otsi kliente All Web Socials Email Uus 4 Minu vestlused 3 Tiimi vestlused 0 AI …" at bounding box center [531, 264] width 949 height 376
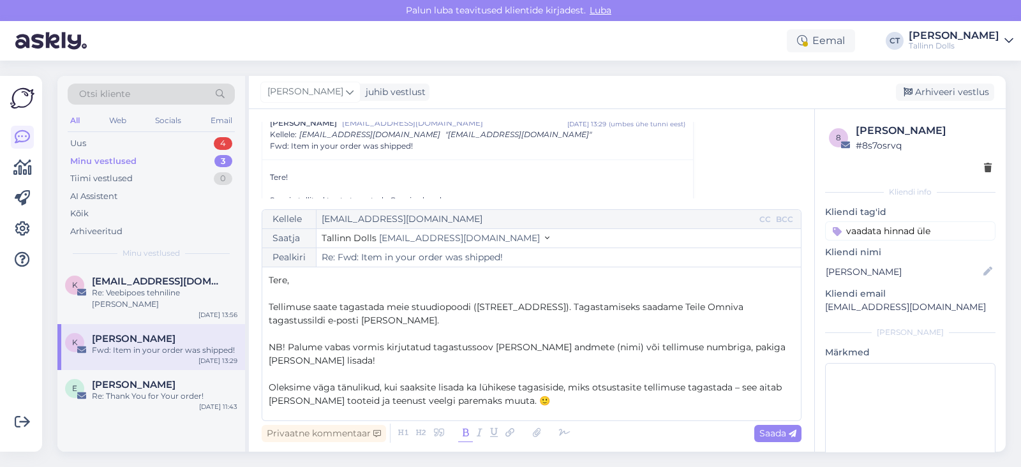
click at [460, 432] on icon at bounding box center [465, 433] width 15 height 18
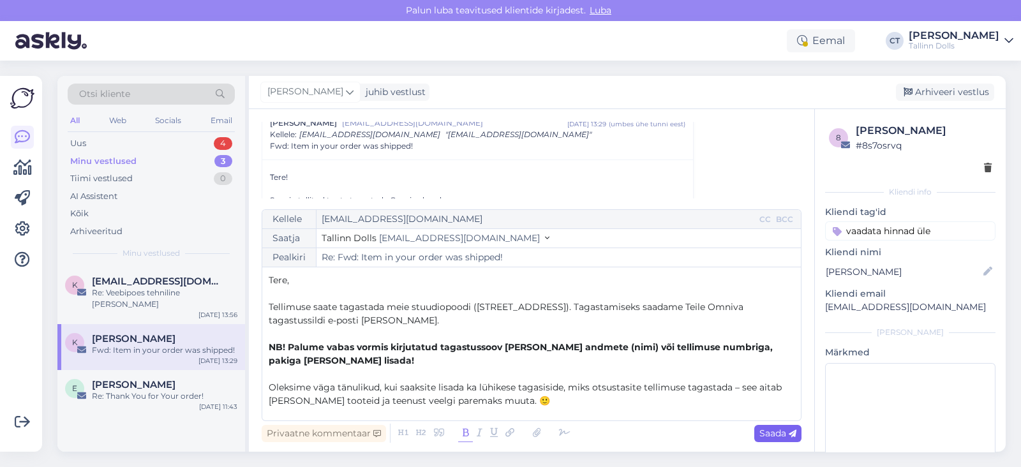
click at [772, 438] on span "Saada" at bounding box center [778, 433] width 37 height 11
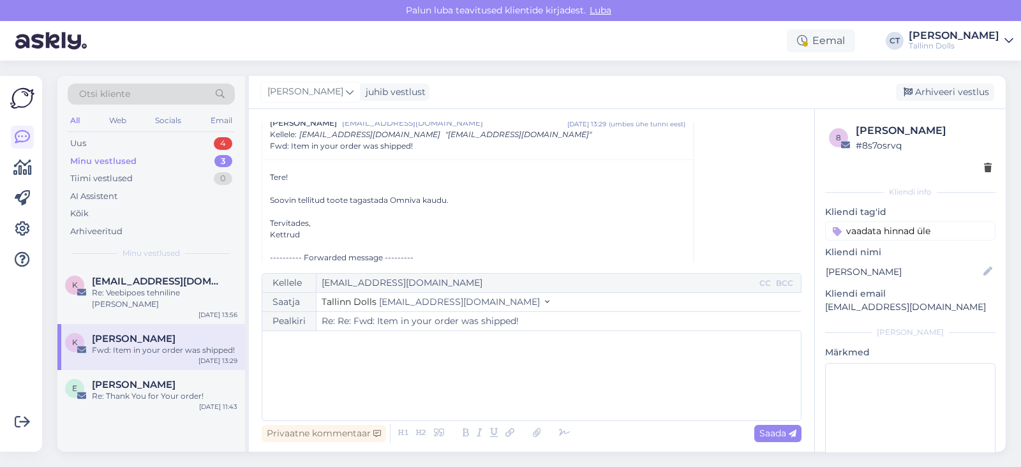
type input "Re: Fwd: Item in your order was shipped!"
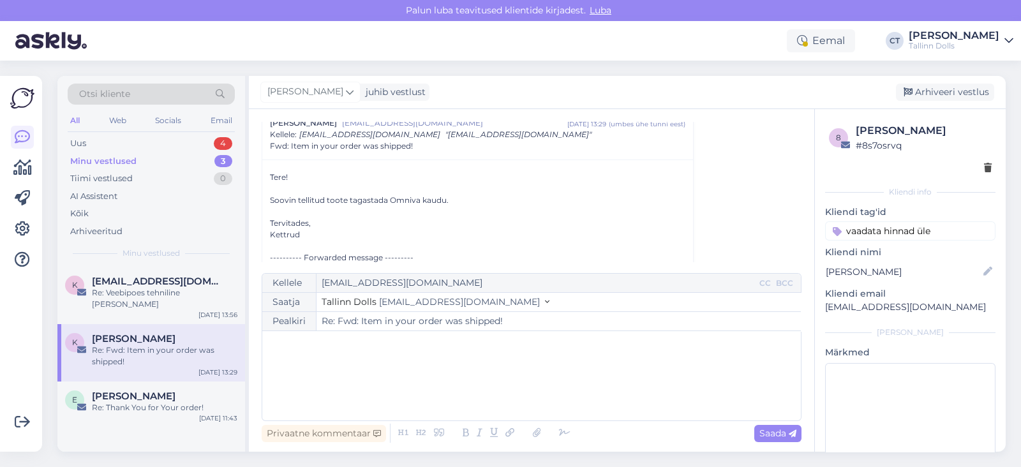
scroll to position [859, 0]
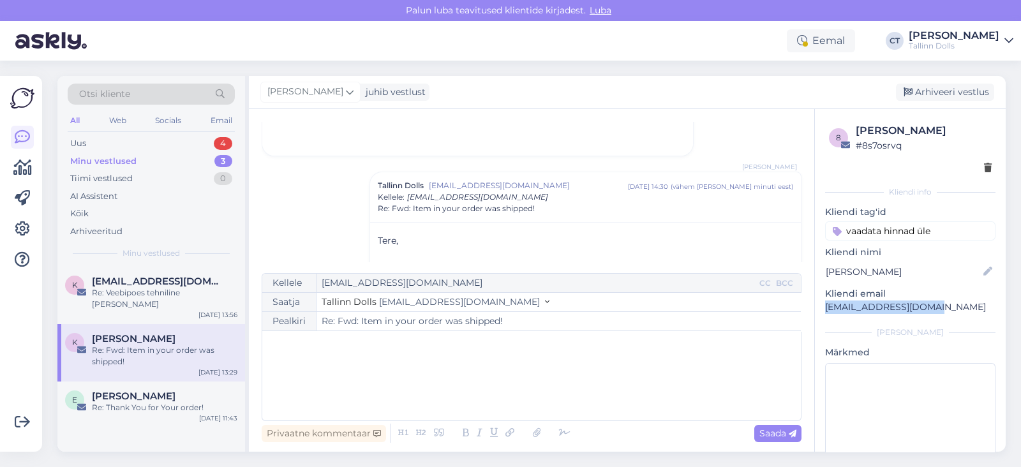
drag, startPoint x: 940, startPoint y: 304, endPoint x: 822, endPoint y: 301, distance: 117.5
click at [822, 301] on div "8 Kettrud Pai # 8s7osrvq Kliendi info Kliendi tag'id vaadata hinnad [PERSON_NAM…" at bounding box center [910, 303] width 191 height 388
copy p "[EMAIL_ADDRESS][DOMAIN_NAME]"
click at [949, 91] on div "Arhiveeri vestlus" at bounding box center [945, 92] width 98 height 17
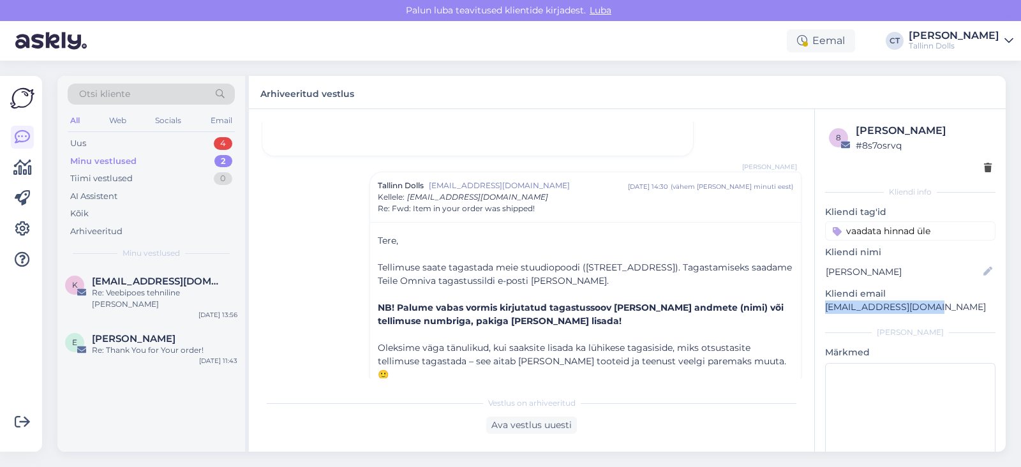
scroll to position [908, 0]
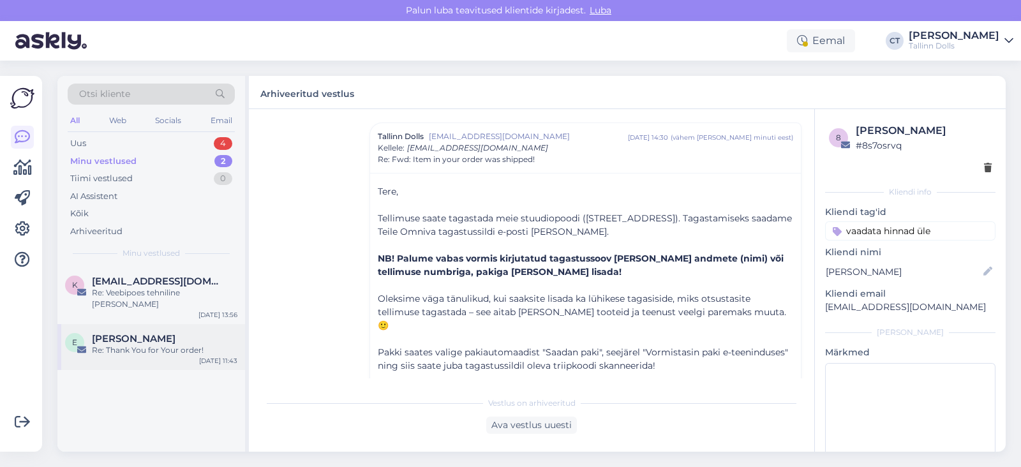
click at [138, 345] on div "Re: Thank You for Your order!" at bounding box center [165, 350] width 146 height 11
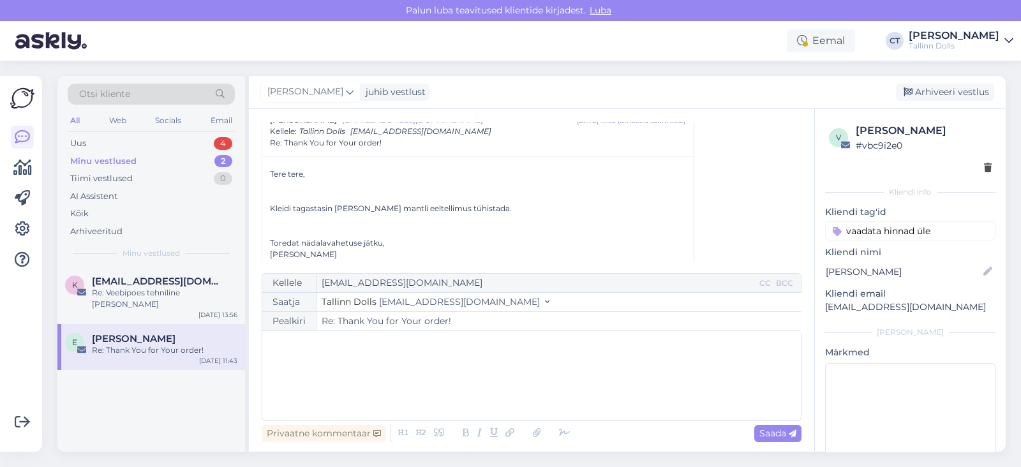
scroll to position [161, 0]
click at [393, 319] on input "Re: Thank You for Your order!" at bounding box center [559, 321] width 484 height 19
click at [391, 377] on div "﻿" at bounding box center [532, 376] width 526 height 77
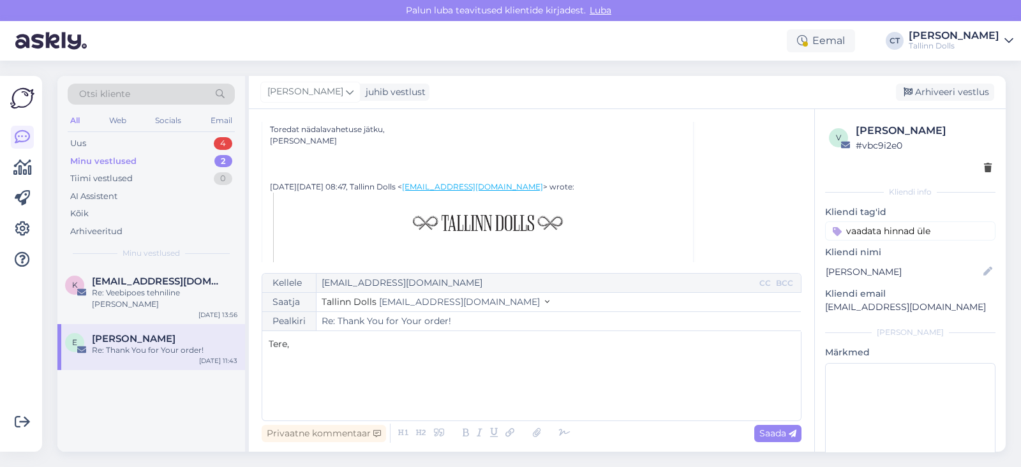
scroll to position [279, 0]
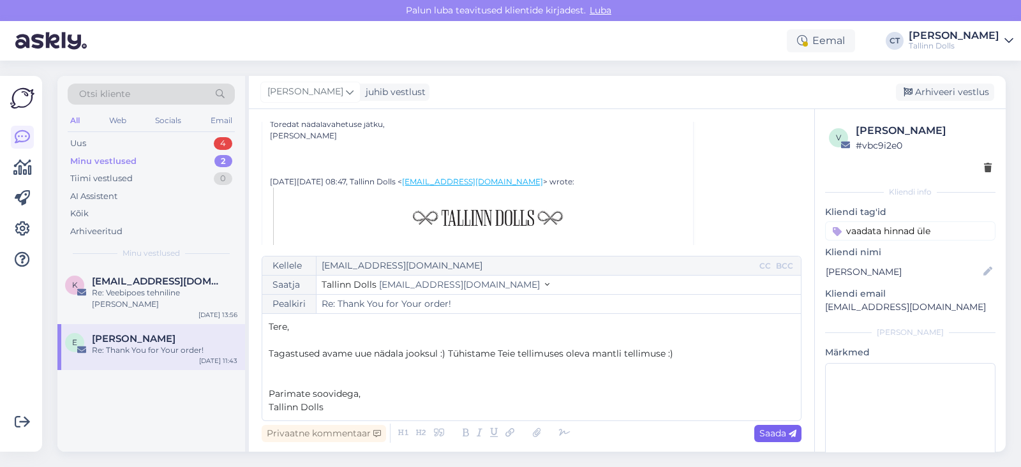
click at [774, 429] on span "Saada" at bounding box center [778, 433] width 37 height 11
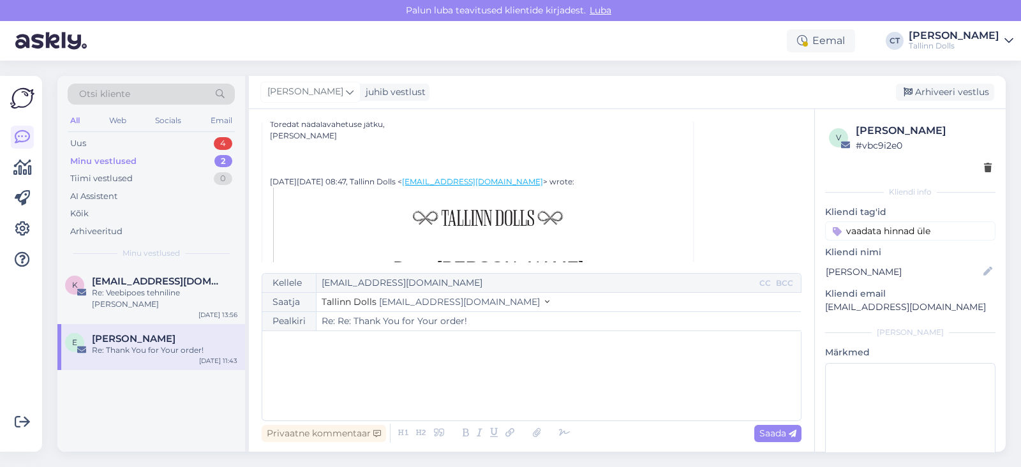
type input "Re: Thank You for Your order!"
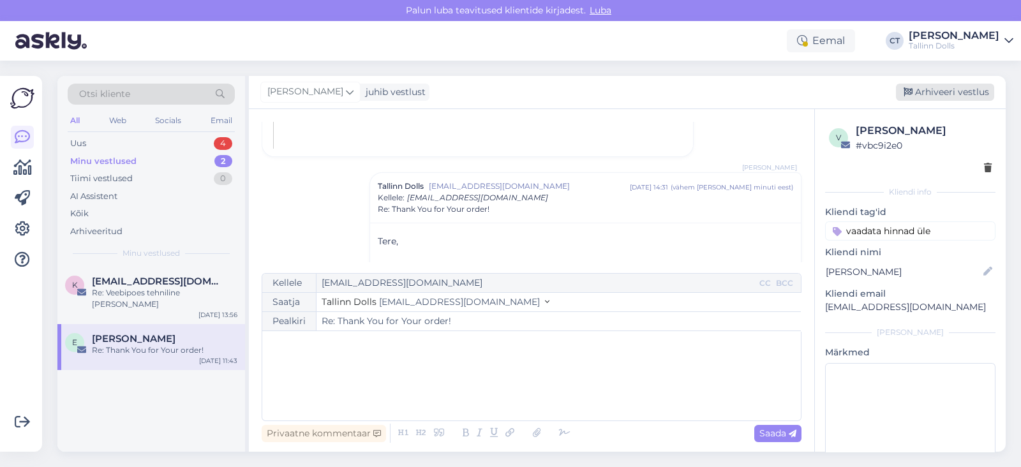
click at [961, 91] on div "Arhiveeri vestlus" at bounding box center [945, 92] width 98 height 17
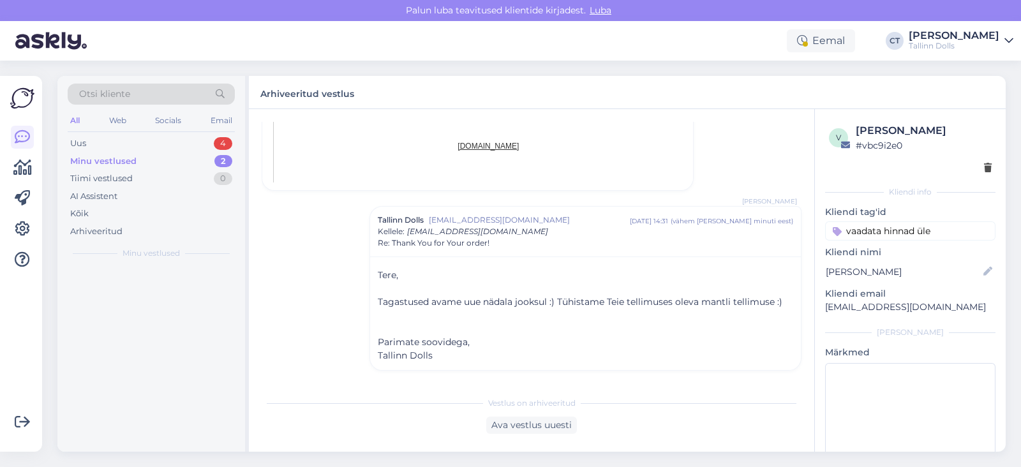
scroll to position [954, 0]
click at [132, 139] on div "Uus 4" at bounding box center [151, 144] width 167 height 18
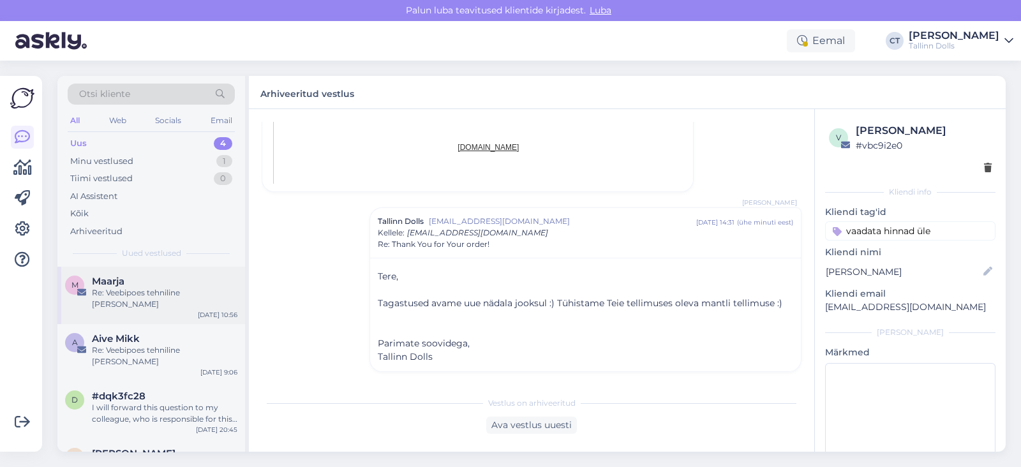
click at [127, 304] on div "M Maarja Re: Veebipoes tehniline [PERSON_NAME] [DATE] 10:56" at bounding box center [151, 295] width 188 height 57
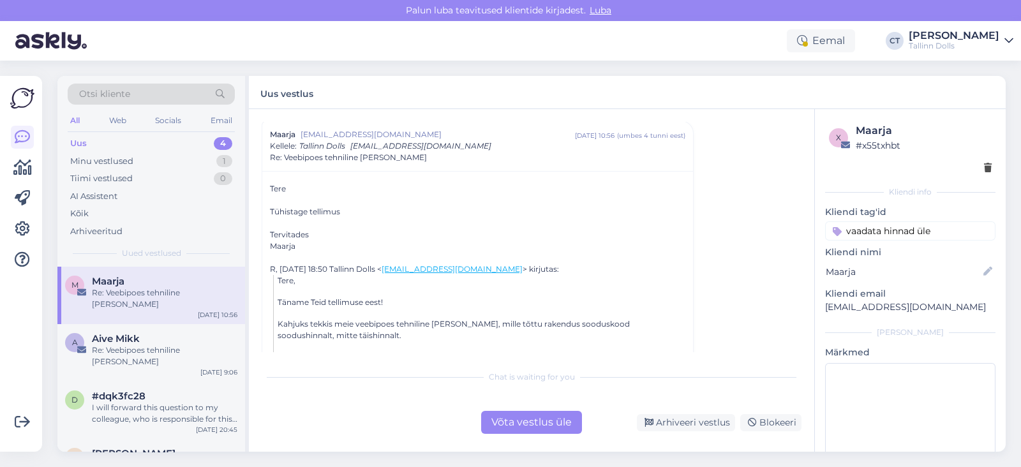
scroll to position [36, 0]
click at [502, 421] on div "Võta vestlus üle" at bounding box center [531, 422] width 101 height 23
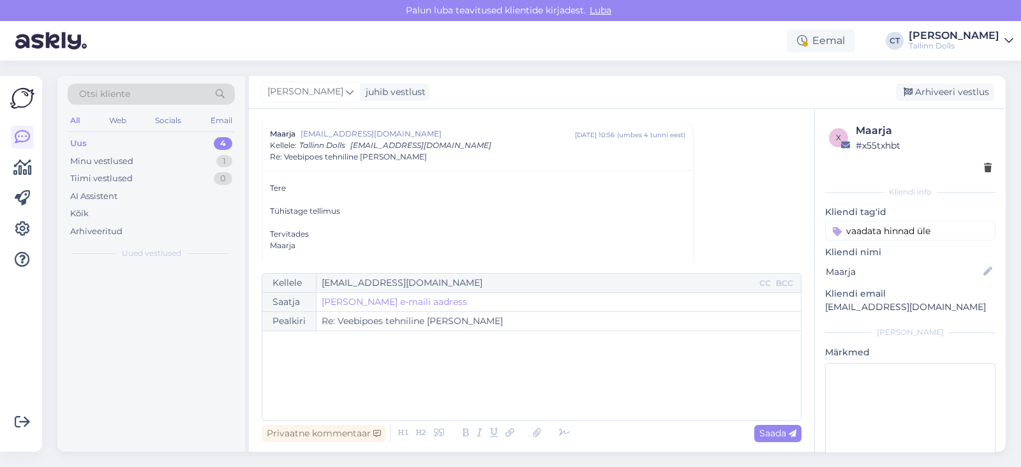
scroll to position [34, 0]
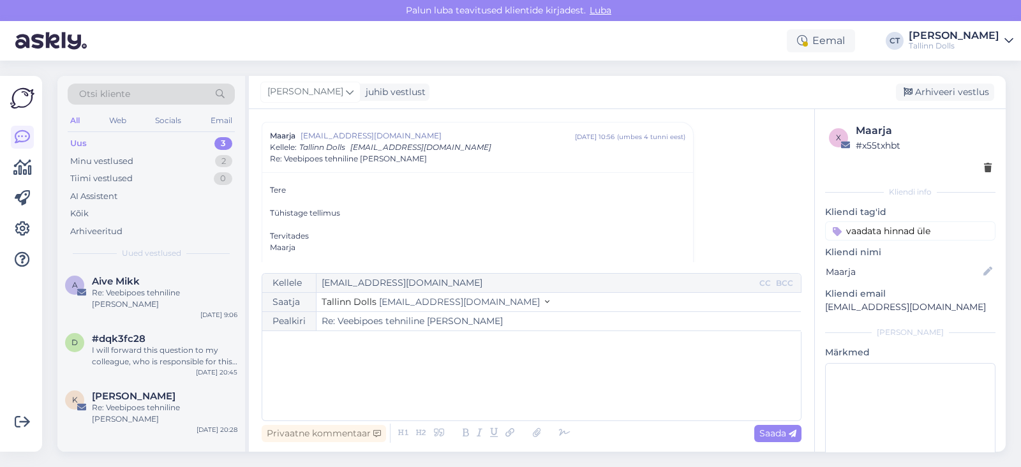
click at [511, 389] on div "﻿" at bounding box center [532, 376] width 526 height 77
paste div
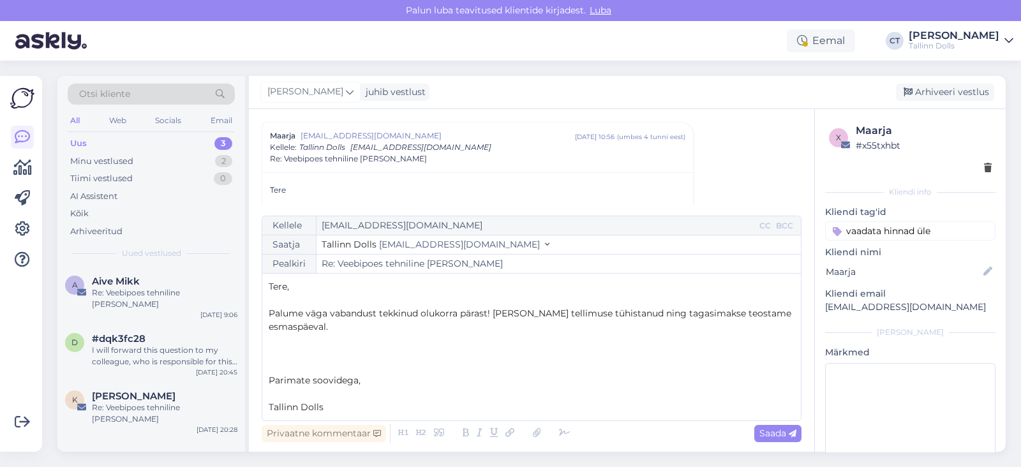
click at [358, 389] on p "﻿" at bounding box center [532, 393] width 526 height 13
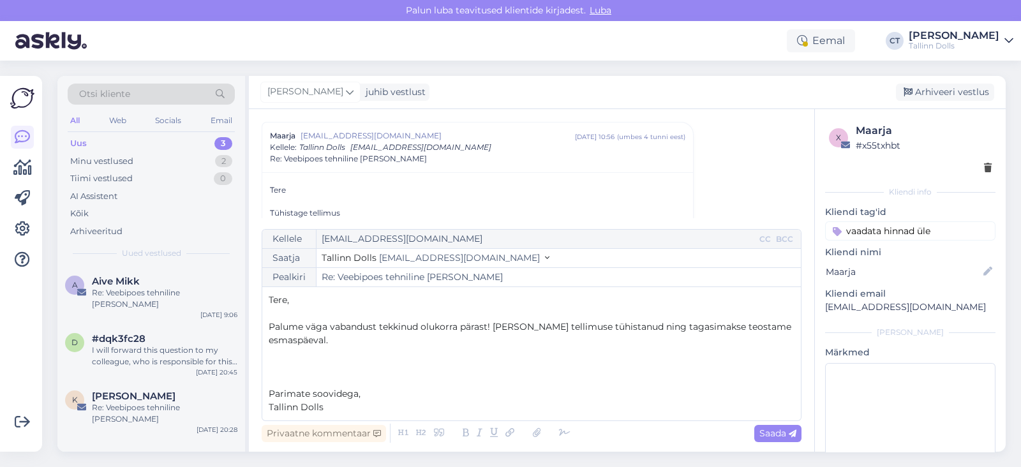
click at [321, 302] on p "Tere," at bounding box center [532, 300] width 526 height 13
click at [781, 425] on div "Saada" at bounding box center [777, 433] width 47 height 17
type input "Re: Re: Veebipoes tehniline [PERSON_NAME]"
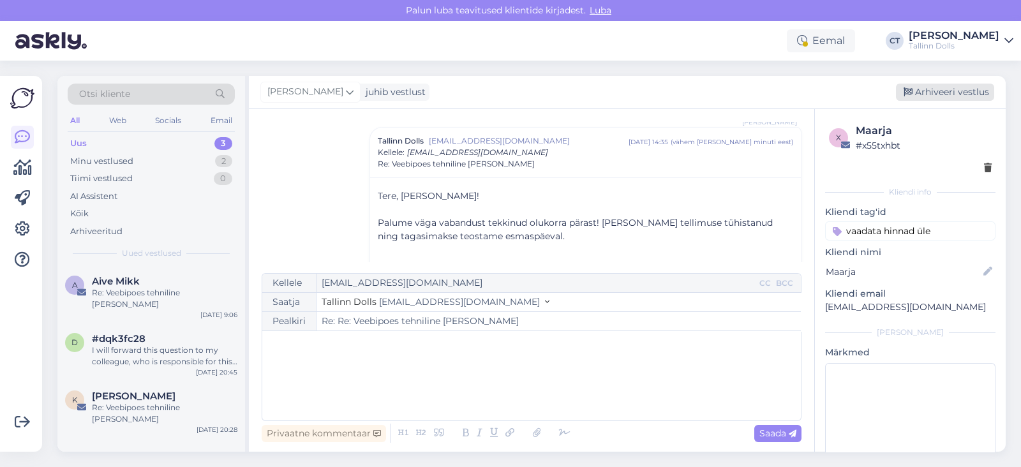
click at [934, 91] on div "Arhiveeri vestlus" at bounding box center [945, 92] width 98 height 17
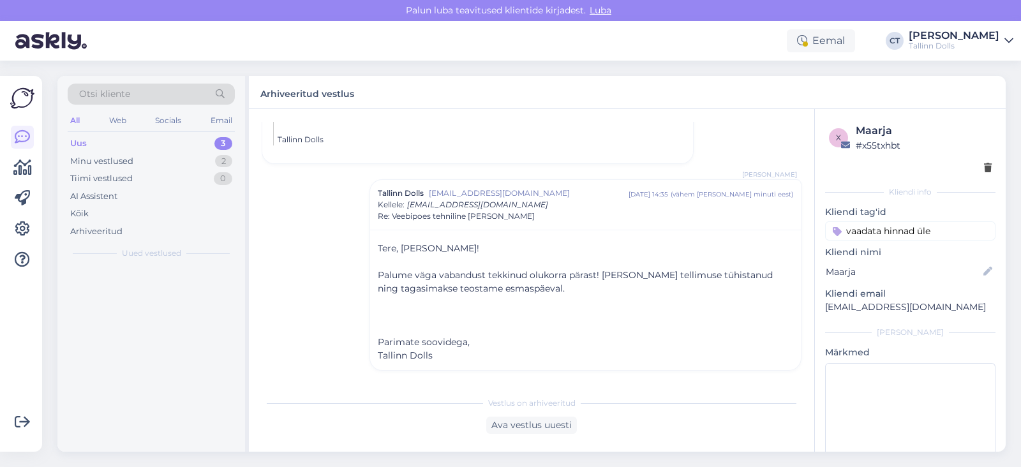
scroll to position [340, 0]
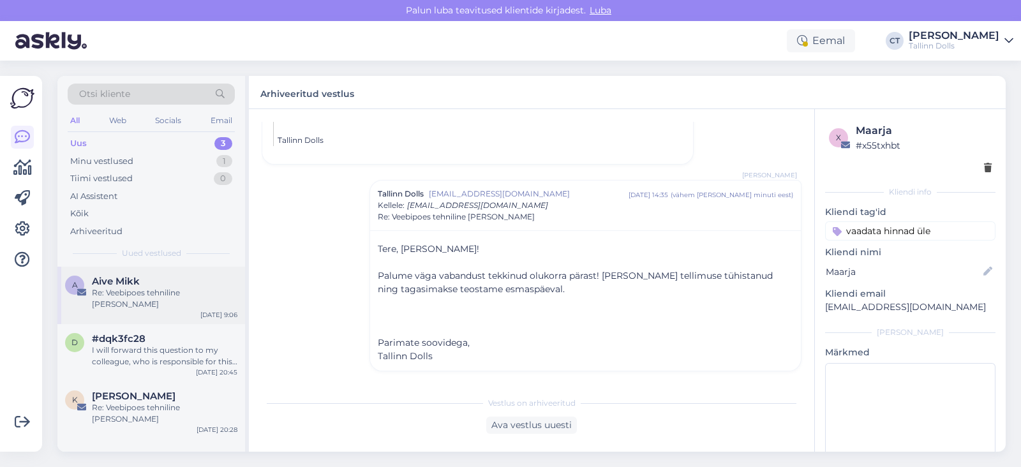
click at [133, 288] on div "Re: Veebipoes tehniline [PERSON_NAME]" at bounding box center [165, 298] width 146 height 23
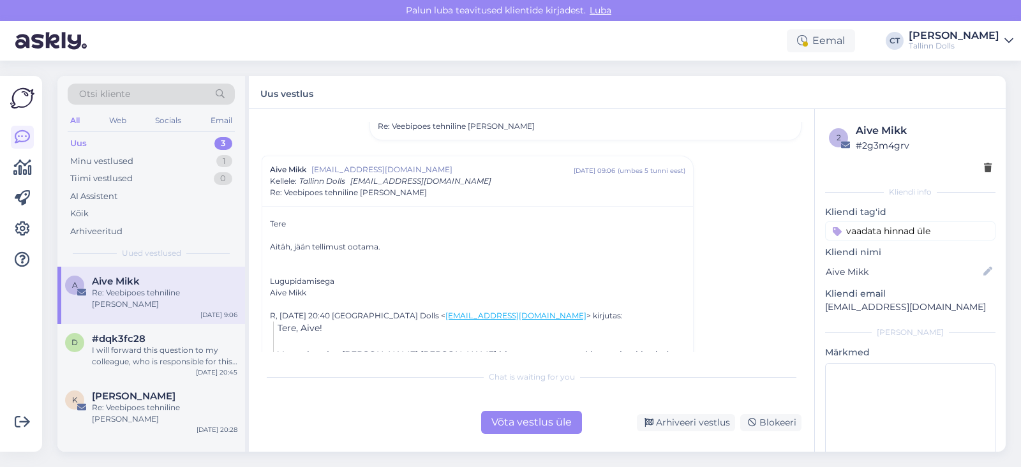
scroll to position [334, 0]
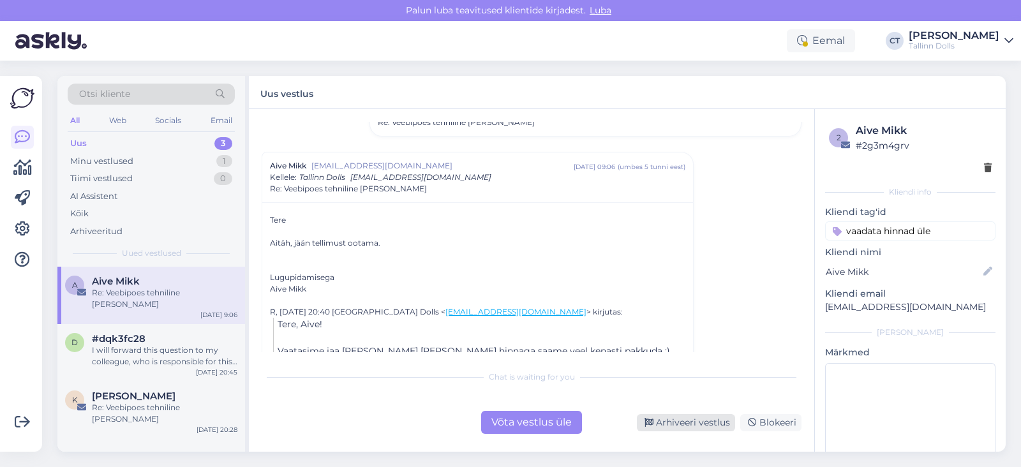
click at [664, 420] on div "Arhiveeri vestlus" at bounding box center [686, 422] width 98 height 17
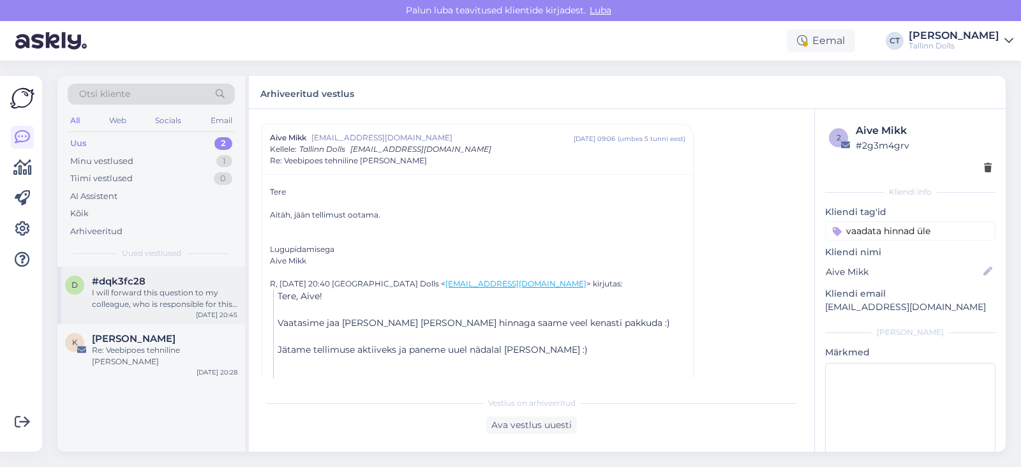
click at [123, 284] on span "#dqk3fc28" at bounding box center [119, 281] width 54 height 11
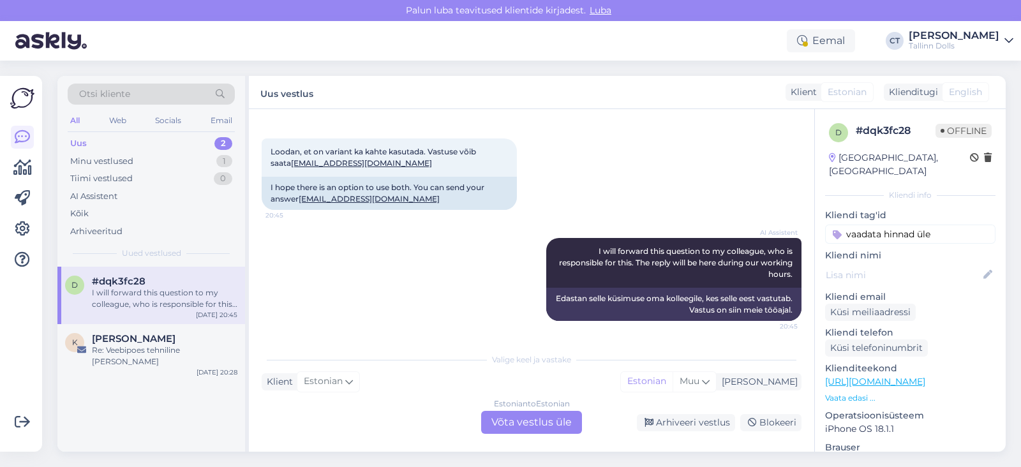
scroll to position [251, 0]
click at [135, 347] on div "Re: Veebipoes tehniline [PERSON_NAME]" at bounding box center [165, 356] width 146 height 23
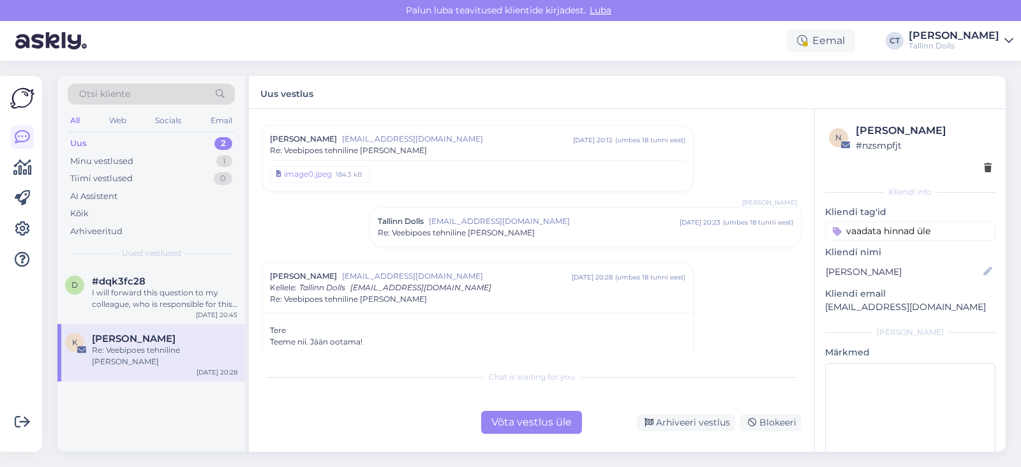
scroll to position [222, 0]
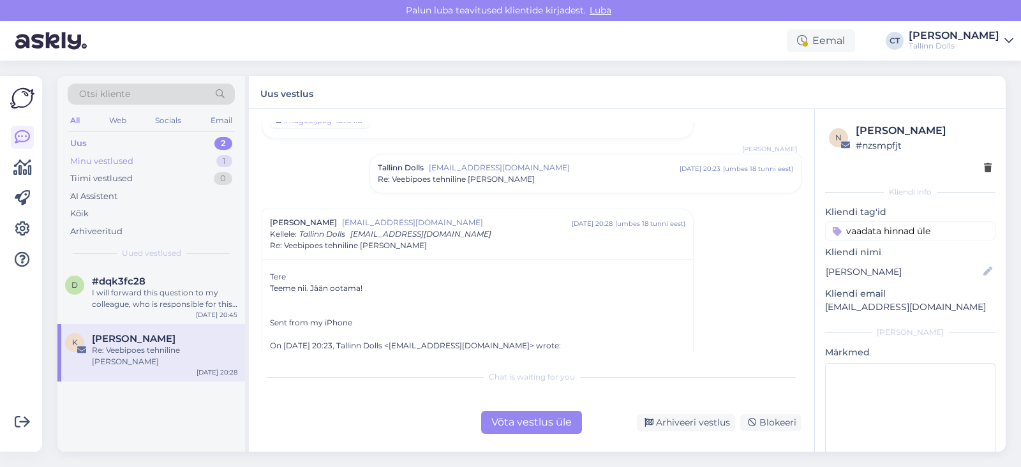
click at [97, 159] on div "Minu vestlused" at bounding box center [101, 161] width 63 height 13
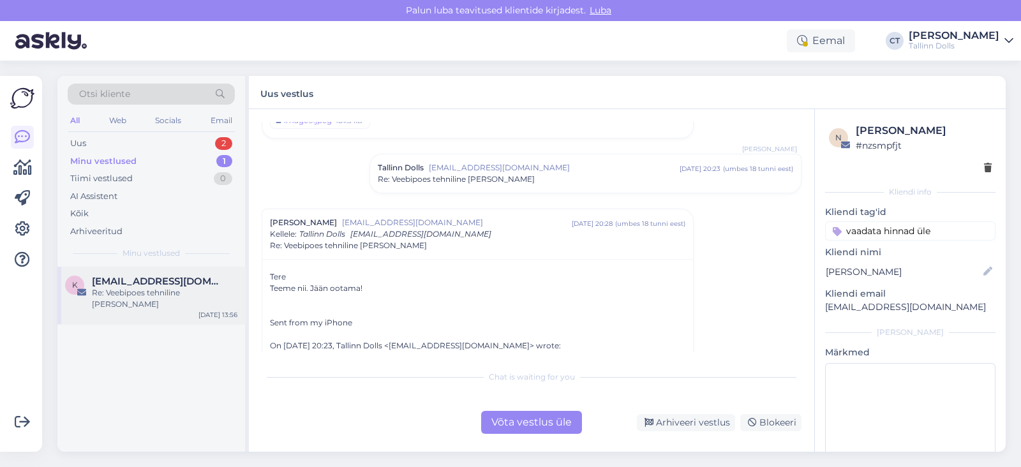
click at [130, 284] on span "[EMAIL_ADDRESS][DOMAIN_NAME]" at bounding box center [158, 281] width 133 height 11
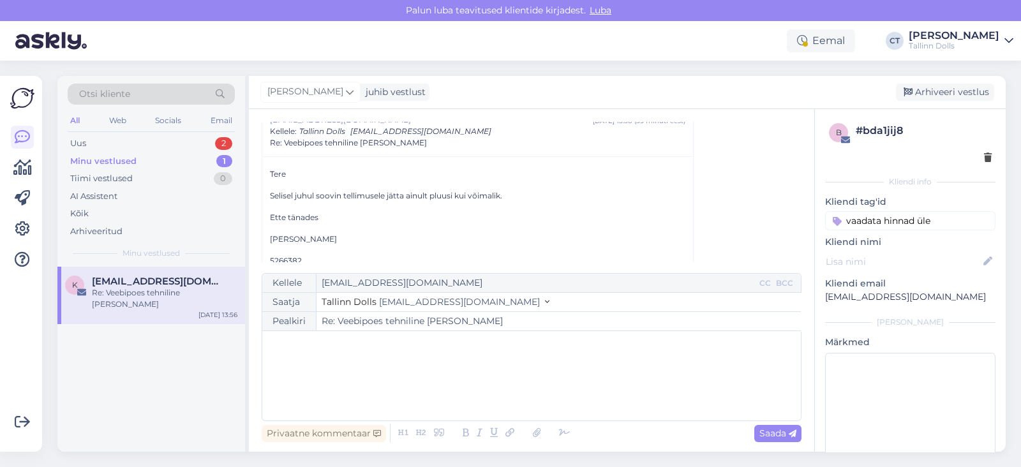
scroll to position [54, 0]
click at [397, 384] on div "﻿" at bounding box center [532, 376] width 526 height 77
click at [525, 374] on div "﻿" at bounding box center [532, 376] width 526 height 77
click at [169, 143] on div "Uus 2" at bounding box center [151, 144] width 167 height 18
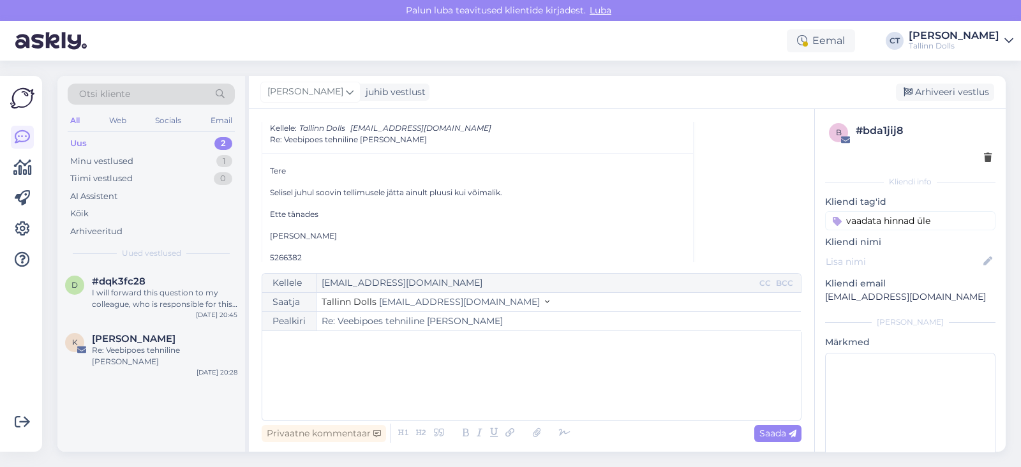
click at [128, 132] on div "Otsi kliente All Web Socials Email Uus 2 Minu vestlused 1 Tiimi vestlused 0 AI …" at bounding box center [151, 171] width 188 height 191
